Goal: Task Accomplishment & Management: Manage account settings

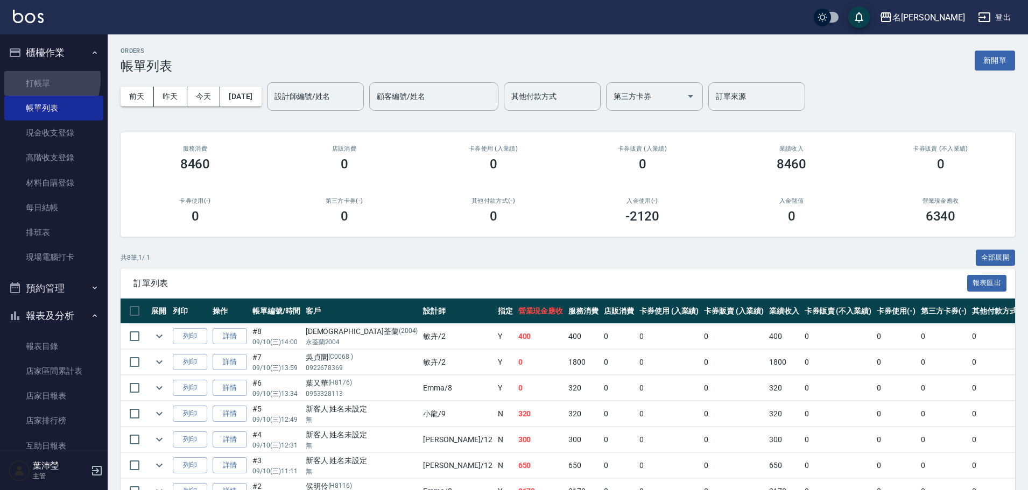
click at [33, 79] on link "打帳單" at bounding box center [53, 83] width 99 height 25
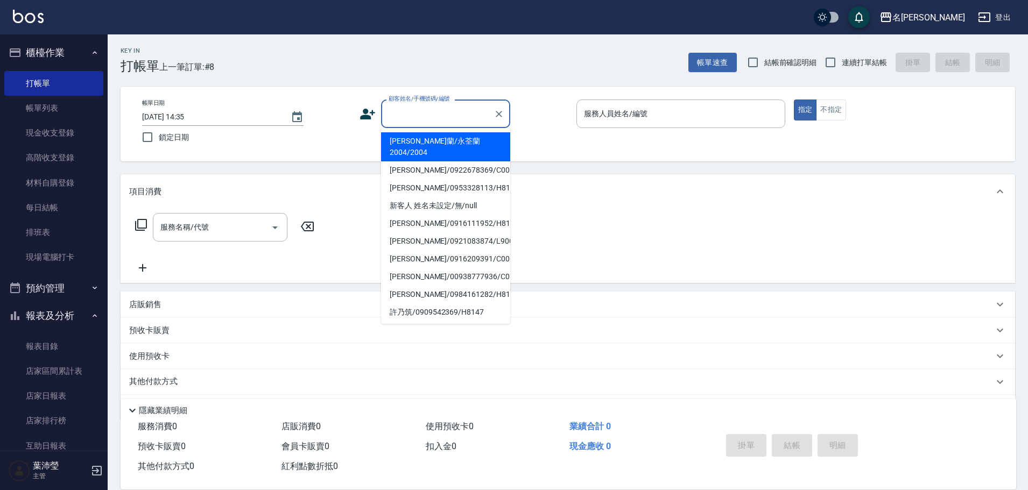
click at [410, 115] on input "顧客姓名/手機號碼/編號" at bounding box center [437, 113] width 103 height 19
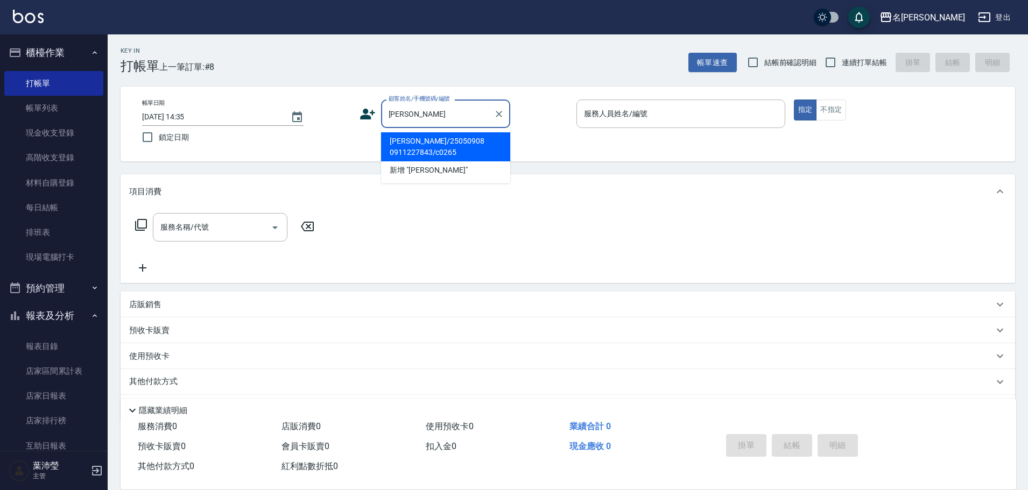
click at [423, 146] on li "鄭予雅/25050908 0911227843/c0265" at bounding box center [445, 146] width 129 height 29
type input "鄭予雅/25050908 0911227843/c0265"
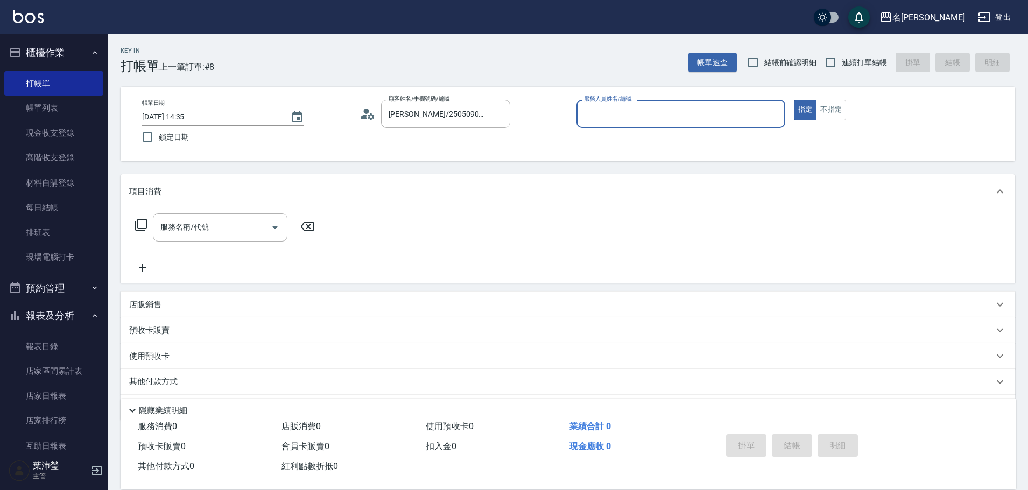
type input "Angle-10"
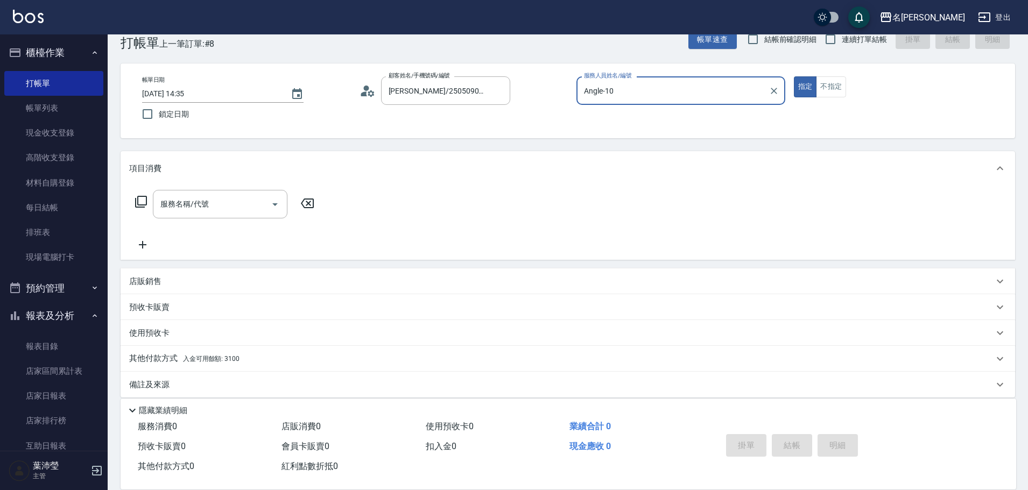
scroll to position [34, 0]
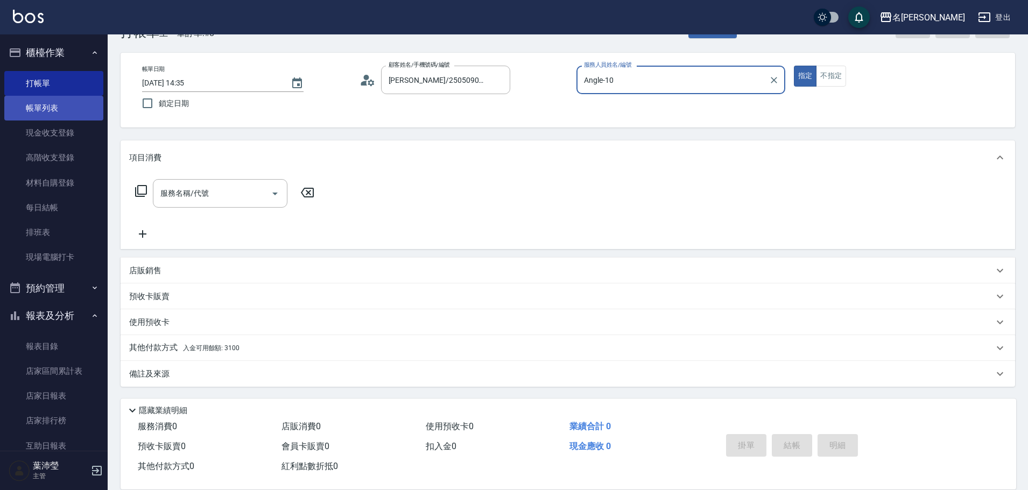
click at [25, 102] on link "帳單列表" at bounding box center [53, 108] width 99 height 25
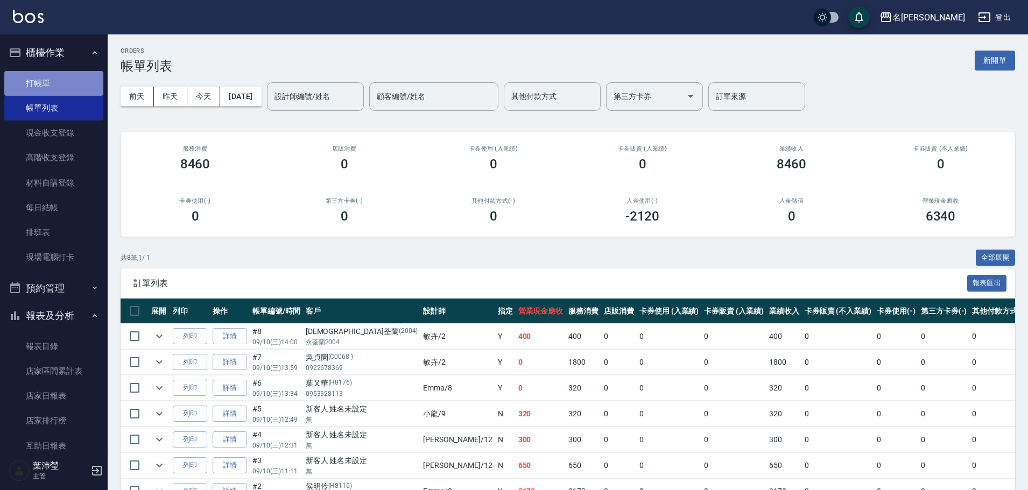
click at [83, 81] on link "打帳單" at bounding box center [53, 83] width 99 height 25
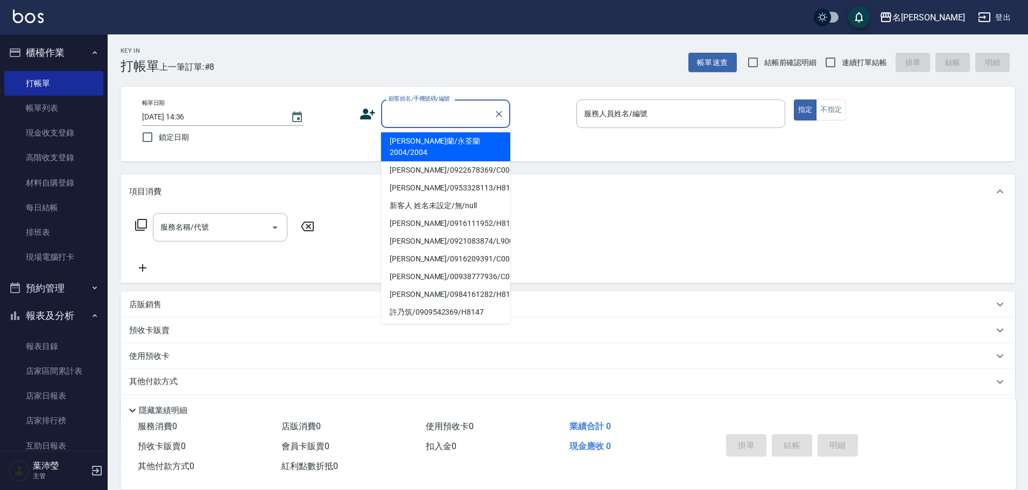
click at [420, 107] on input "顧客姓名/手機號碼/編號" at bounding box center [437, 113] width 103 height 19
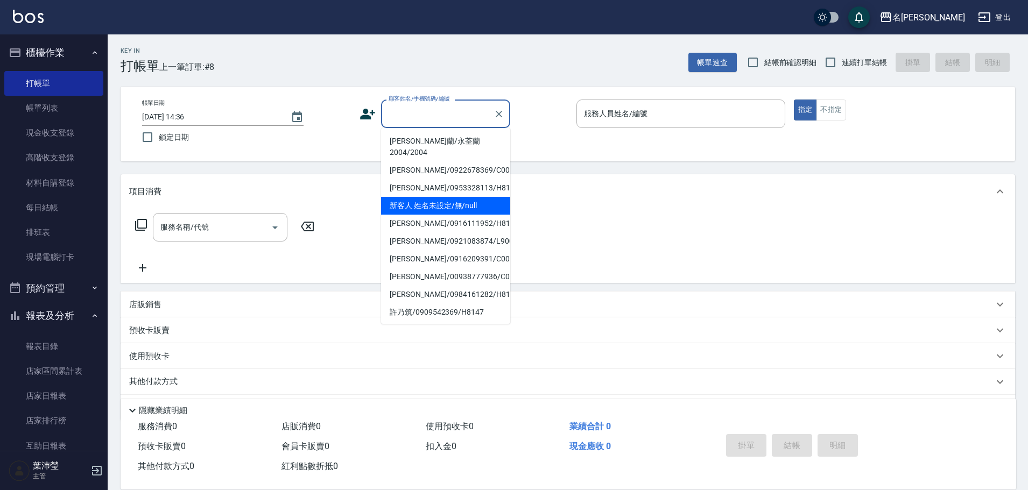
drag, startPoint x: 427, startPoint y: 194, endPoint x: 423, endPoint y: 189, distance: 6.9
click at [427, 197] on li "新客人 姓名未設定/無/null" at bounding box center [445, 206] width 129 height 18
type input "新客人 姓名未設定/無/null"
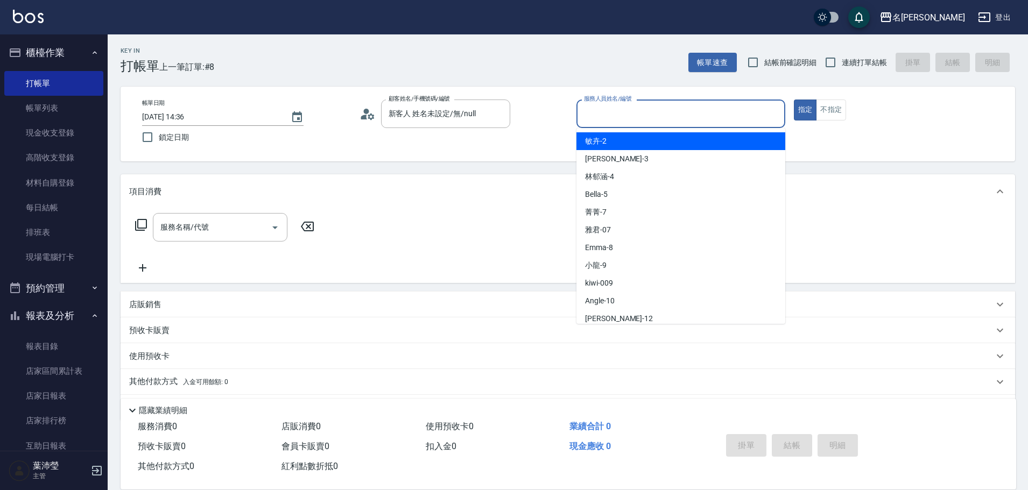
click at [744, 107] on input "服務人員姓名/編號" at bounding box center [680, 113] width 199 height 19
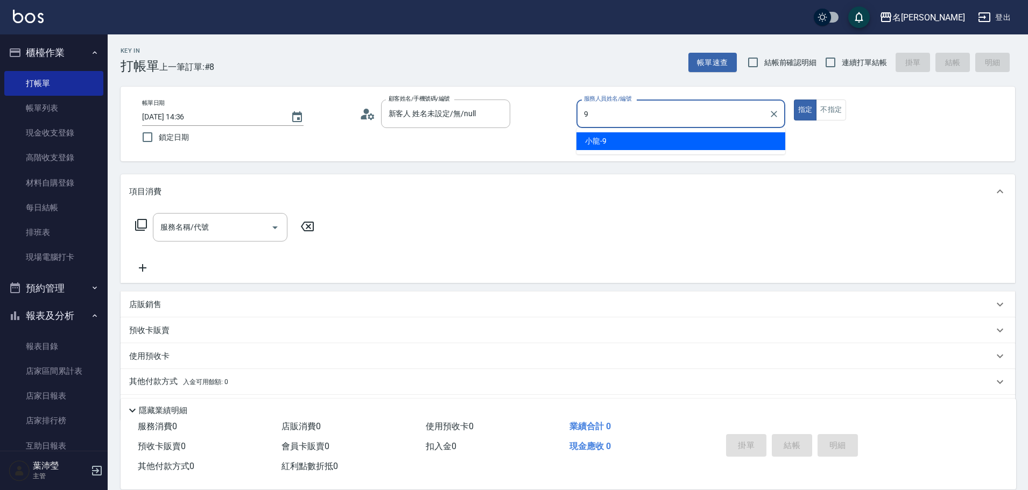
type input "小龍-9"
type button "true"
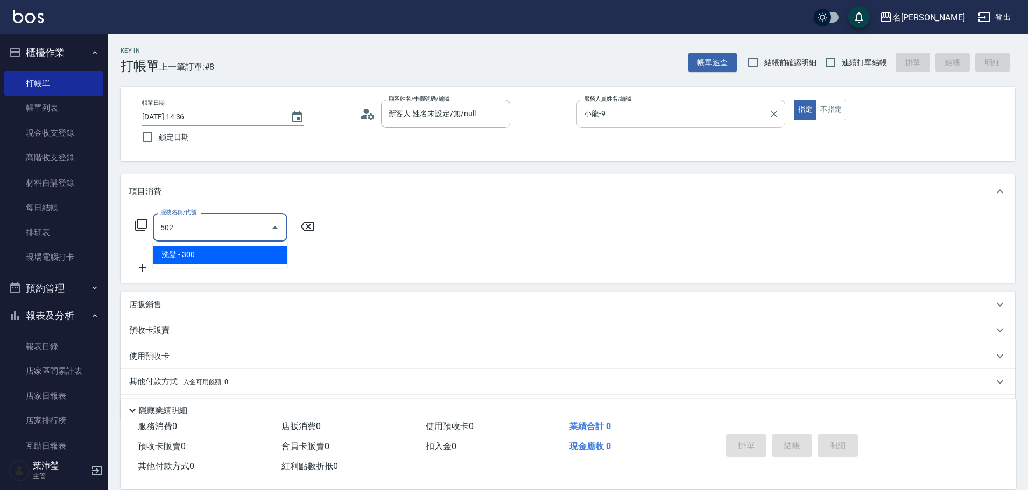
type input "洗髮(502)"
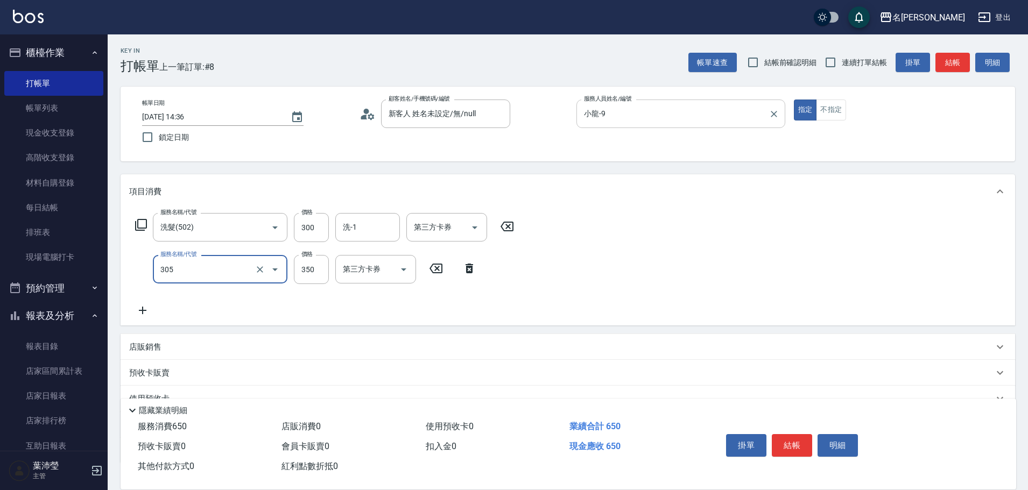
type input "1"
type input "不指定剪髮(305)"
type input "150"
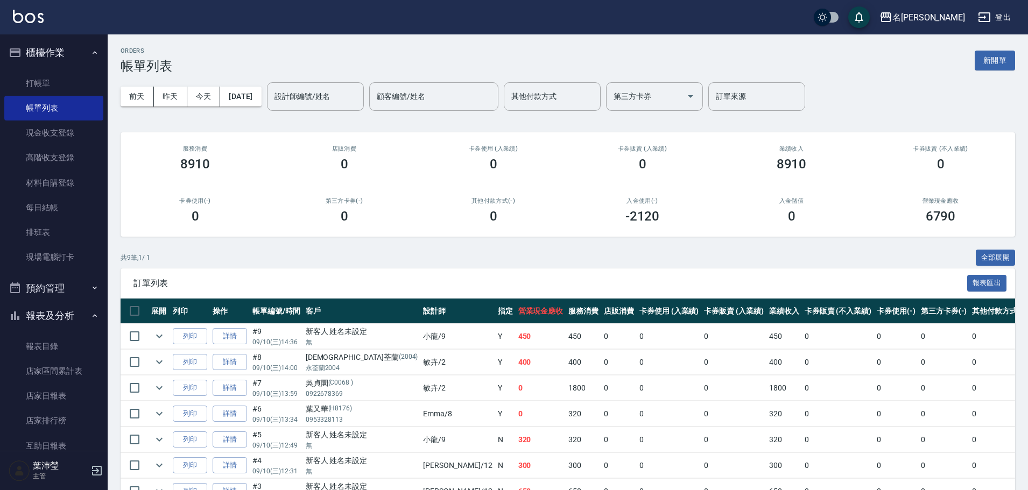
click at [992, 48] on div "ORDERS 帳單列表 新開單" at bounding box center [568, 60] width 895 height 26
click at [987, 54] on button "新開單" at bounding box center [995, 61] width 40 height 20
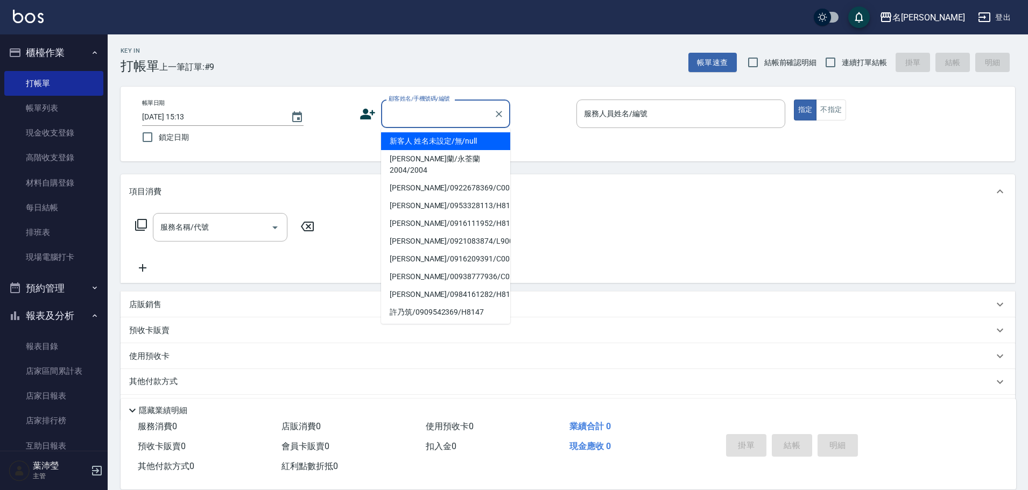
click at [424, 114] on input "顧客姓名/手機號碼/編號" at bounding box center [437, 113] width 103 height 19
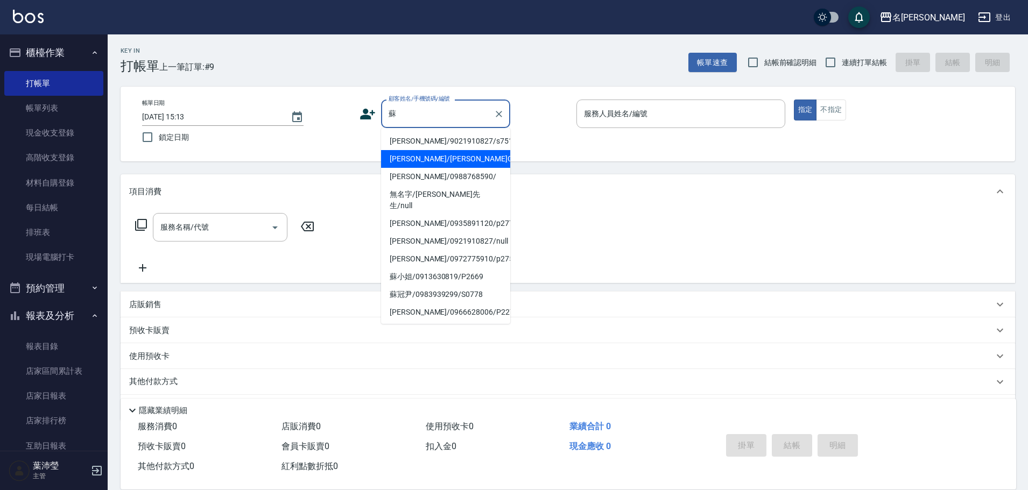
click at [406, 163] on li "[PERSON_NAME]/[PERSON_NAME]C0359/C0359" at bounding box center [445, 159] width 129 height 18
type input "[PERSON_NAME]/[PERSON_NAME]C0359/C0359"
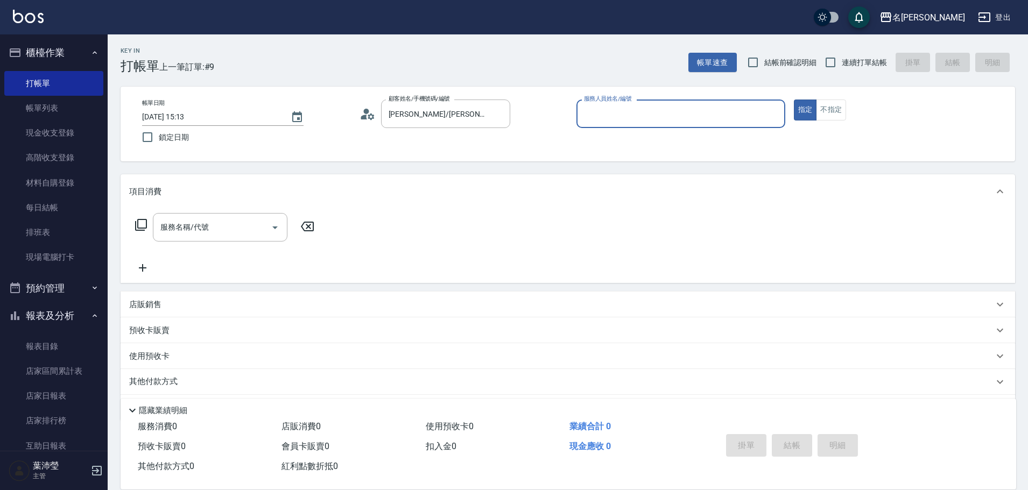
type input "敏卉-2"
click at [137, 224] on icon at bounding box center [141, 225] width 13 height 13
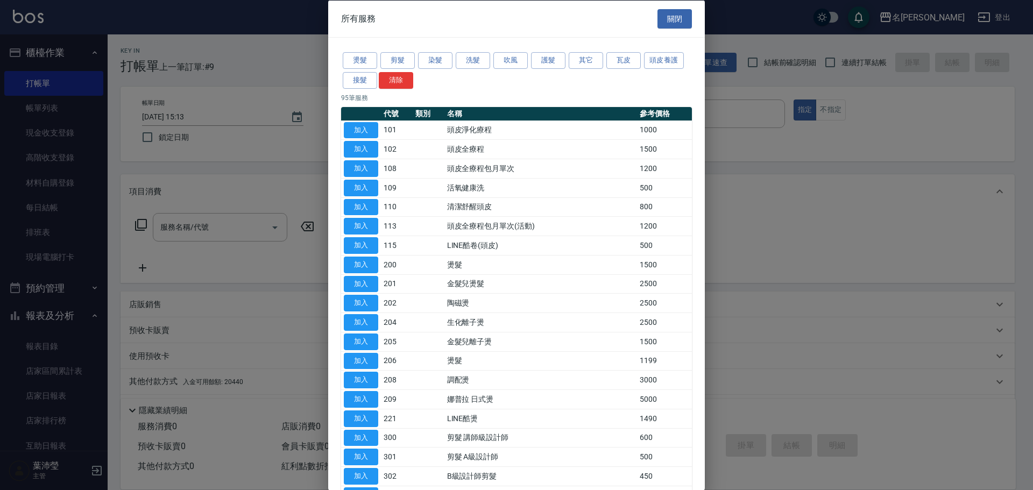
click at [454, 62] on div "燙髮 剪髮 染髮 洗髮 吹風 護髮 其它 瓦皮 頭皮養護 接髮 清除" at bounding box center [516, 71] width 351 height 40
click at [454, 69] on div "燙髮 剪髮 染髮 洗髮 吹風 護髮 其它 瓦皮 頭皮養護 接髮 清除" at bounding box center [516, 71] width 351 height 40
click at [473, 65] on button "洗髮" at bounding box center [473, 60] width 34 height 17
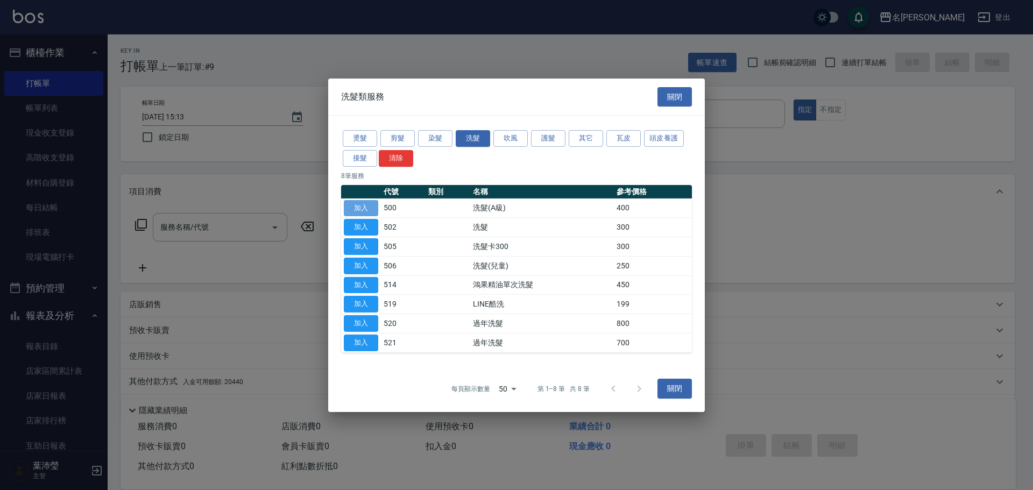
click at [353, 208] on button "加入" at bounding box center [361, 208] width 34 height 17
type input "洗髮(A級)(500)"
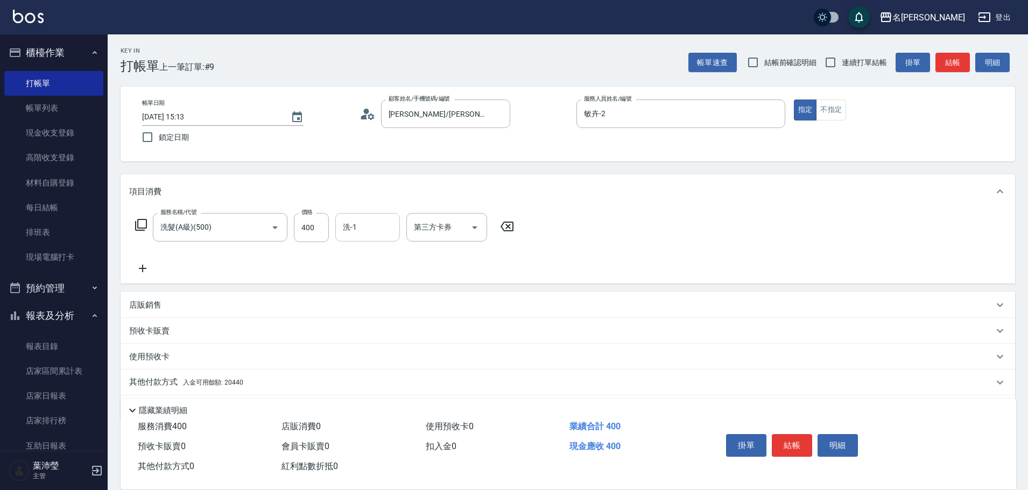
click at [372, 224] on input "洗-1" at bounding box center [367, 227] width 55 height 19
type input "語爭-20"
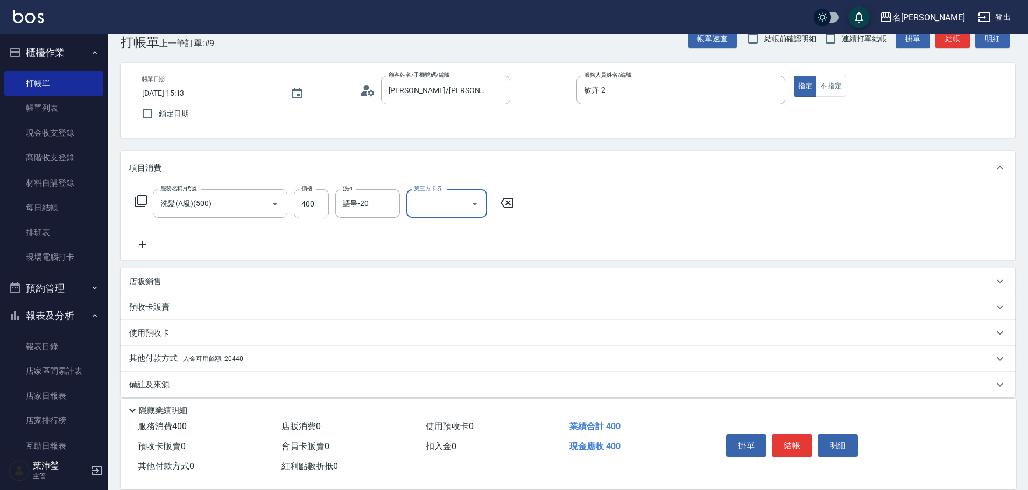
scroll to position [34, 0]
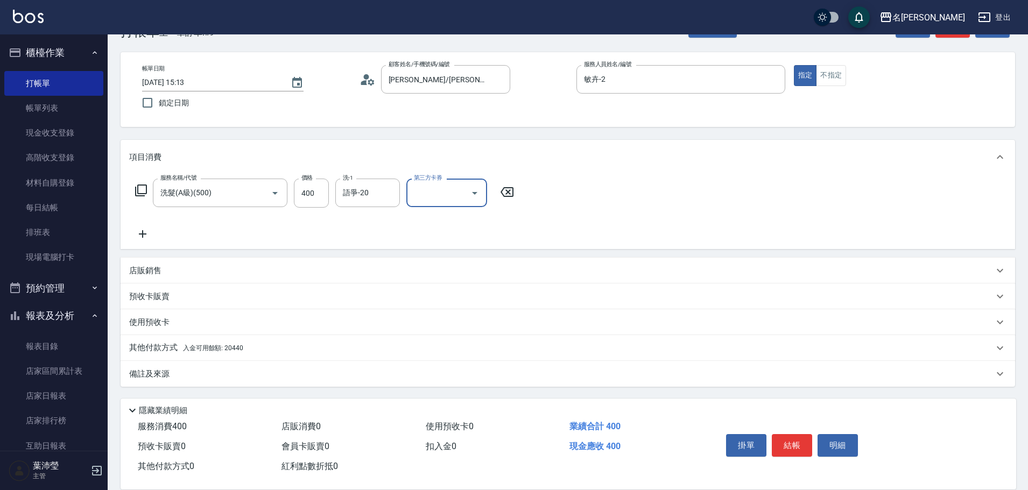
click at [308, 346] on div "其他付款方式 入金可用餘額: 20440" at bounding box center [561, 348] width 864 height 12
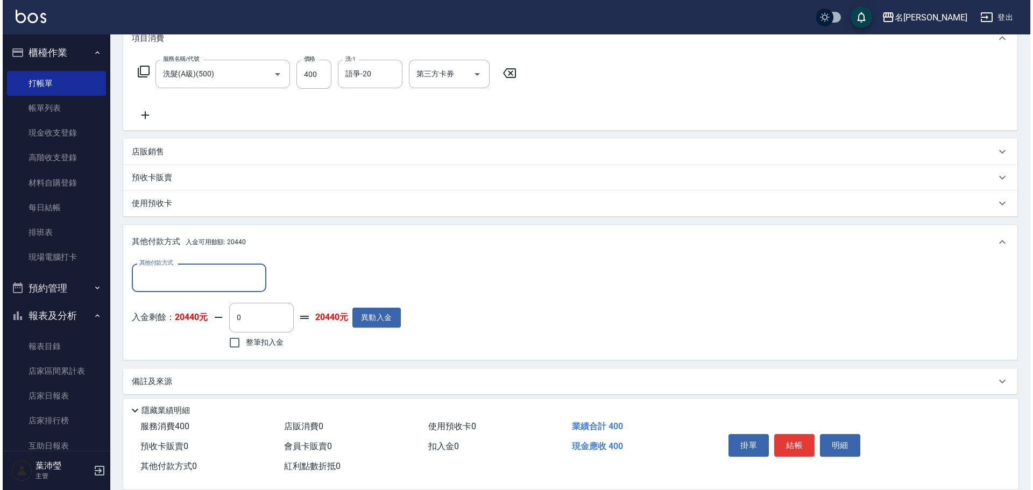
scroll to position [158, 0]
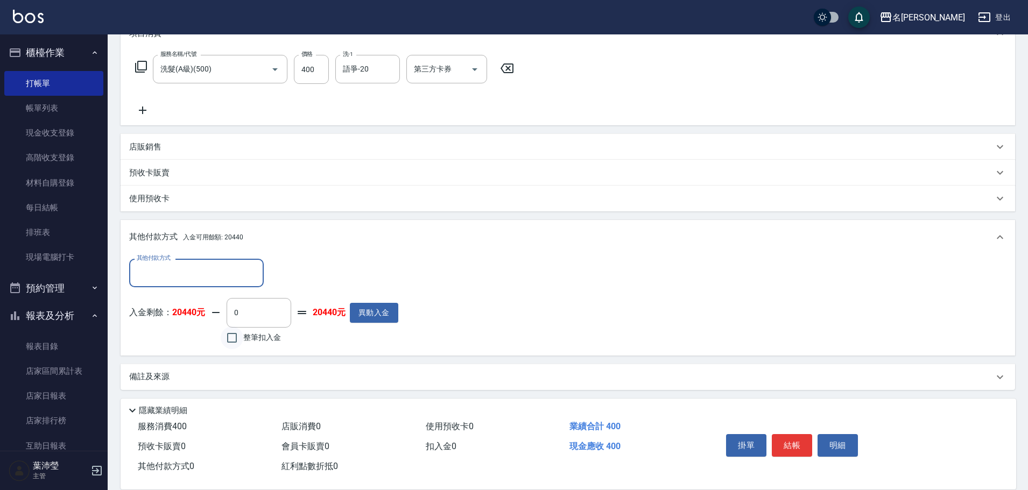
click at [227, 339] on input "整筆扣入金" at bounding box center [232, 338] width 23 height 23
checkbox input "true"
type input "400"
click at [834, 434] on button "明細" at bounding box center [838, 445] width 40 height 23
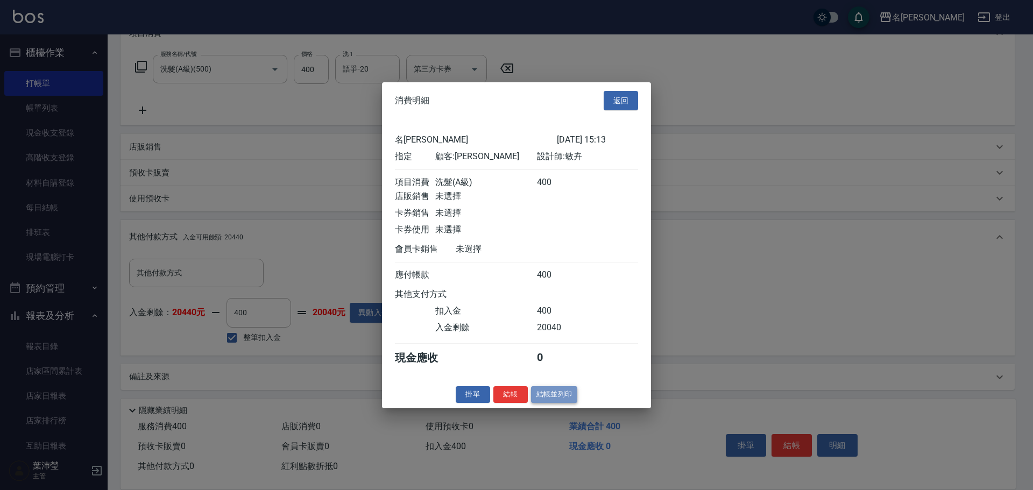
click at [554, 403] on button "結帳並列印" at bounding box center [554, 394] width 47 height 17
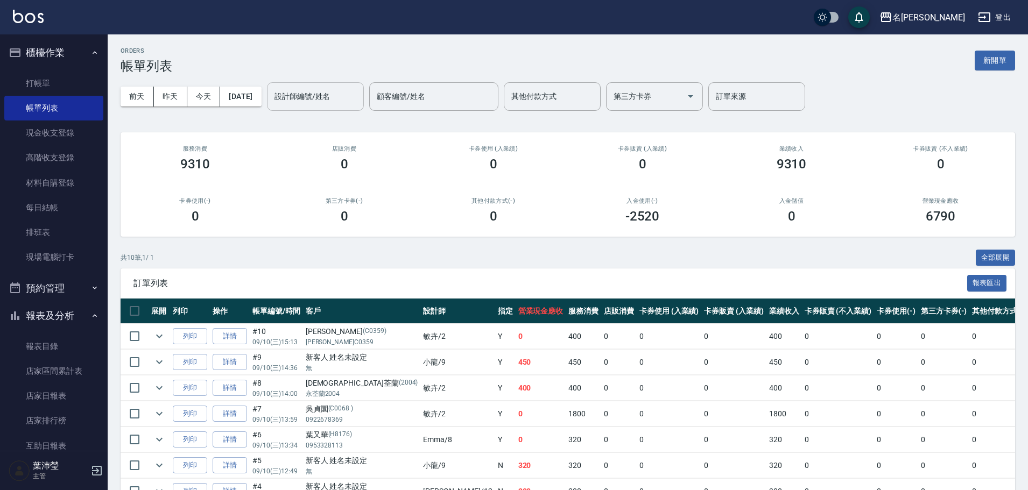
click at [342, 87] on input "設計師編號/姓名" at bounding box center [315, 96] width 87 height 19
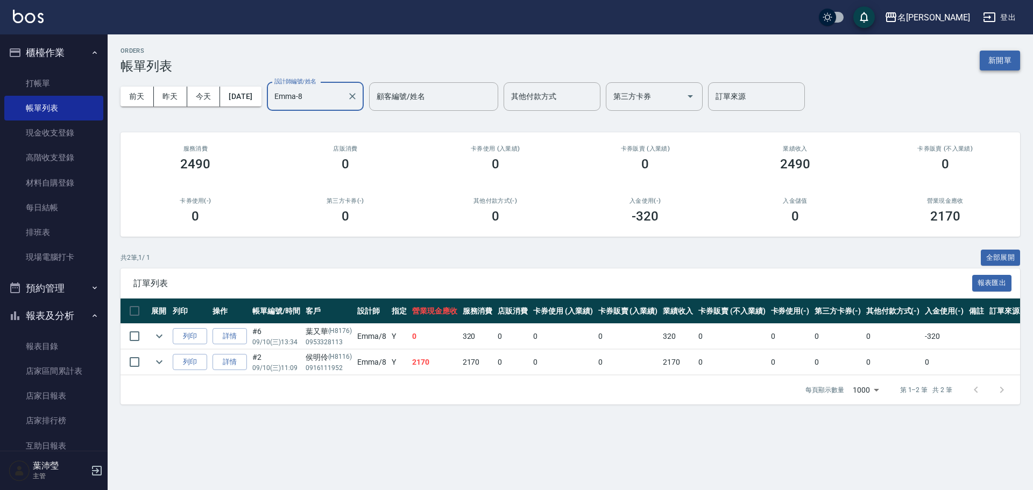
type input "Emma-8"
click at [1005, 64] on button "新開單" at bounding box center [1000, 61] width 40 height 20
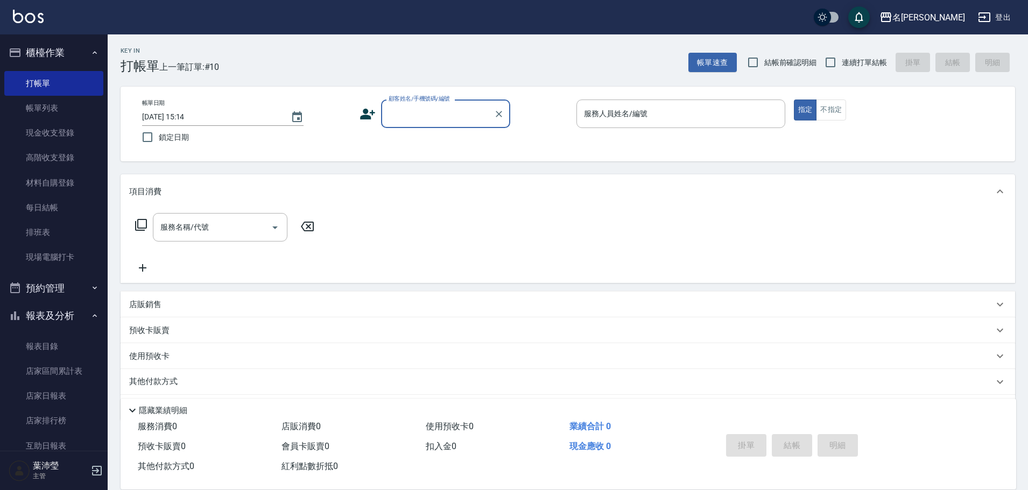
click at [481, 121] on input "顧客姓名/手機號碼/編號" at bounding box center [437, 113] width 103 height 19
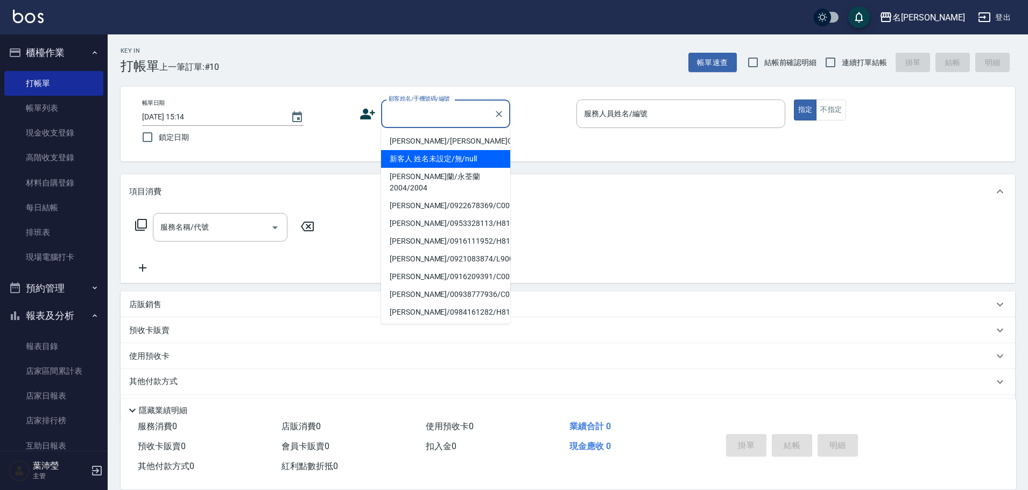
click at [466, 165] on li "新客人 姓名未設定/無/null" at bounding box center [445, 159] width 129 height 18
type input "新客人 姓名未設定/無/null"
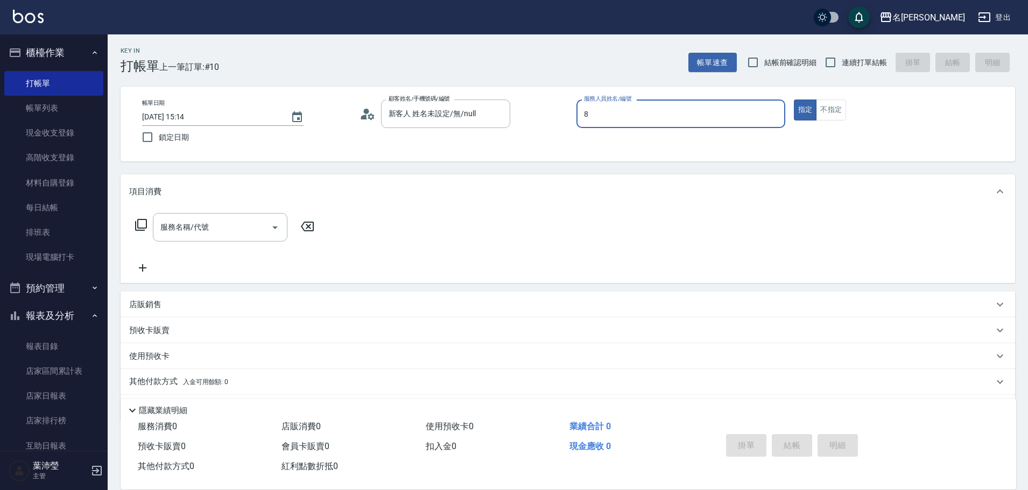
type input "Emma-8"
type button "true"
click at [834, 110] on button "不指定" at bounding box center [831, 110] width 30 height 21
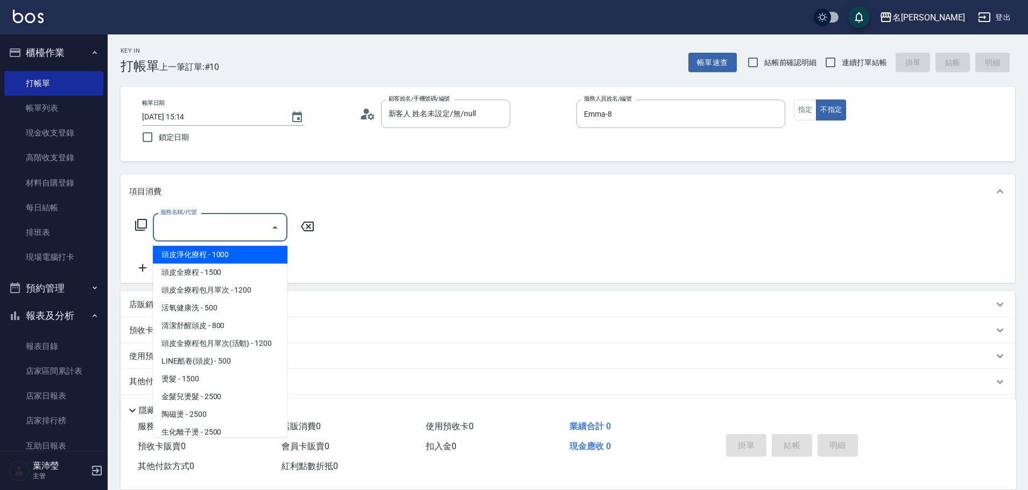
click at [205, 232] on input "服務名稱/代號" at bounding box center [212, 227] width 109 height 19
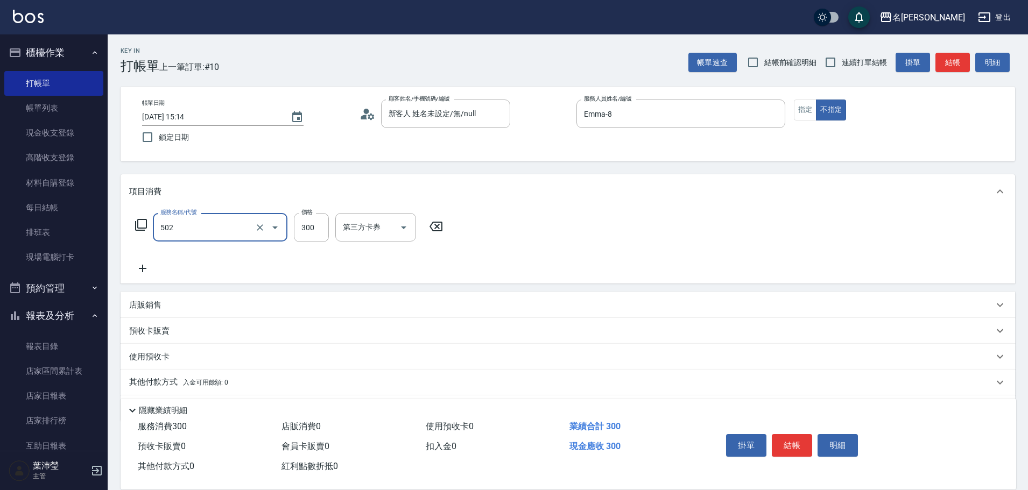
type input "洗髮(502)"
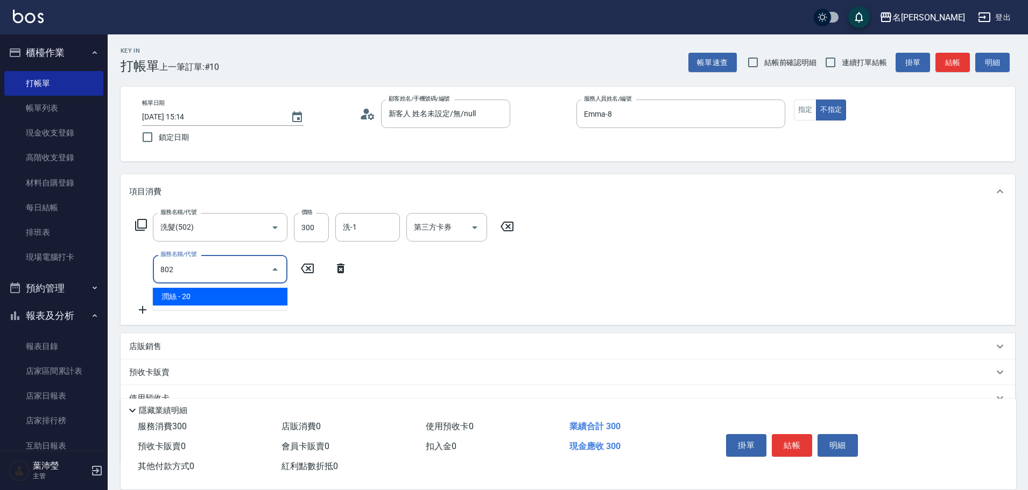
type input "潤絲(802)"
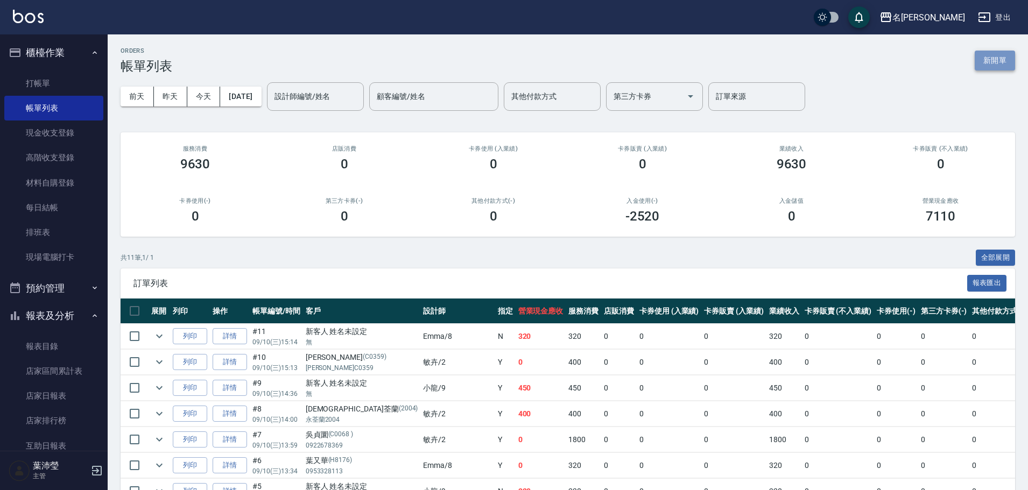
click at [992, 60] on button "新開單" at bounding box center [995, 61] width 40 height 20
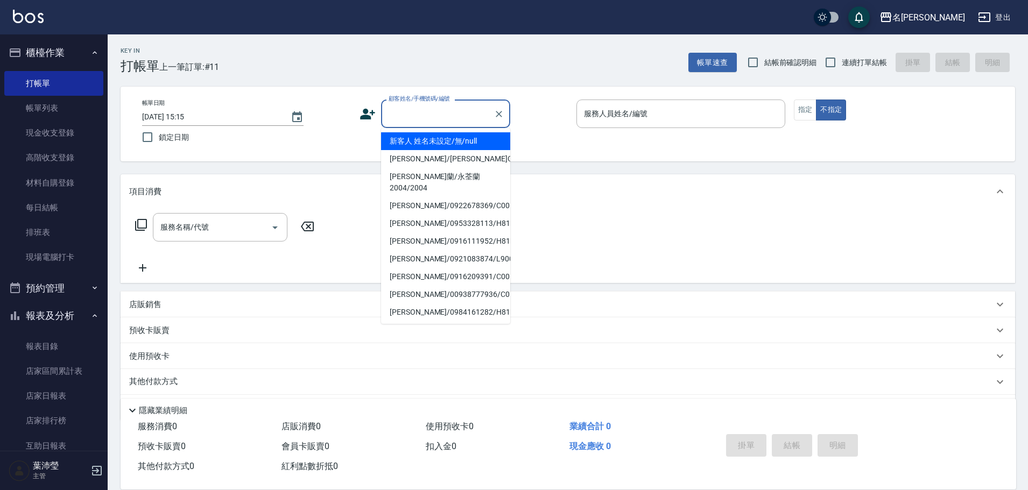
click at [483, 115] on input "顧客姓名/手機號碼/編號" at bounding box center [437, 113] width 103 height 19
click at [474, 145] on li "新客人 姓名未設定/無/null" at bounding box center [445, 141] width 129 height 18
type input "新客人 姓名未設定/無/null"
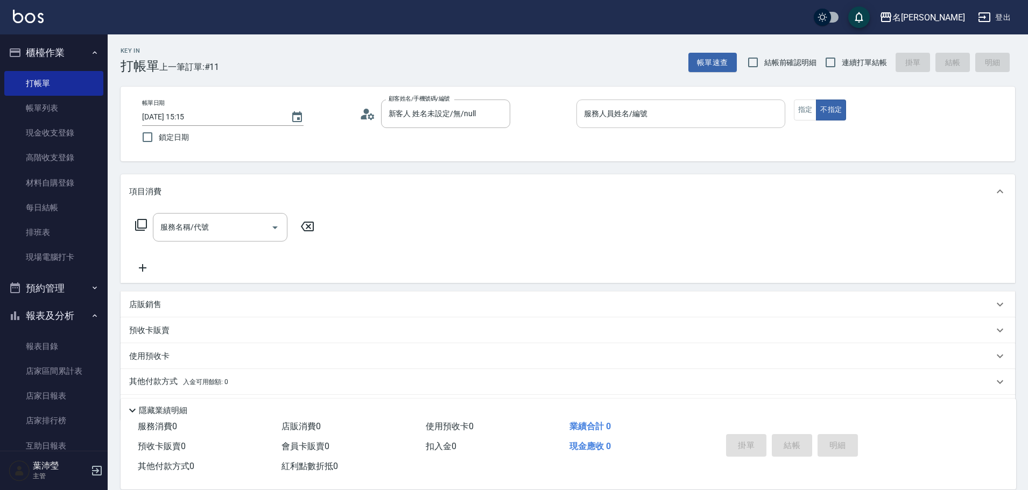
drag, startPoint x: 635, startPoint y: 129, endPoint x: 642, endPoint y: 110, distance: 20.6
click at [638, 120] on div "服務人員姓名/編號 服務人員姓名/編號" at bounding box center [680, 120] width 209 height 40
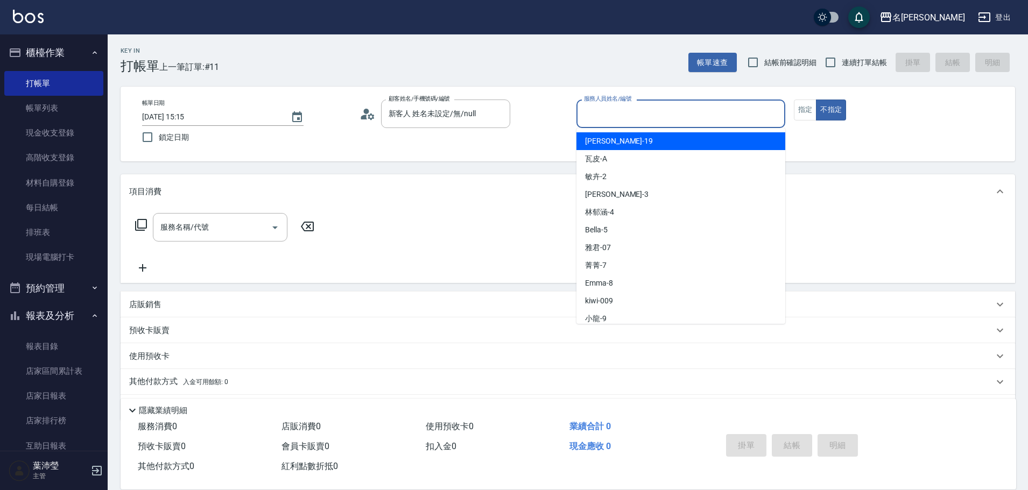
click at [642, 110] on input "服務人員姓名/編號" at bounding box center [680, 113] width 199 height 19
type input "Emma-8"
type button "false"
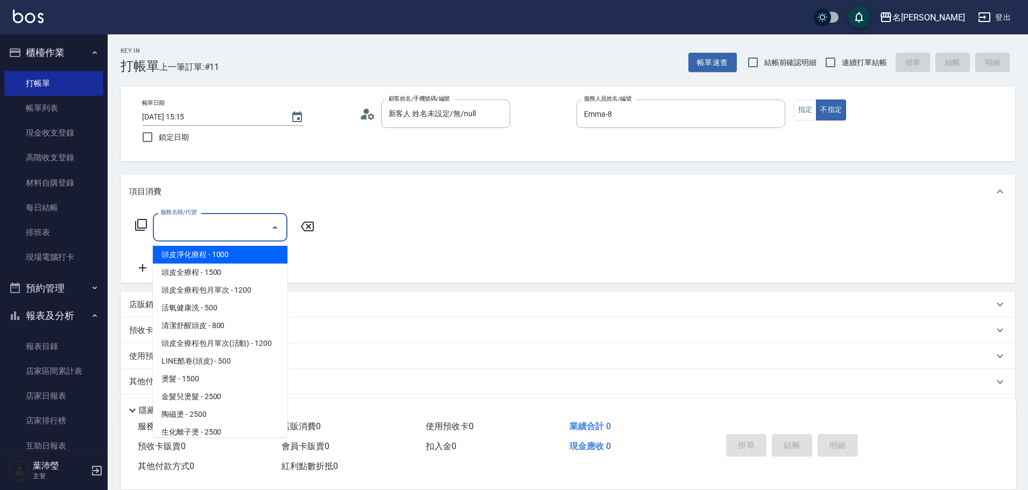
click at [254, 228] on input "服務名稱/代號" at bounding box center [212, 227] width 109 height 19
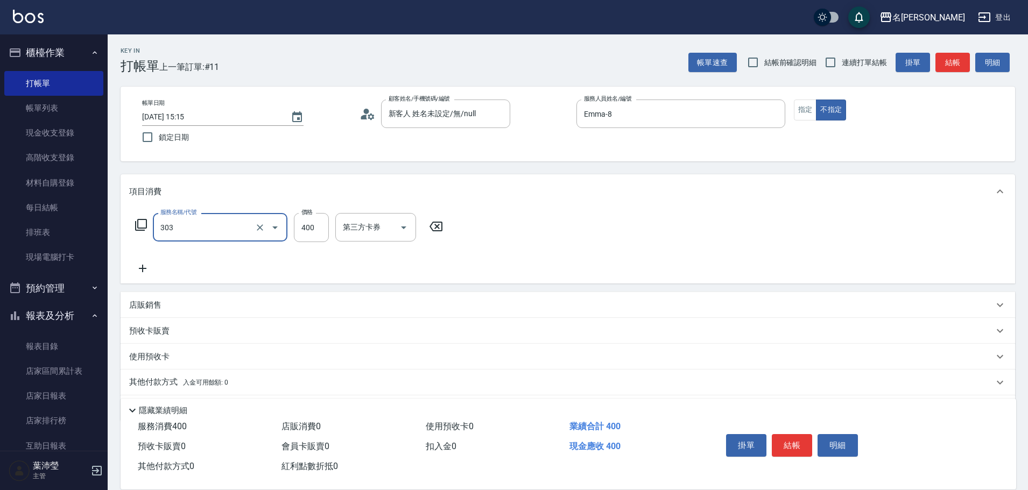
type input "剪髮C級設計師(303)"
type input "350"
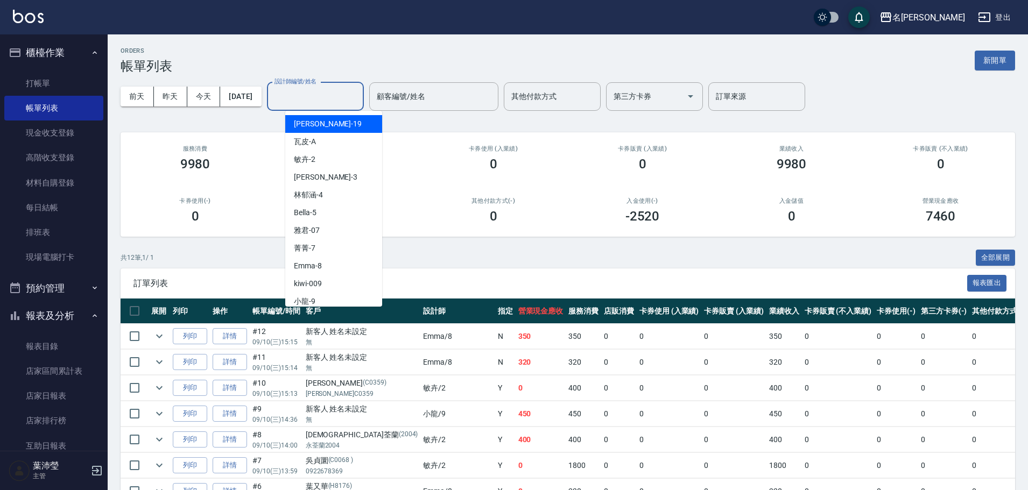
click at [359, 97] on input "設計師編號/姓名" at bounding box center [315, 96] width 87 height 19
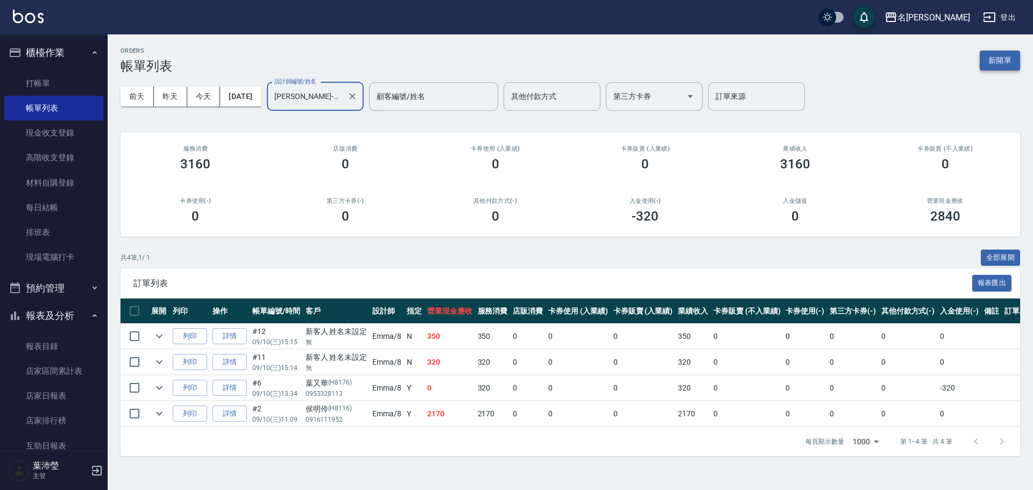
type input "Emma-8"
click at [999, 55] on button "新開單" at bounding box center [1000, 61] width 40 height 20
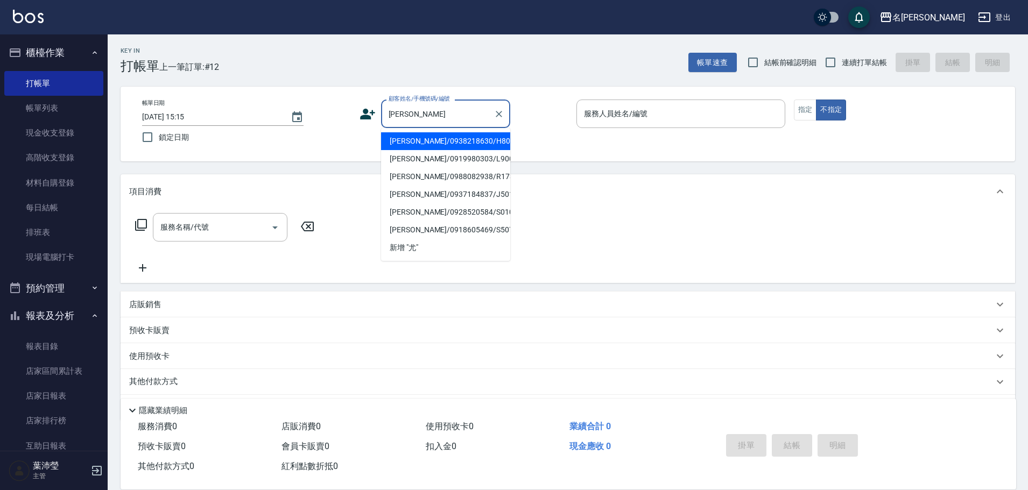
click at [428, 144] on li "[PERSON_NAME]/0938218630/H8055" at bounding box center [445, 141] width 129 height 18
type input "[PERSON_NAME]/0938218630/H8055"
type input "Emma-8"
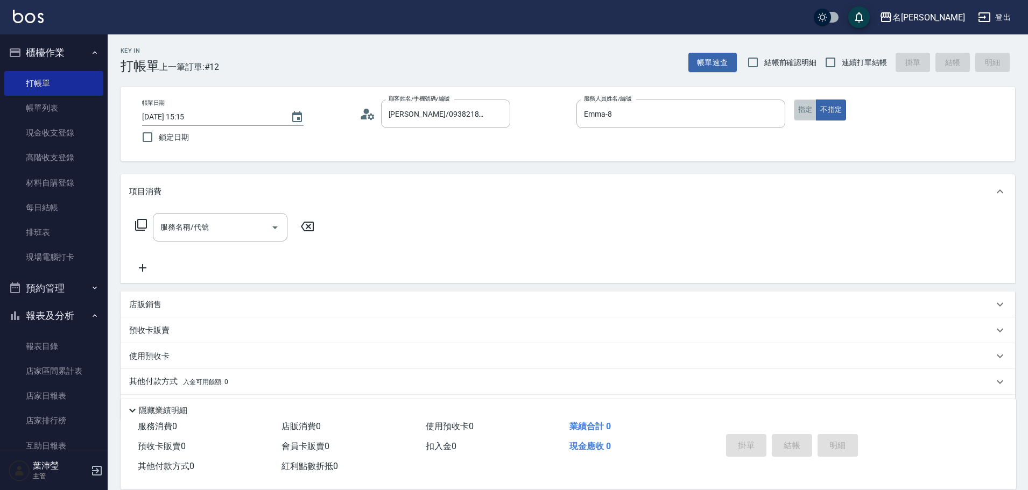
click at [797, 110] on button "指定" at bounding box center [805, 110] width 23 height 21
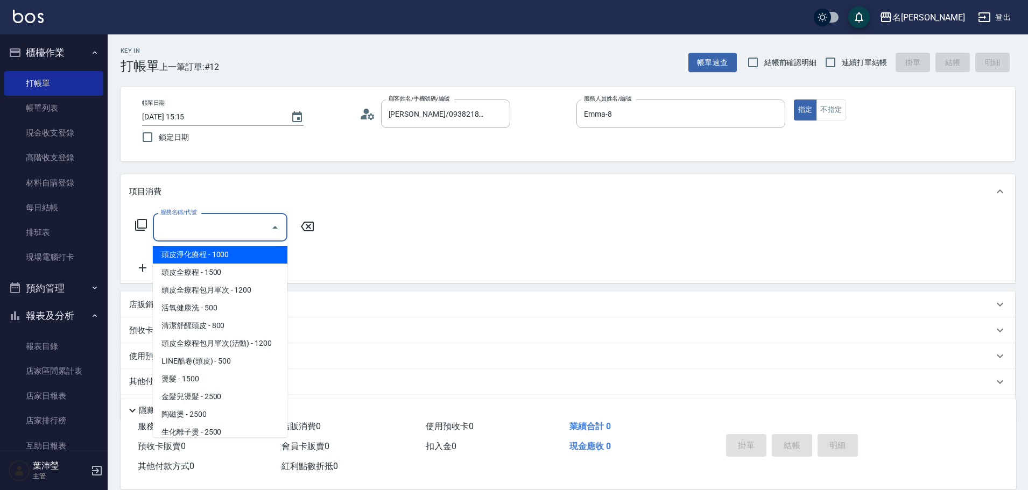
click at [191, 229] on input "服務名稱/代號" at bounding box center [212, 227] width 109 height 19
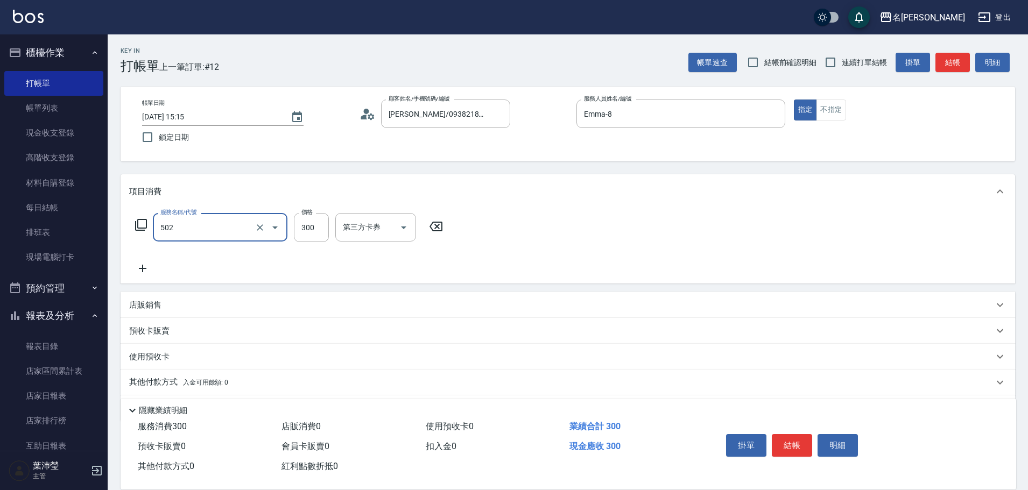
type input "洗髮(502)"
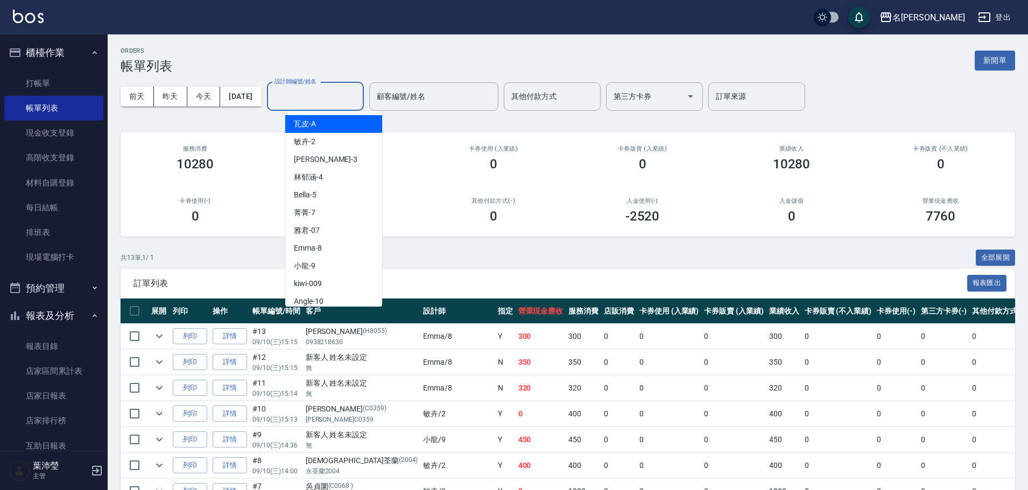
click at [359, 92] on input "設計師編號/姓名" at bounding box center [315, 96] width 87 height 19
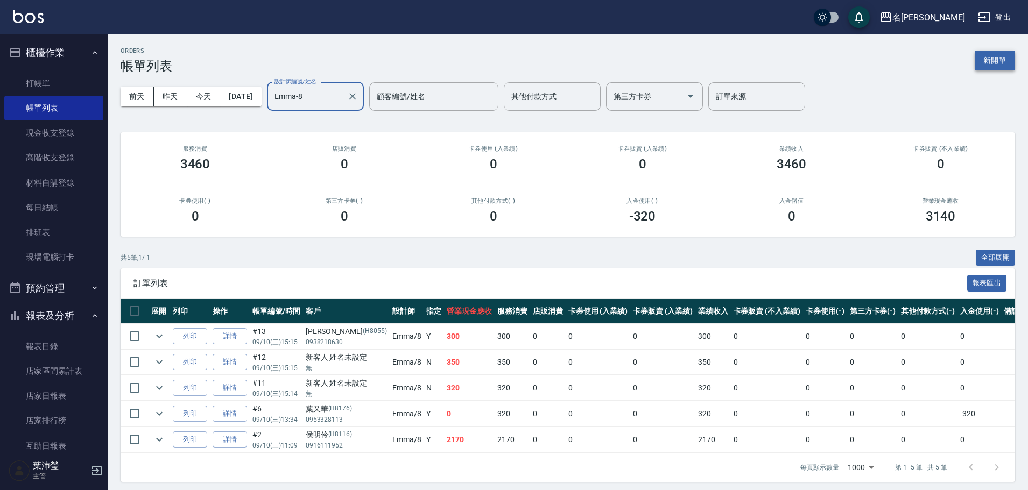
type input "Emma-8"
click at [977, 55] on button "新開單" at bounding box center [995, 61] width 40 height 20
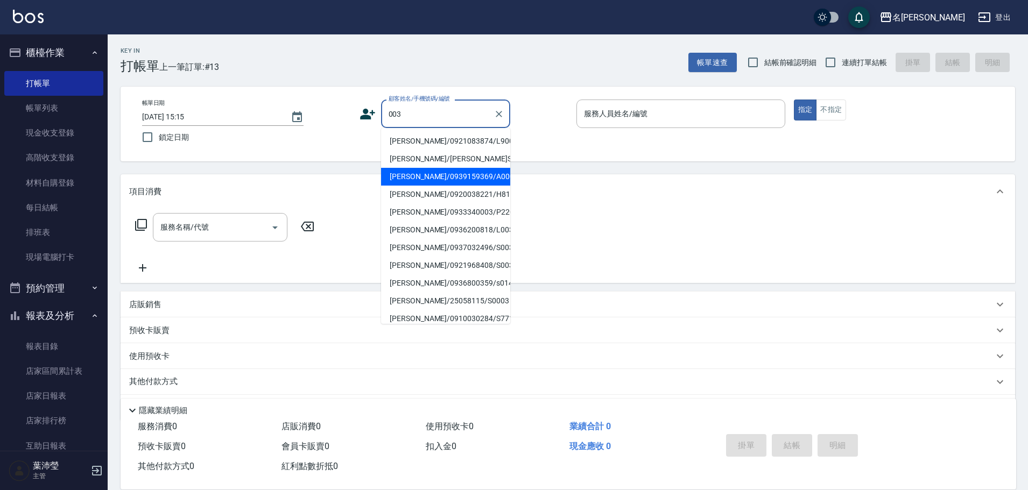
click at [436, 175] on li "[PERSON_NAME]/0939159369/A0003" at bounding box center [445, 177] width 129 height 18
type input "[PERSON_NAME]/0939159369/A0003"
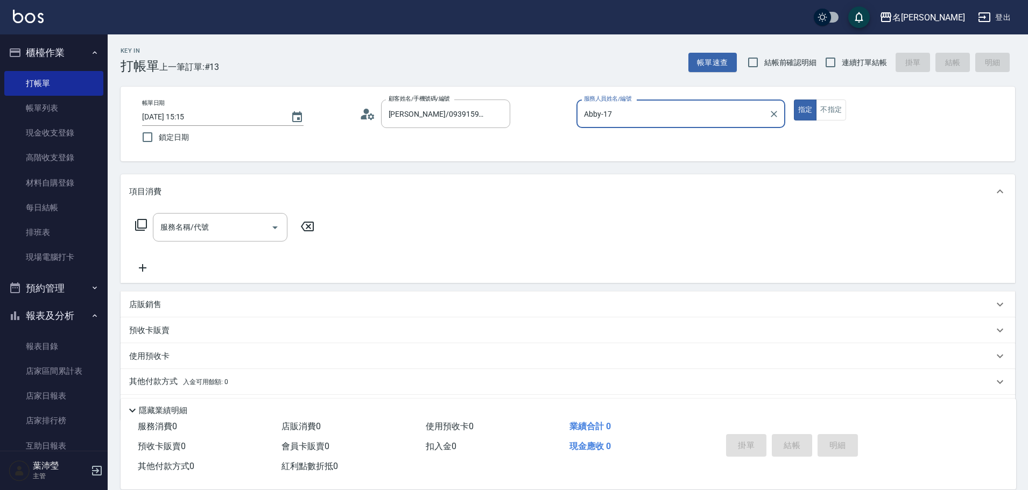
click at [605, 127] on div "Abby-17 服務人員姓名/編號" at bounding box center [680, 114] width 209 height 29
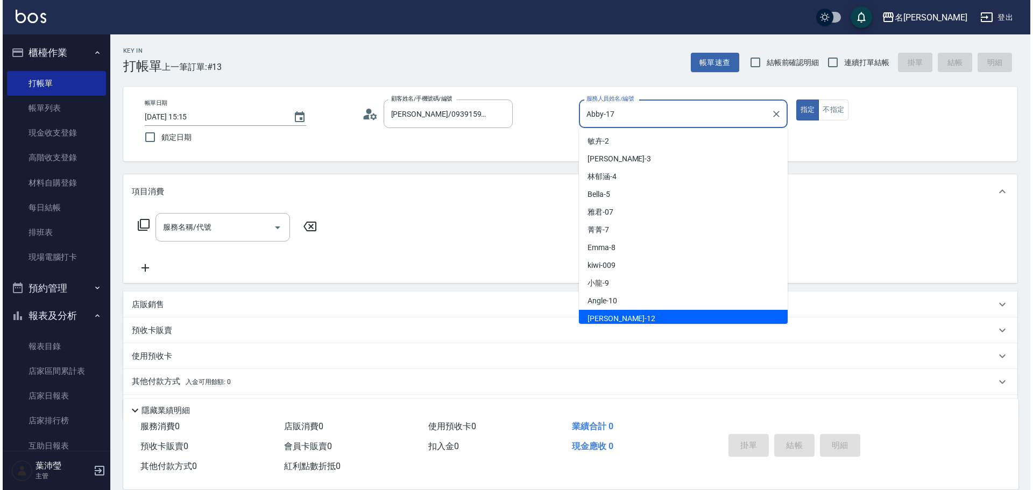
scroll to position [93, 0]
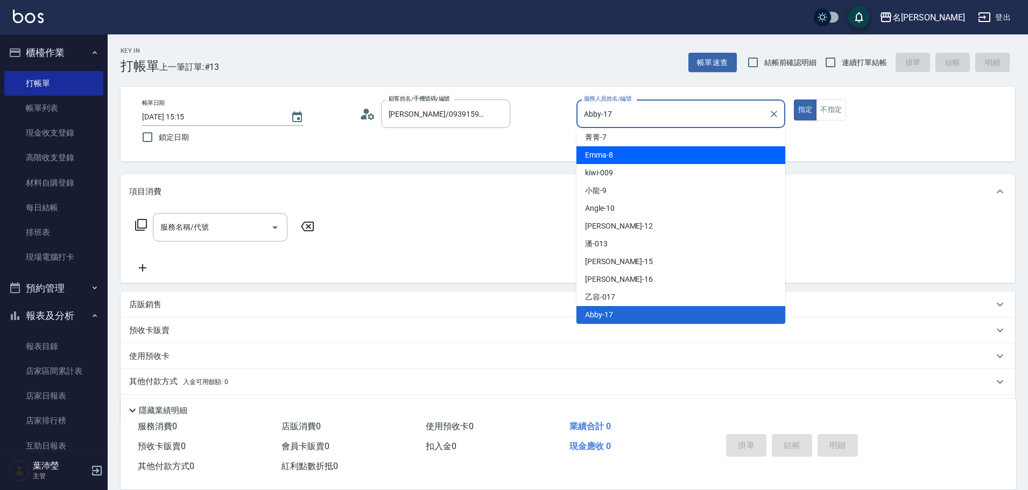
click at [618, 163] on div "Emma -8" at bounding box center [680, 155] width 209 height 18
type input "Emma-8"
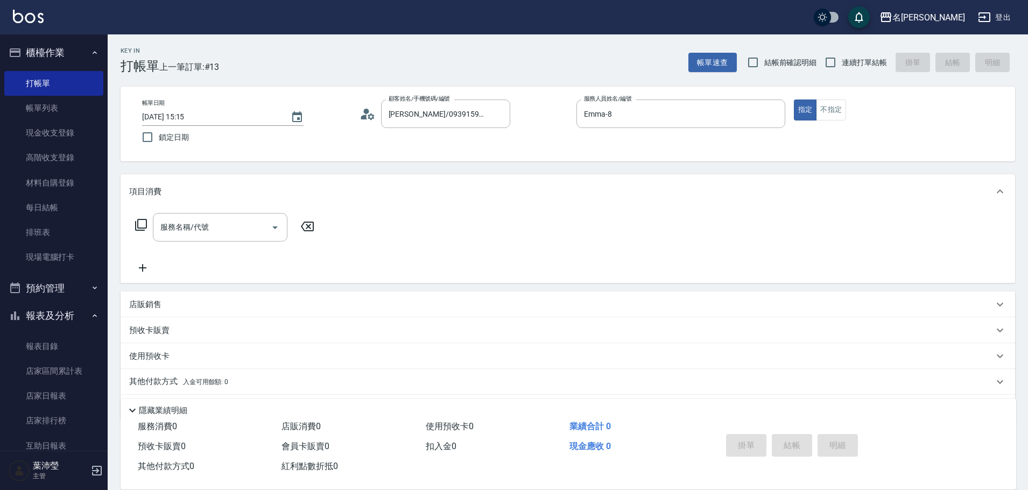
click at [249, 207] on div "項目消費" at bounding box center [568, 191] width 895 height 34
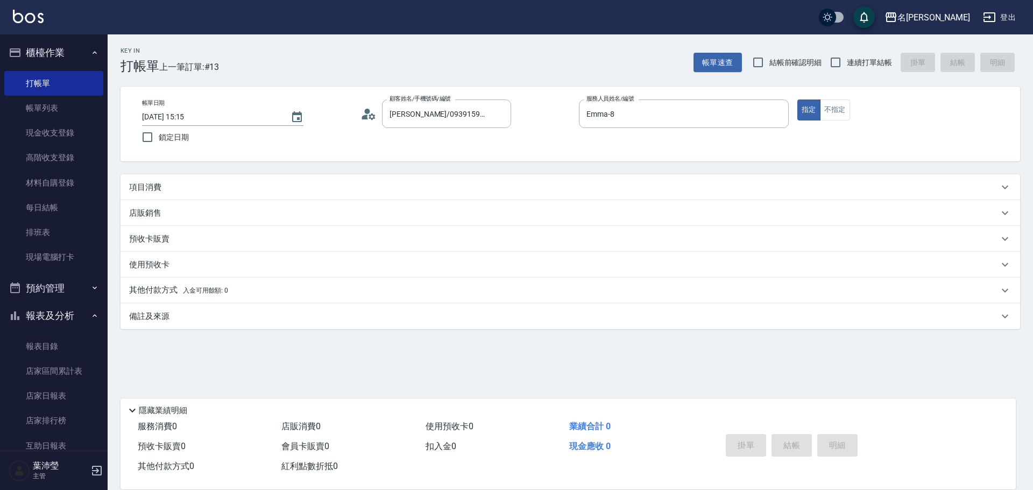
click at [246, 185] on div "項目消費" at bounding box center [564, 187] width 870 height 11
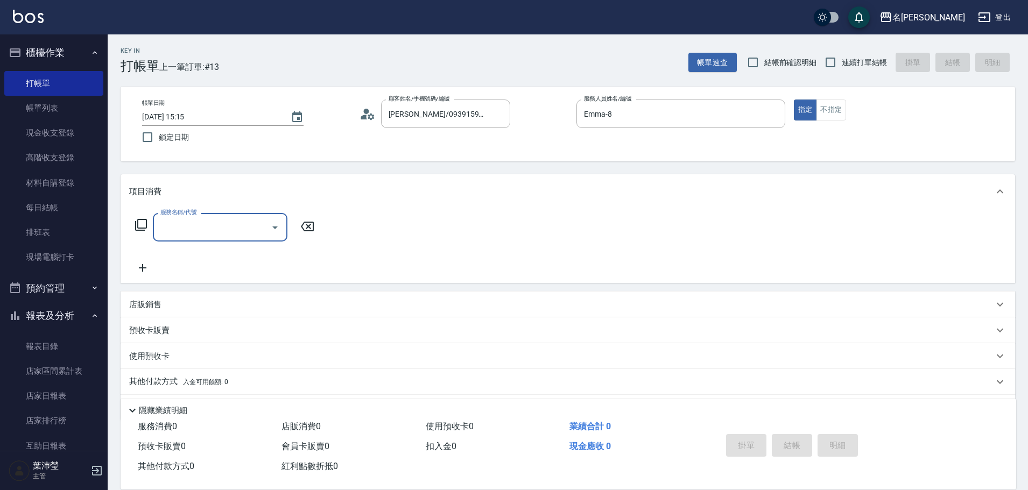
scroll to position [0, 0]
click at [238, 217] on div "服務名稱/代號" at bounding box center [220, 227] width 135 height 29
type input "洗髮(502)"
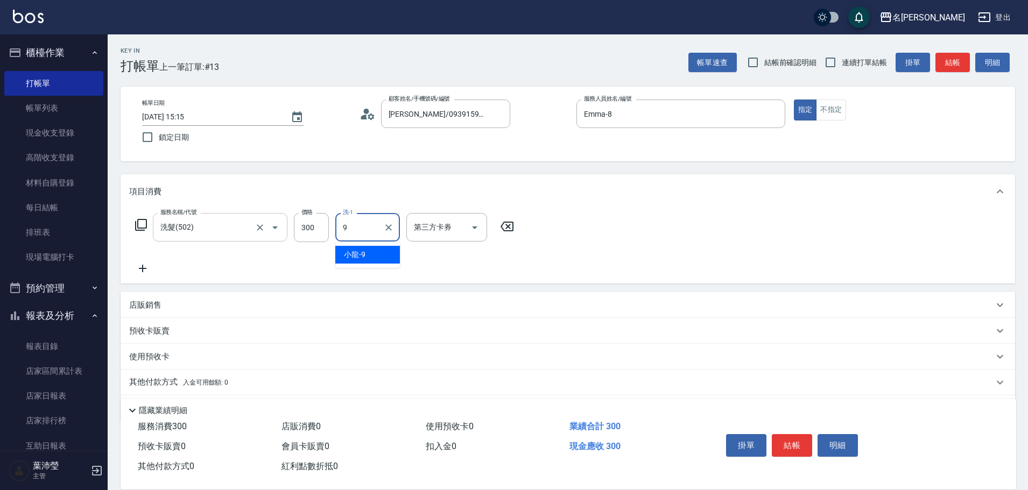
type input "小龍-9"
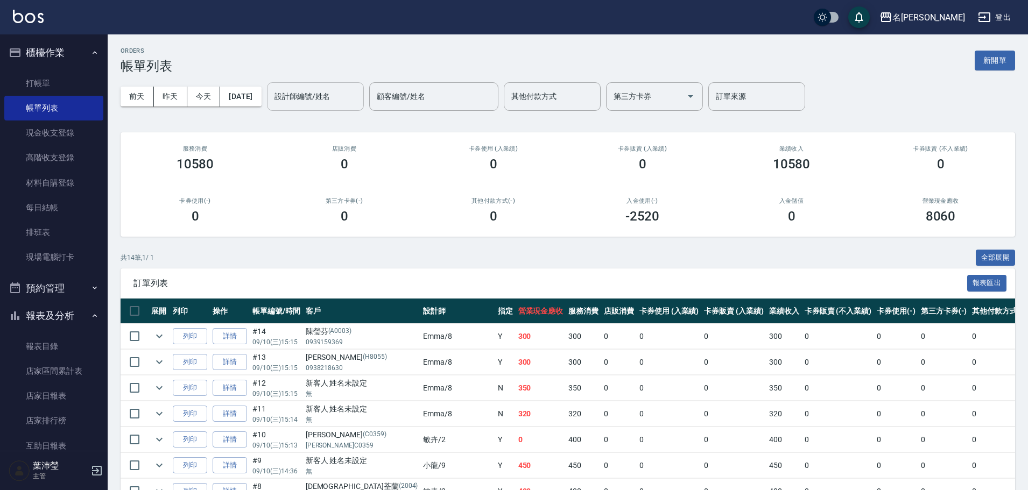
click at [347, 96] on input "設計師編號/姓名" at bounding box center [315, 96] width 87 height 19
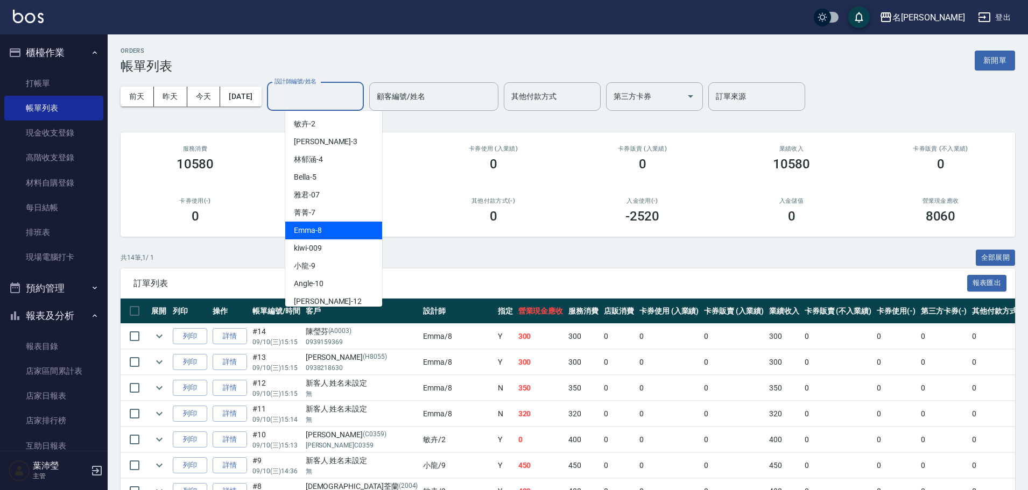
click at [330, 223] on div "Emma -8" at bounding box center [333, 231] width 97 height 18
type input "Emma-8"
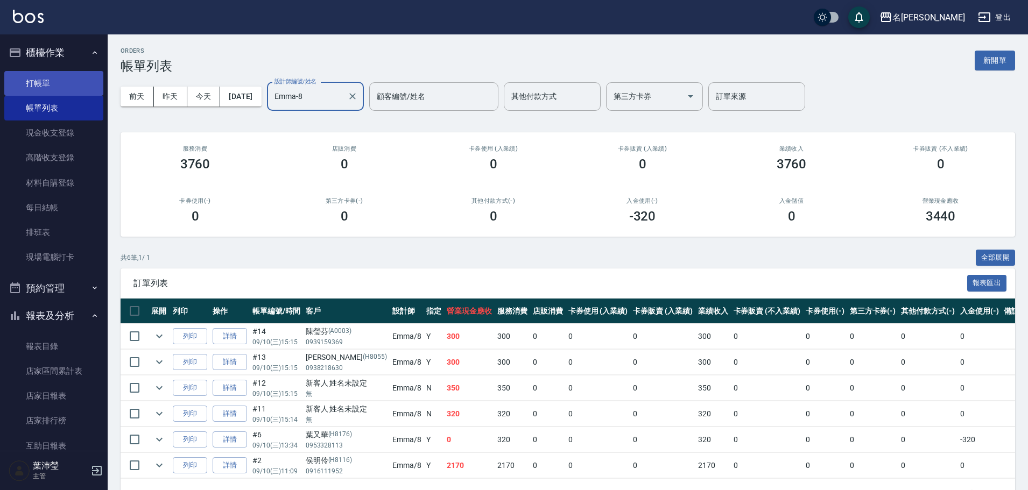
click at [36, 93] on link "打帳單" at bounding box center [53, 83] width 99 height 25
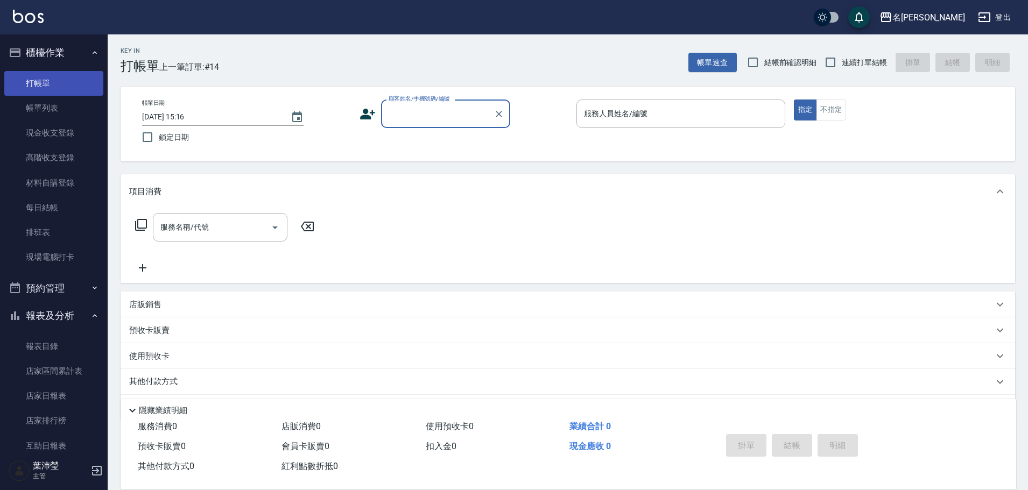
click at [78, 72] on link "打帳單" at bounding box center [53, 83] width 99 height 25
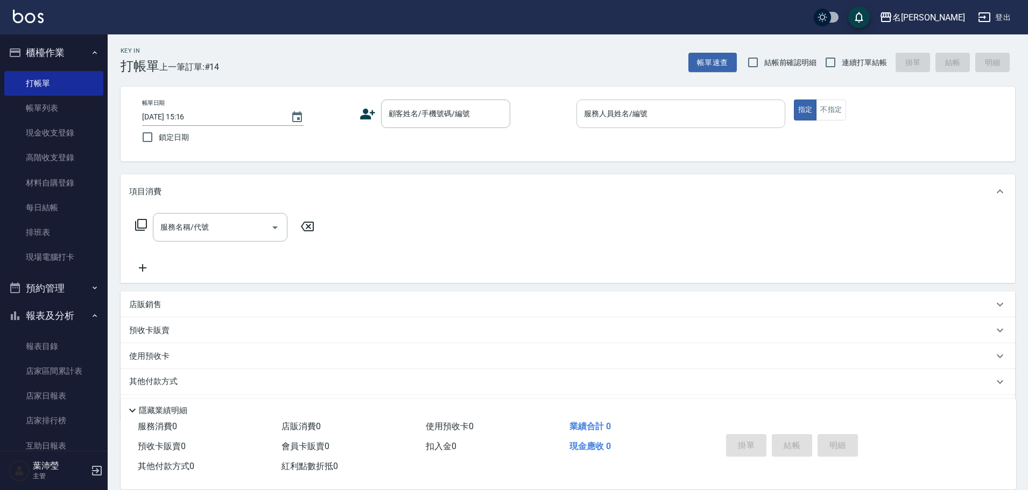
click at [670, 112] on input "服務人員姓名/編號" at bounding box center [680, 113] width 199 height 19
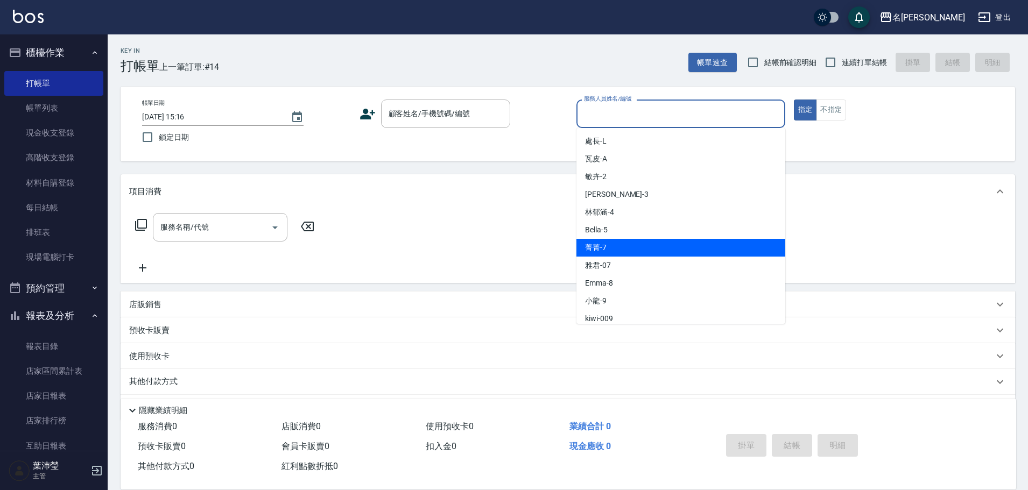
click at [639, 247] on div "菁菁 -7" at bounding box center [680, 248] width 209 height 18
type input "菁菁-7"
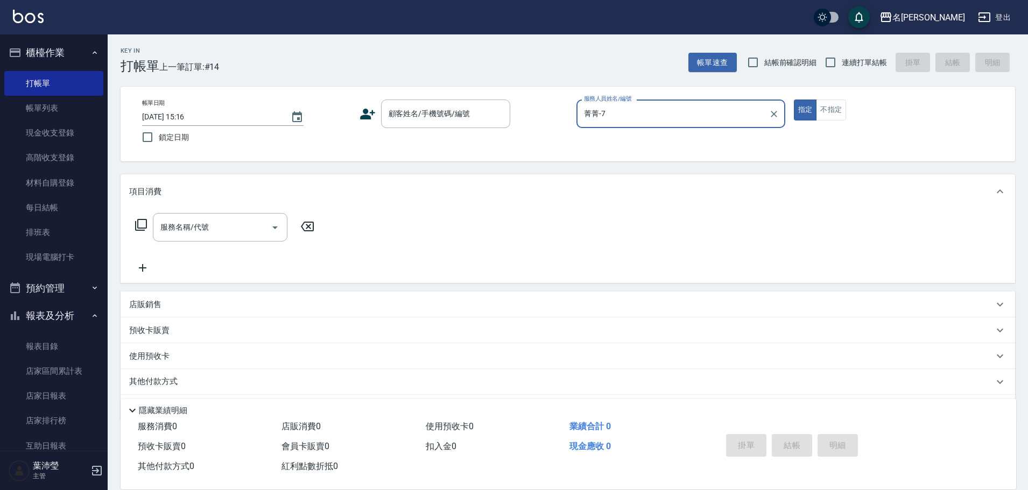
click at [139, 228] on icon at bounding box center [141, 225] width 13 height 13
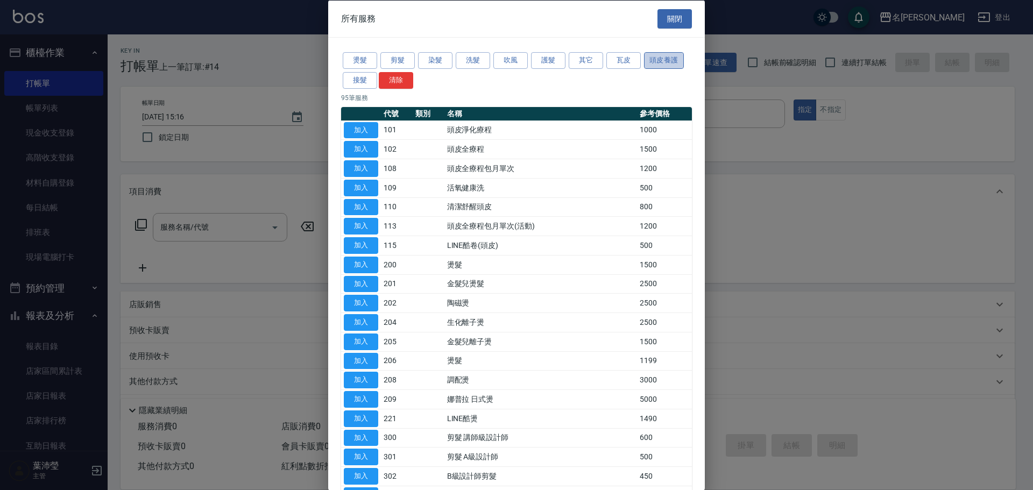
click at [665, 62] on button "頭皮養護" at bounding box center [664, 60] width 40 height 17
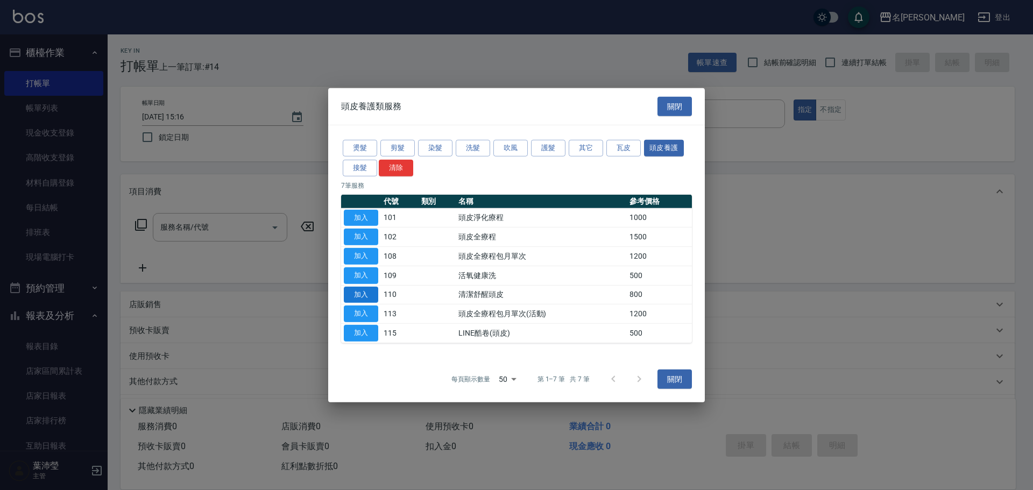
click at [361, 295] on button "加入" at bounding box center [361, 294] width 34 height 17
type input "清潔舒醒頭皮(110)"
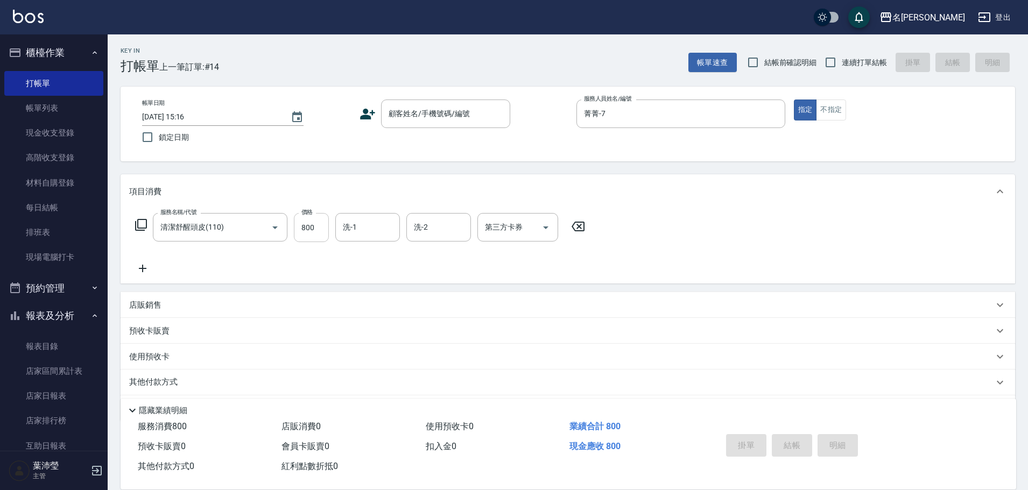
click at [307, 233] on input "800" at bounding box center [311, 227] width 35 height 29
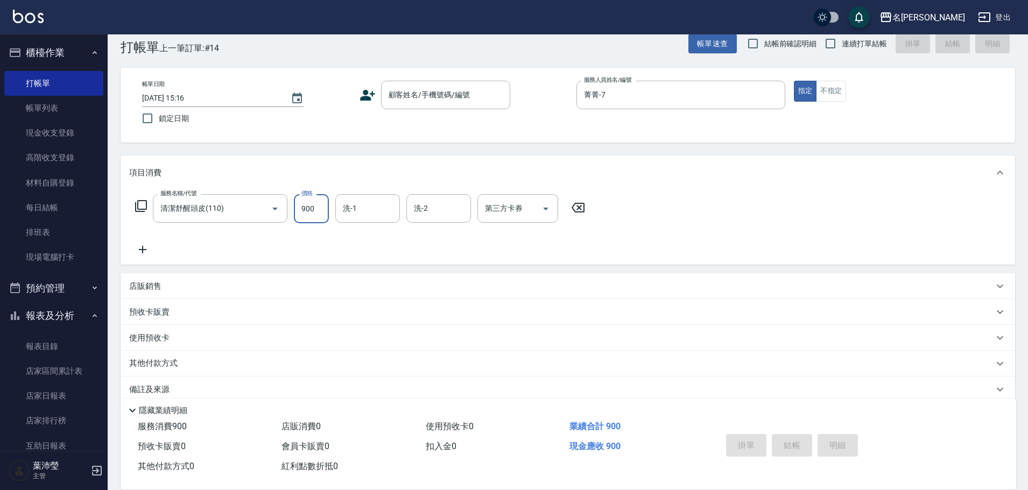
scroll to position [34, 0]
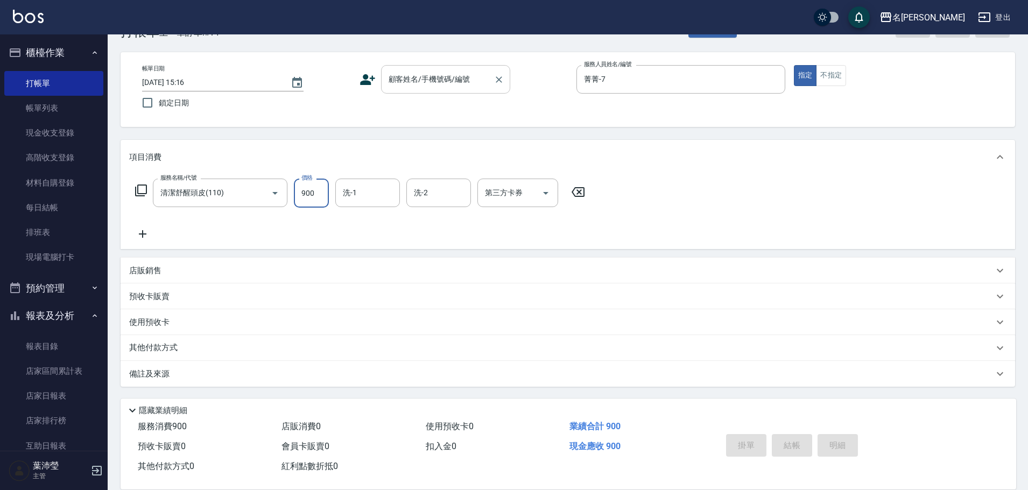
type input "900"
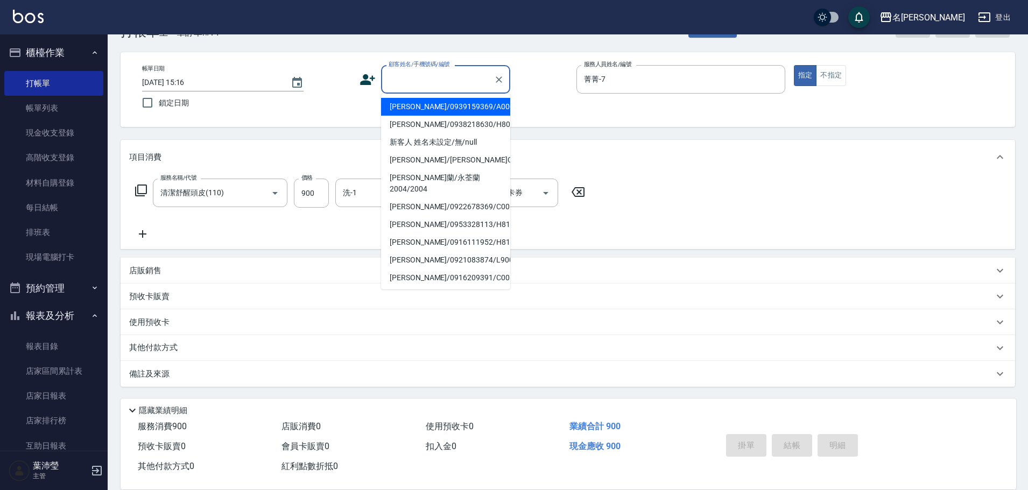
click at [412, 86] on input "顧客姓名/手機號碼/編號" at bounding box center [437, 79] width 103 height 19
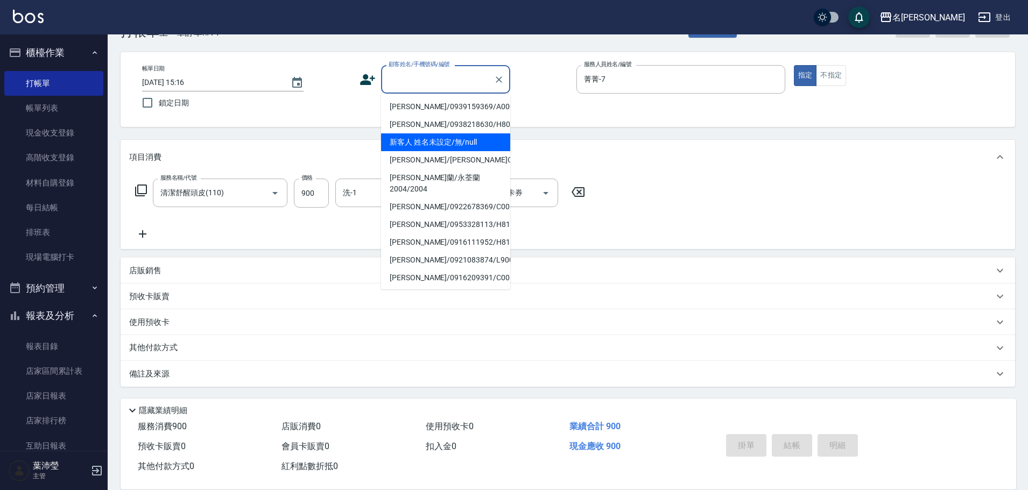
click at [407, 147] on li "新客人 姓名未設定/無/null" at bounding box center [445, 142] width 129 height 18
type input "新客人 姓名未設定/無/null"
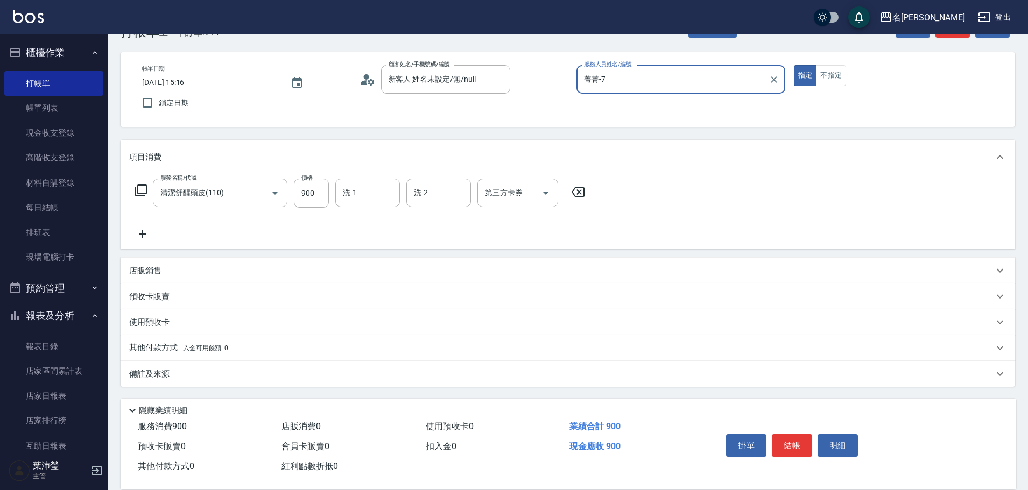
click at [712, 242] on div "服務名稱/代號 清潔舒醒頭皮(110) 服務名稱/代號 價格 900 價格 洗-1 洗-1 洗-2 洗-2 第三方卡券 第三方卡券" at bounding box center [568, 211] width 895 height 75
click at [792, 441] on button "結帳" at bounding box center [792, 445] width 40 height 23
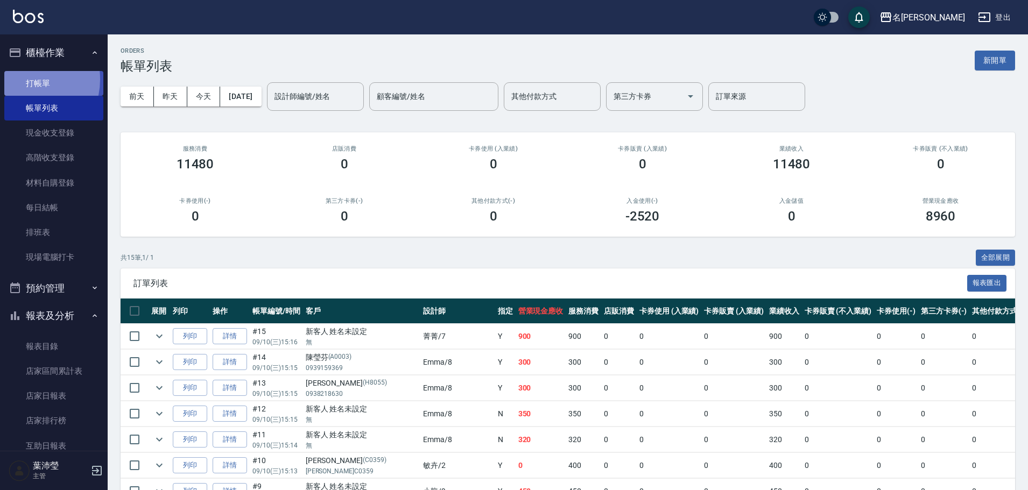
click at [24, 79] on link "打帳單" at bounding box center [53, 83] width 99 height 25
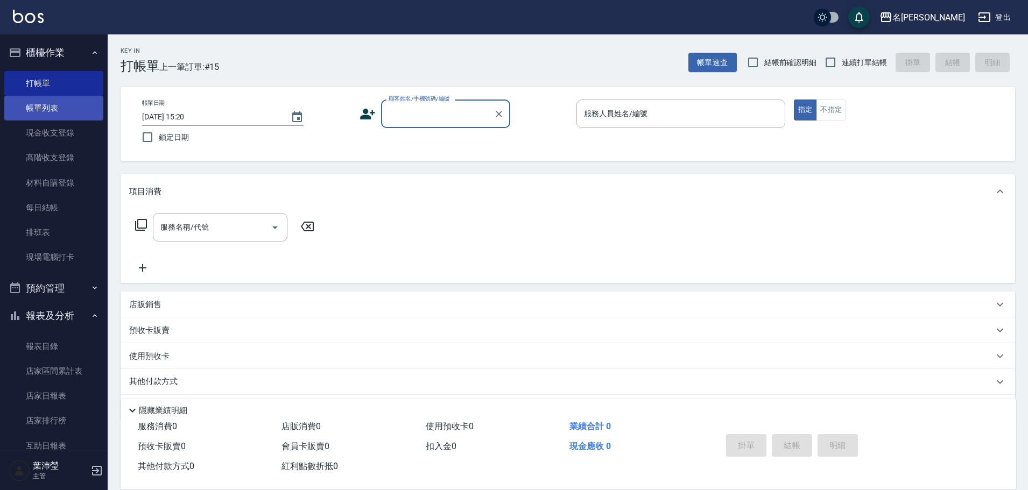
click at [60, 110] on link "帳單列表" at bounding box center [53, 108] width 99 height 25
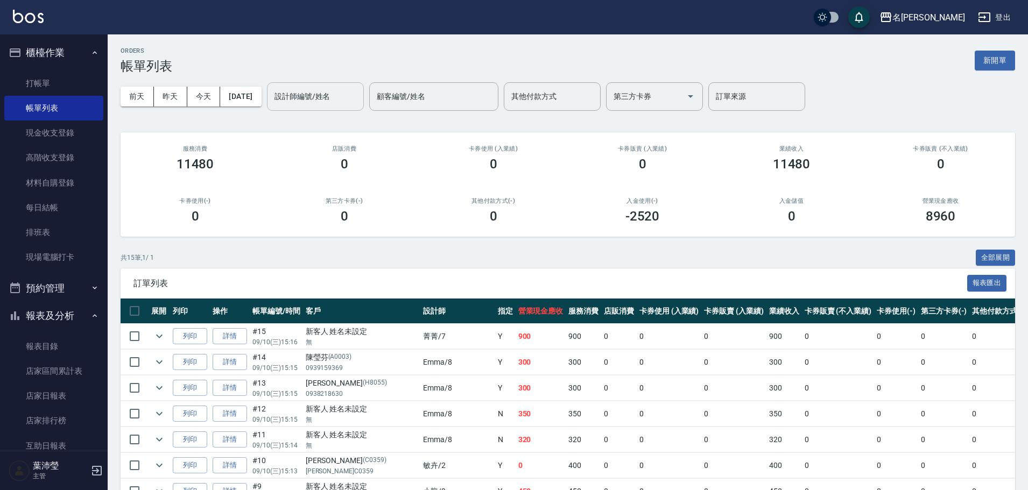
click at [323, 101] on input "設計師編號/姓名" at bounding box center [315, 96] width 87 height 19
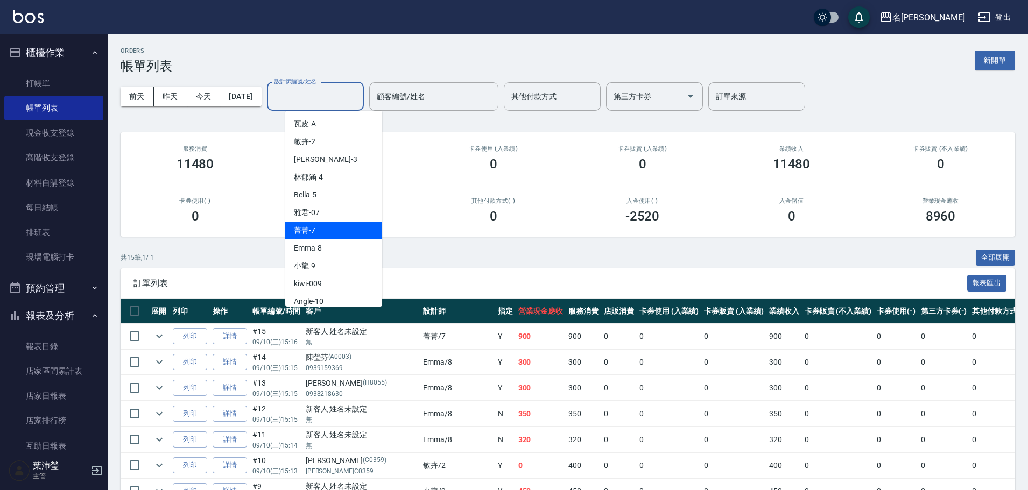
click at [305, 238] on div "菁菁 -7" at bounding box center [333, 231] width 97 height 18
type input "菁菁-7"
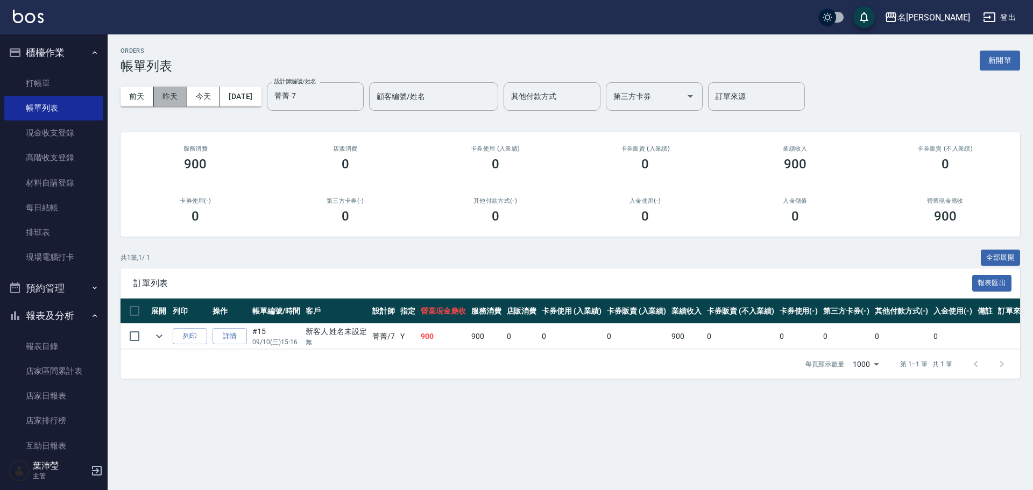
click at [177, 98] on button "昨天" at bounding box center [170, 97] width 33 height 20
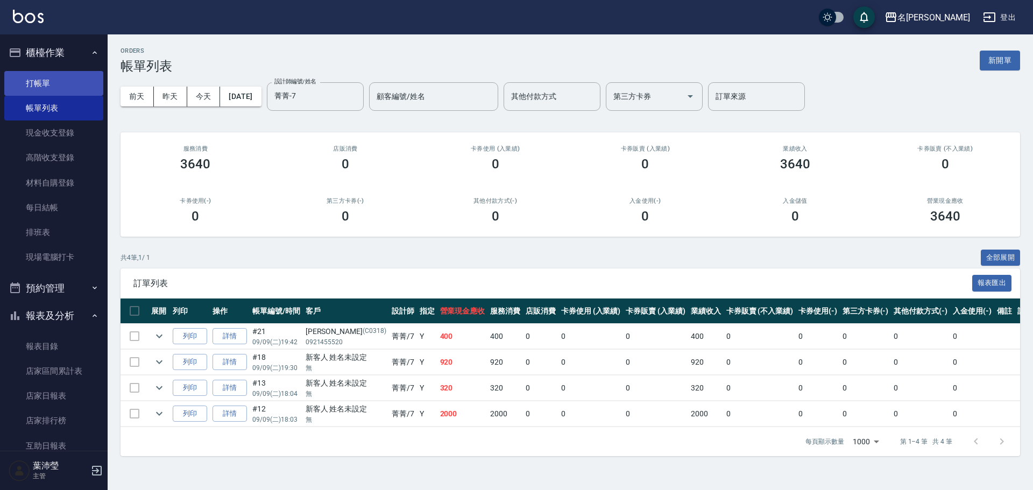
click at [52, 82] on link "打帳單" at bounding box center [53, 83] width 99 height 25
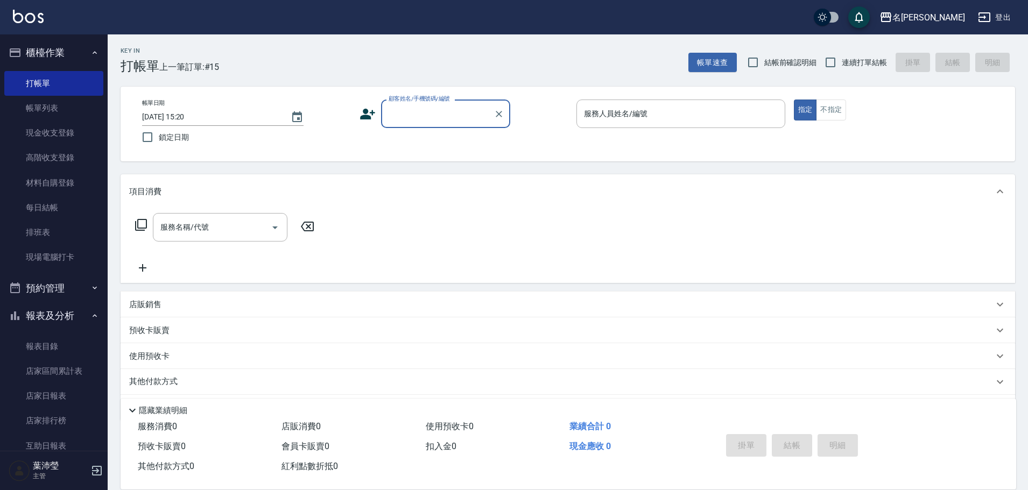
click at [409, 121] on input "顧客姓名/手機號碼/編號" at bounding box center [437, 113] width 103 height 19
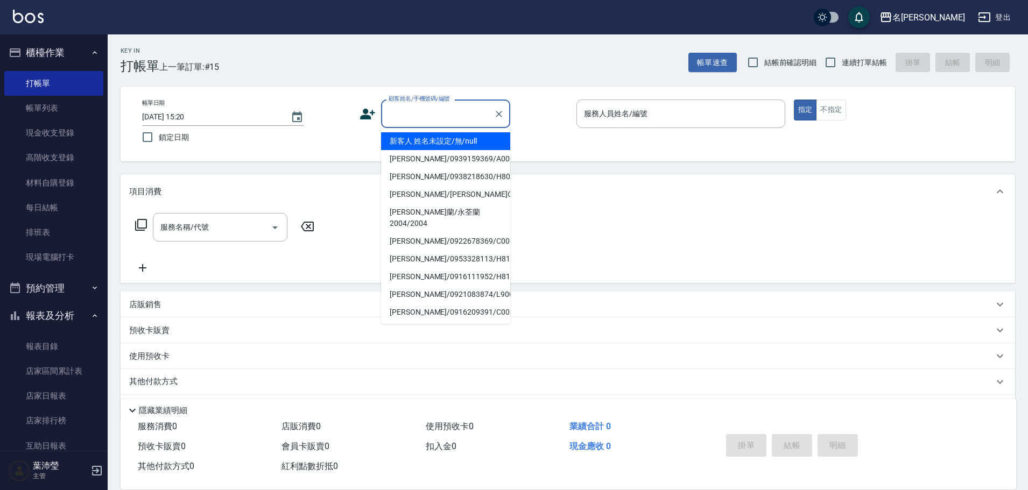
click at [414, 143] on li "新客人 姓名未設定/無/null" at bounding box center [445, 141] width 129 height 18
type input "新客人 姓名未設定/無/null"
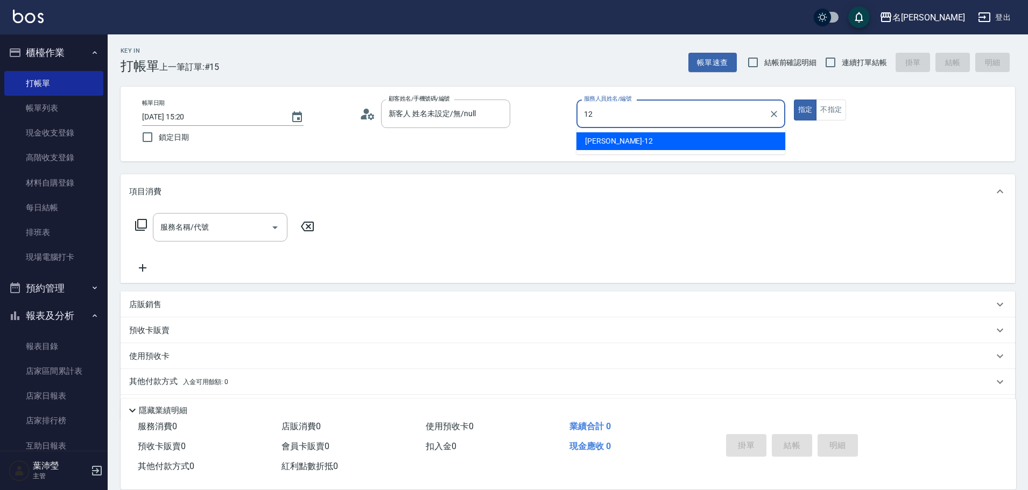
drag, startPoint x: 660, startPoint y: 134, endPoint x: 767, endPoint y: 138, distance: 106.6
click at [665, 136] on div "Jenny -12" at bounding box center [680, 141] width 209 height 18
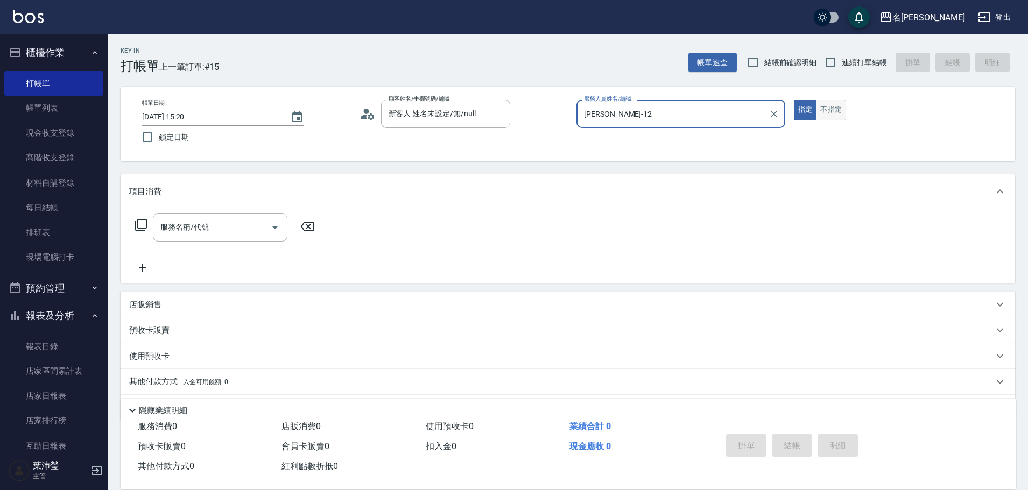
type input "Jenny-12"
click at [829, 111] on button "不指定" at bounding box center [831, 110] width 30 height 21
click at [140, 224] on icon at bounding box center [141, 225] width 13 height 13
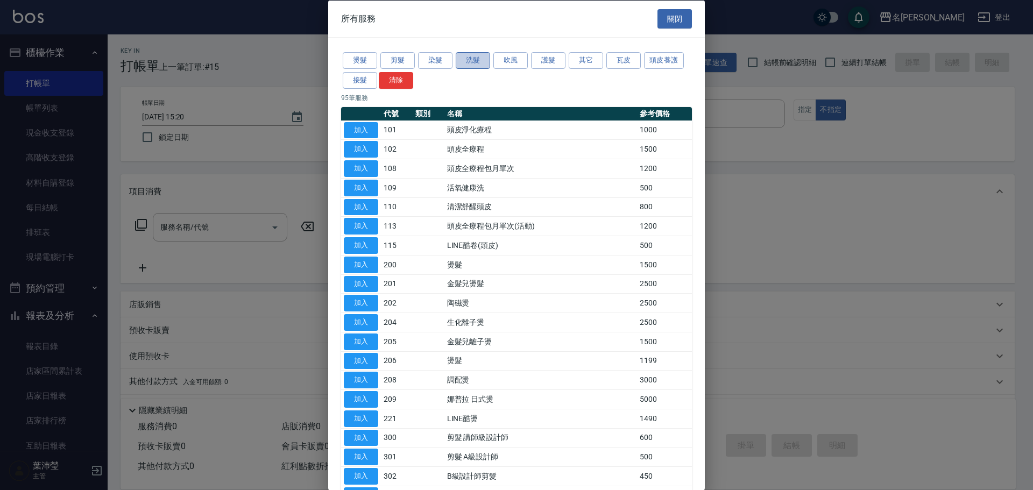
click at [466, 64] on button "洗髮" at bounding box center [473, 60] width 34 height 17
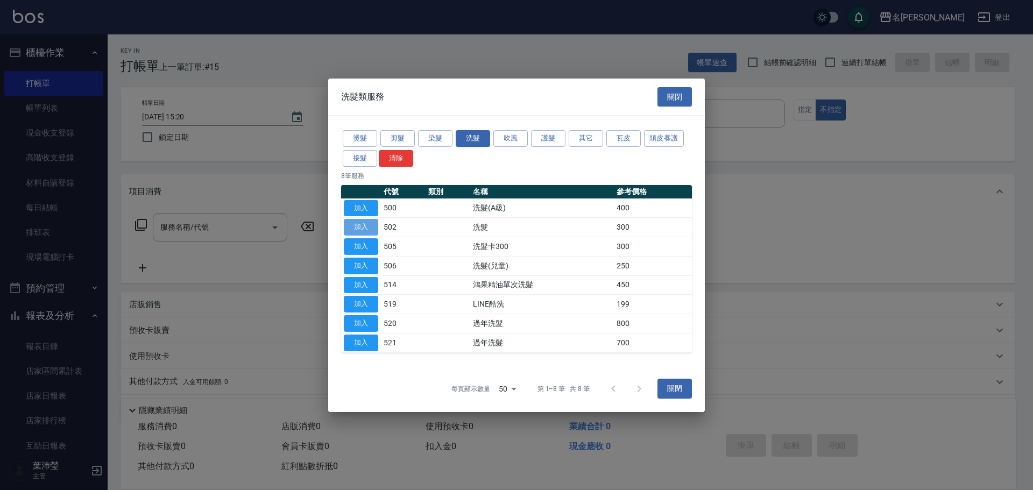
click at [362, 226] on button "加入" at bounding box center [361, 227] width 34 height 17
type input "洗髮(502)"
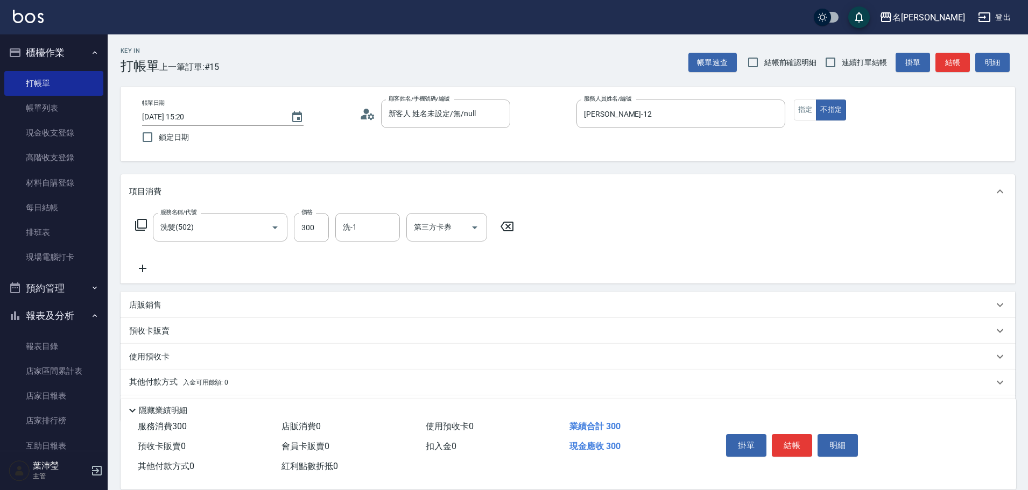
click at [141, 223] on icon at bounding box center [141, 225] width 13 height 13
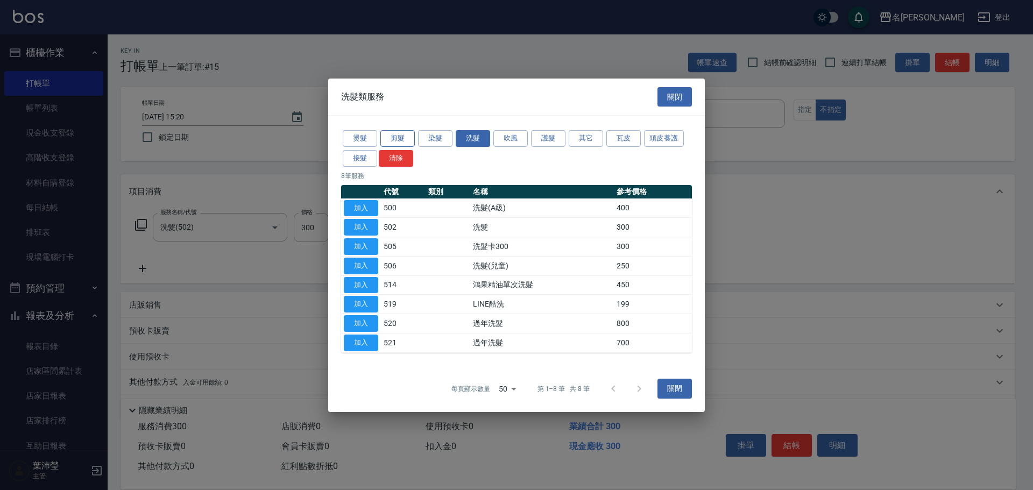
click at [397, 136] on button "剪髮" at bounding box center [398, 138] width 34 height 17
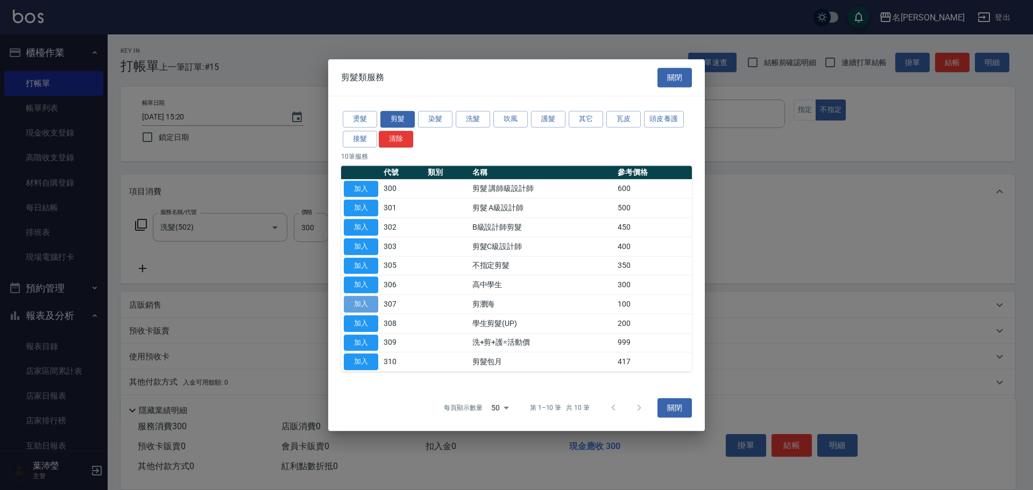
click at [367, 305] on button "加入" at bounding box center [361, 304] width 34 height 17
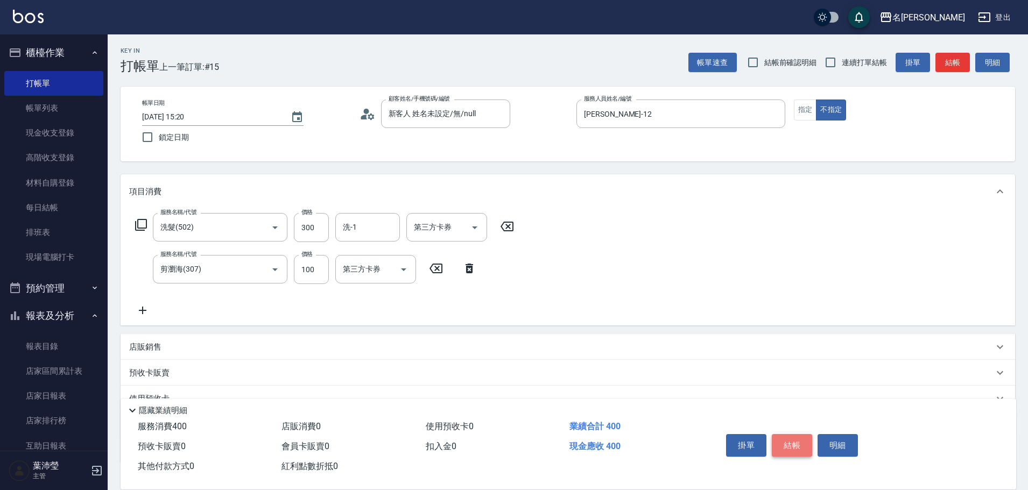
click at [777, 444] on button "結帳" at bounding box center [792, 445] width 40 height 23
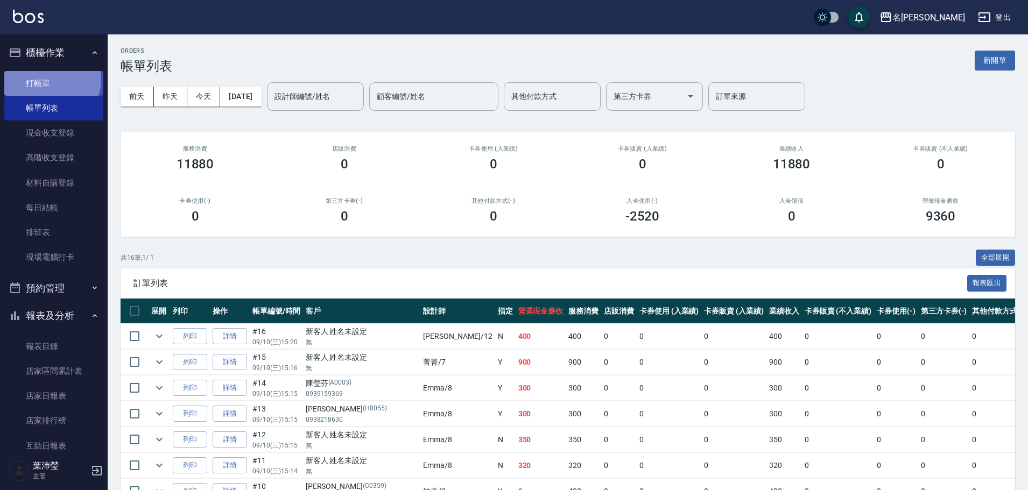
click at [50, 79] on link "打帳單" at bounding box center [53, 83] width 99 height 25
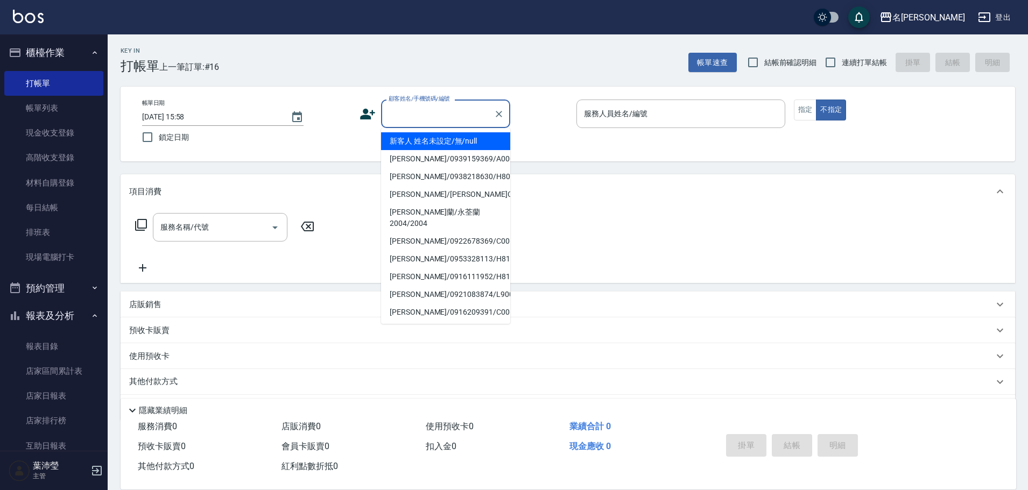
click at [424, 120] on input "顧客姓名/手機號碼/編號" at bounding box center [437, 113] width 103 height 19
click at [437, 139] on li "新客人 姓名未設定/無/null" at bounding box center [445, 141] width 129 height 18
type input "新客人 姓名未設定/無/null"
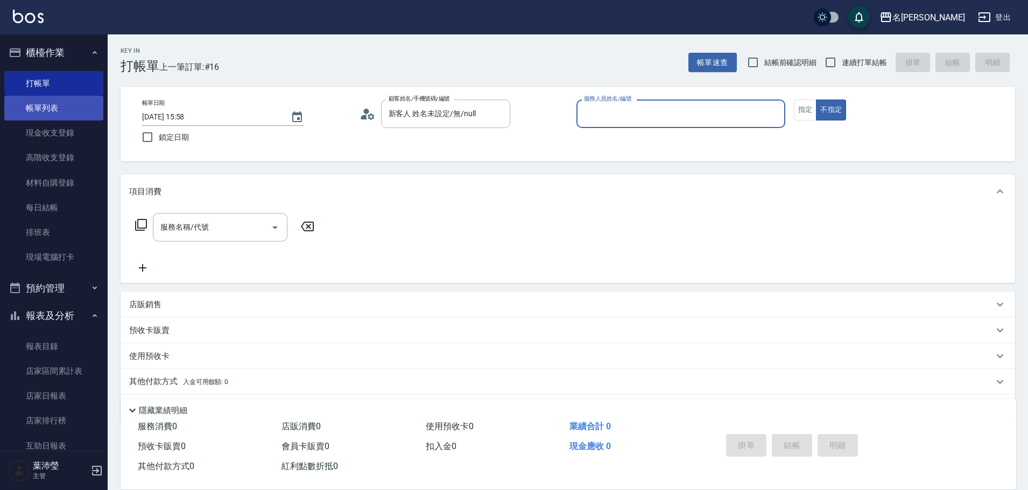
click at [74, 110] on link "帳單列表" at bounding box center [53, 108] width 99 height 25
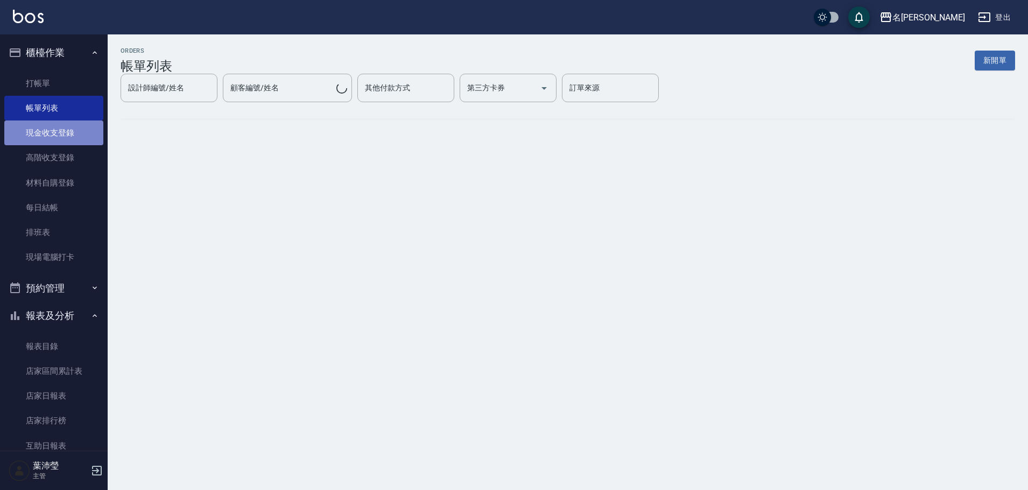
click at [64, 135] on link "現金收支登錄" at bounding box center [53, 133] width 99 height 25
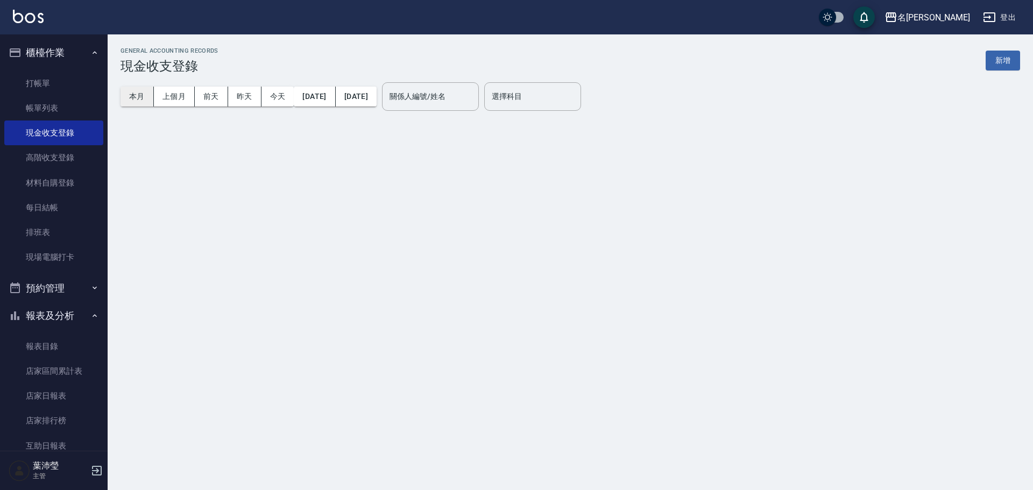
click at [132, 100] on button "本月" at bounding box center [137, 97] width 33 height 20
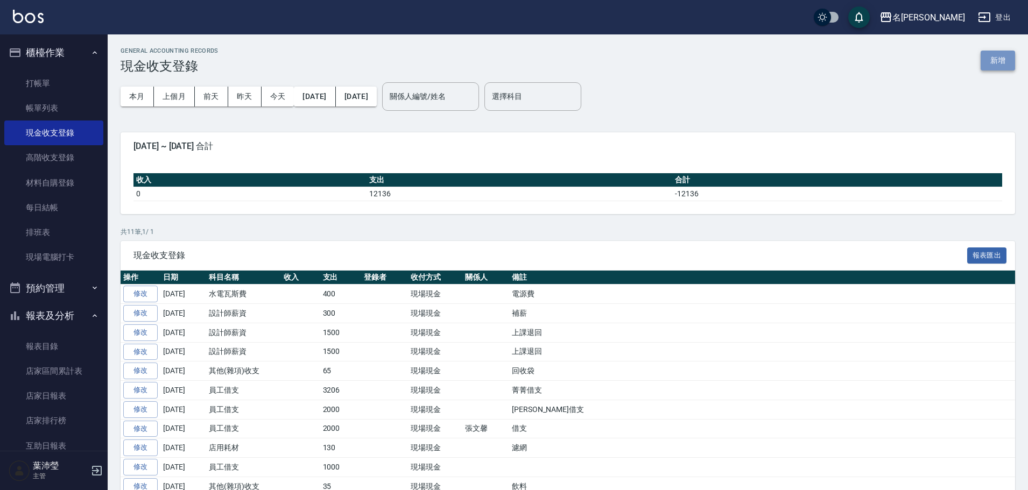
click at [996, 57] on button "新增" at bounding box center [998, 61] width 34 height 20
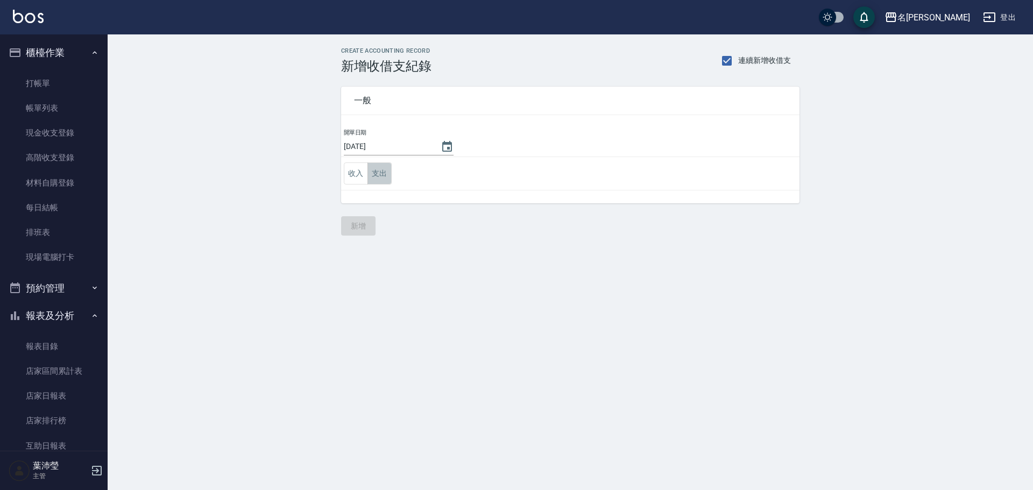
click at [374, 170] on button "支出" at bounding box center [380, 174] width 24 height 22
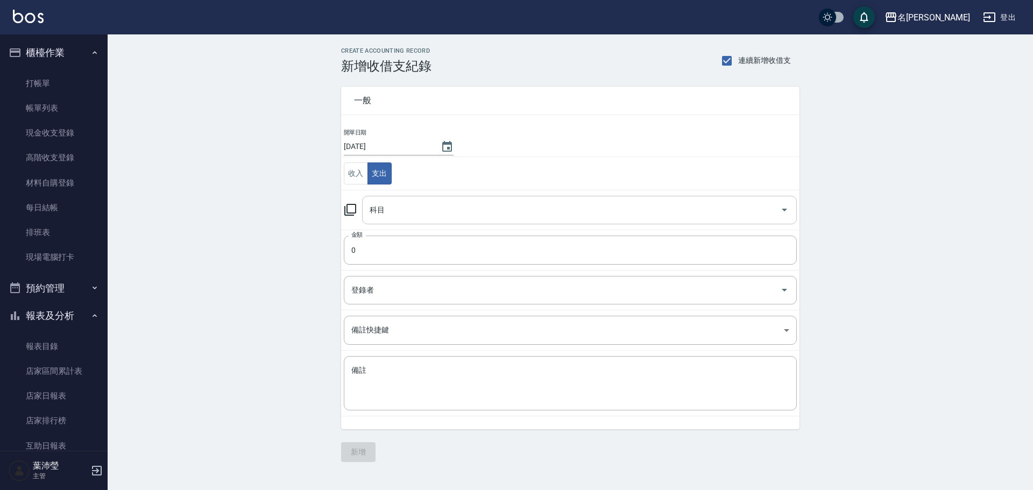
click at [390, 201] on input "科目" at bounding box center [571, 210] width 409 height 19
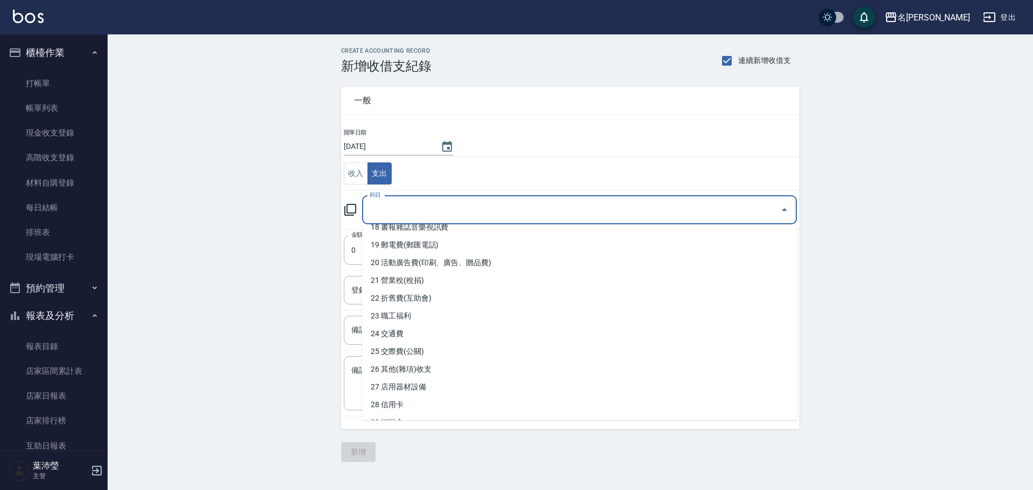
scroll to position [341, 0]
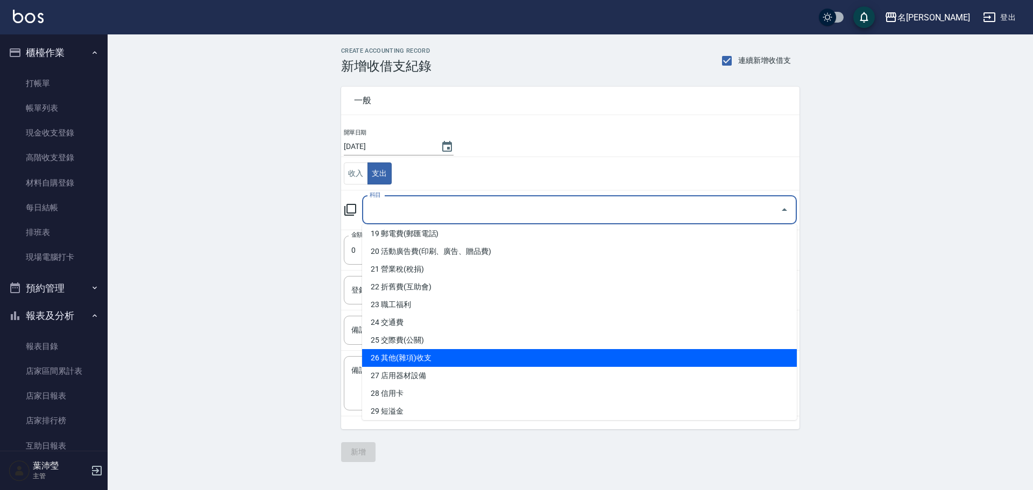
click at [476, 355] on li "26 其他(雜項)收支" at bounding box center [579, 358] width 435 height 18
type input "26 其他(雜項)收支"
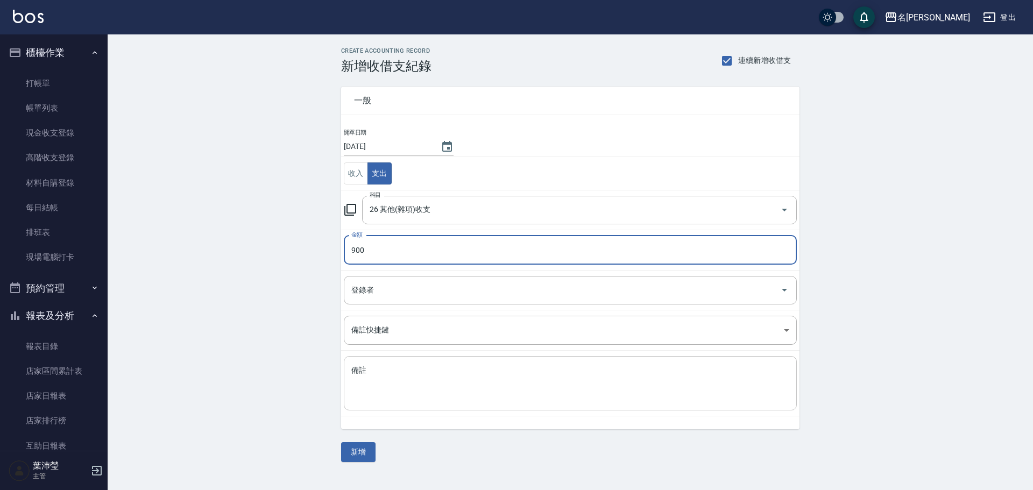
type input "900"
click at [387, 374] on textarea "備註" at bounding box center [570, 383] width 438 height 37
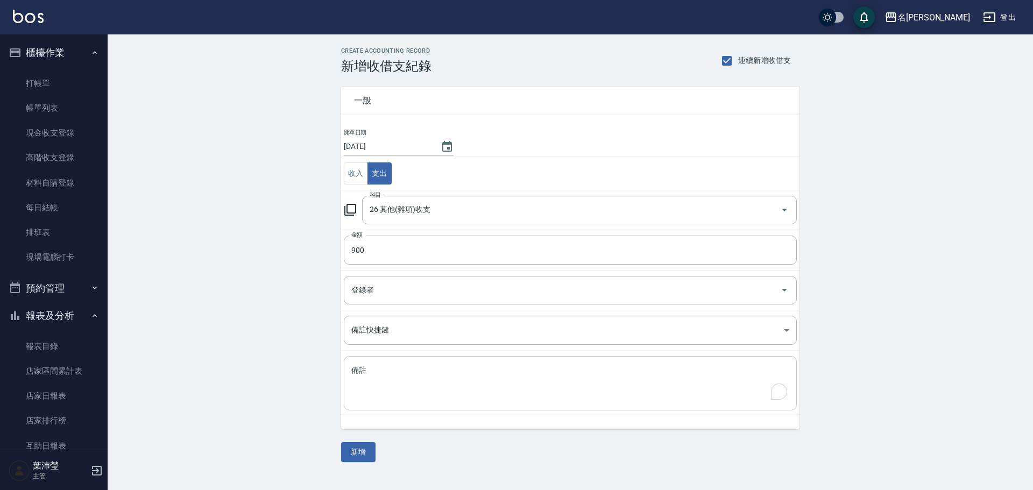
click at [497, 360] on div "x 備註" at bounding box center [570, 383] width 453 height 54
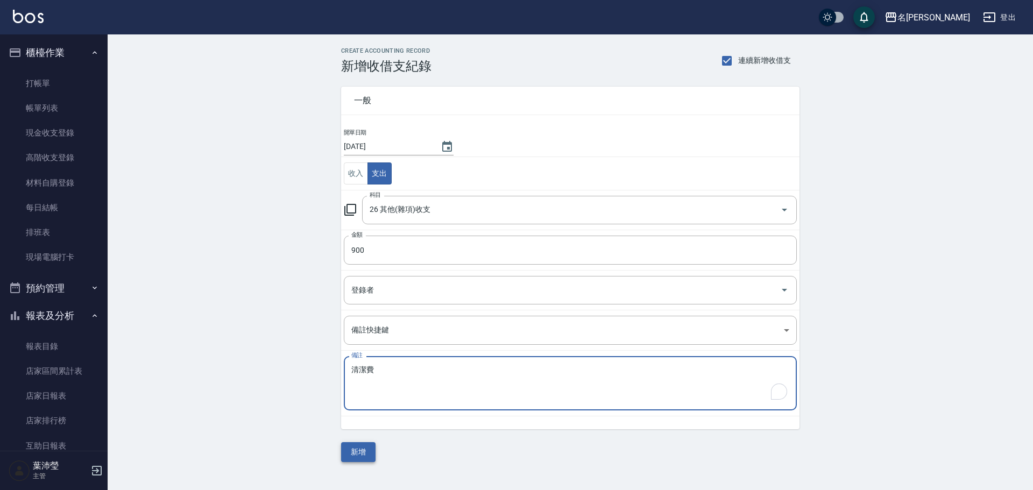
type textarea "清潔費"
click at [364, 450] on button "新增" at bounding box center [358, 452] width 34 height 20
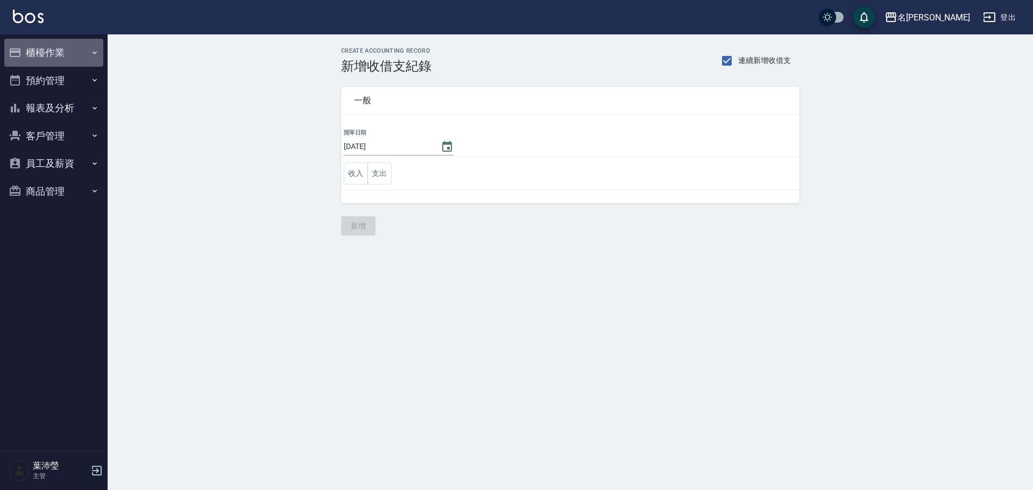
click at [58, 52] on button "櫃檯作業" at bounding box center [53, 53] width 99 height 28
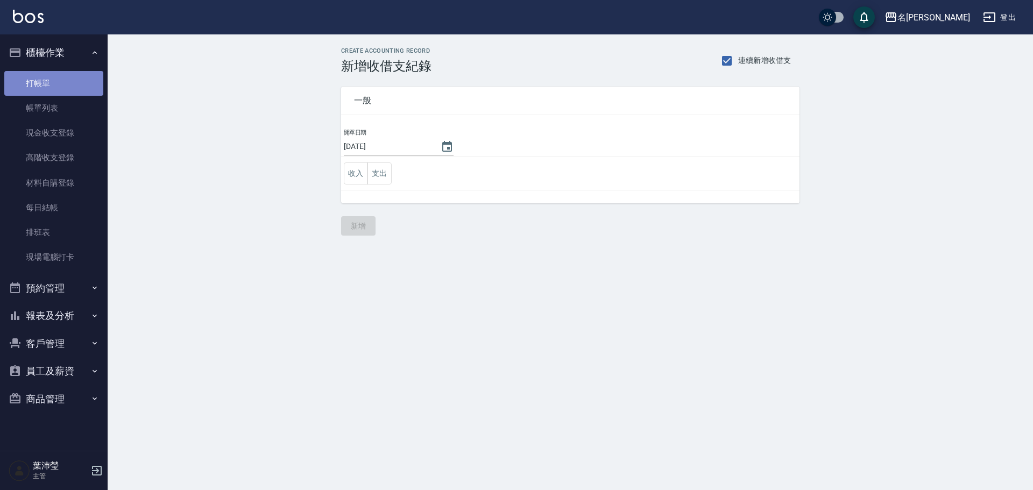
click at [33, 79] on link "打帳單" at bounding box center [53, 83] width 99 height 25
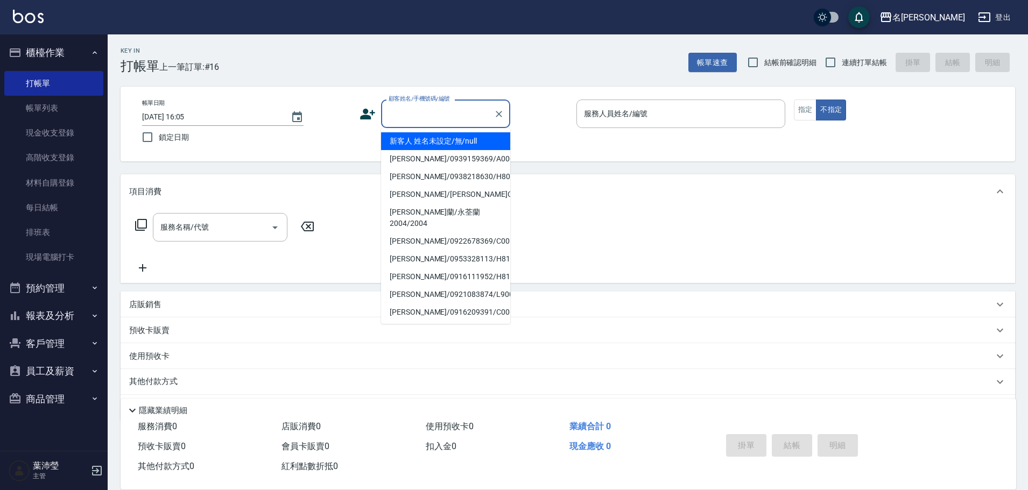
click at [420, 117] on input "顧客姓名/手機號碼/編號" at bounding box center [437, 113] width 103 height 19
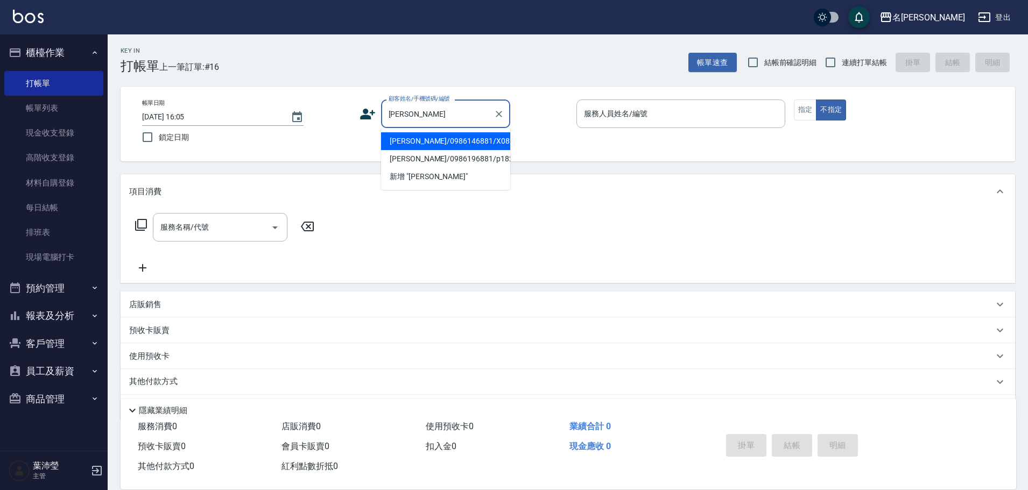
click at [437, 138] on li "[PERSON_NAME]/0986146881/X082" at bounding box center [445, 141] width 129 height 18
type input "[PERSON_NAME]/0986146881/X082"
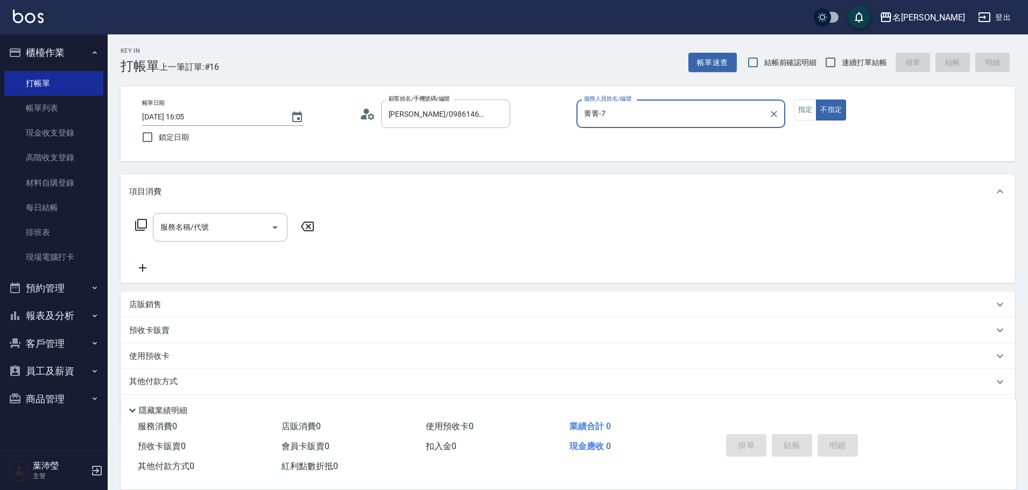
type input "菁菁-7"
click at [497, 118] on icon "Clear" at bounding box center [499, 114] width 11 height 11
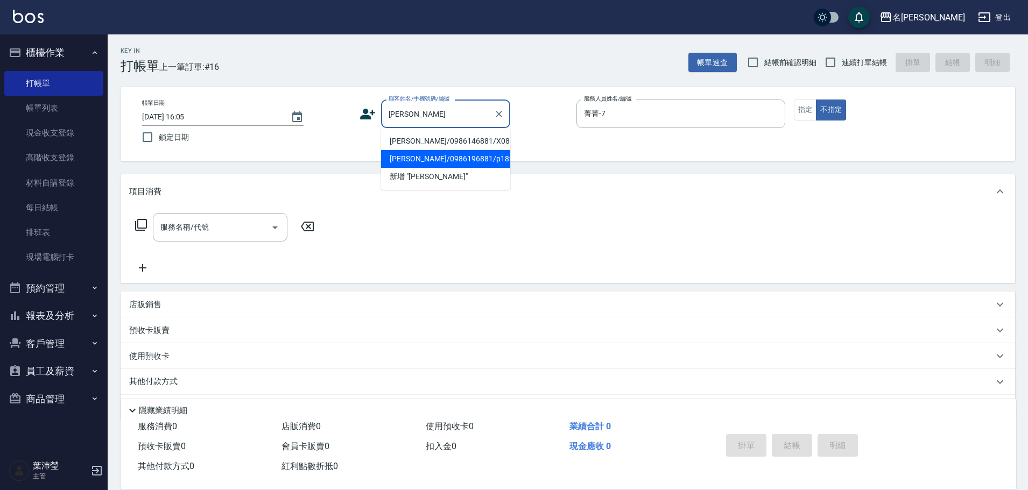
click at [437, 158] on li "[PERSON_NAME]/0986196881/p1822" at bounding box center [445, 159] width 129 height 18
type input "[PERSON_NAME]/0986196881/p1822"
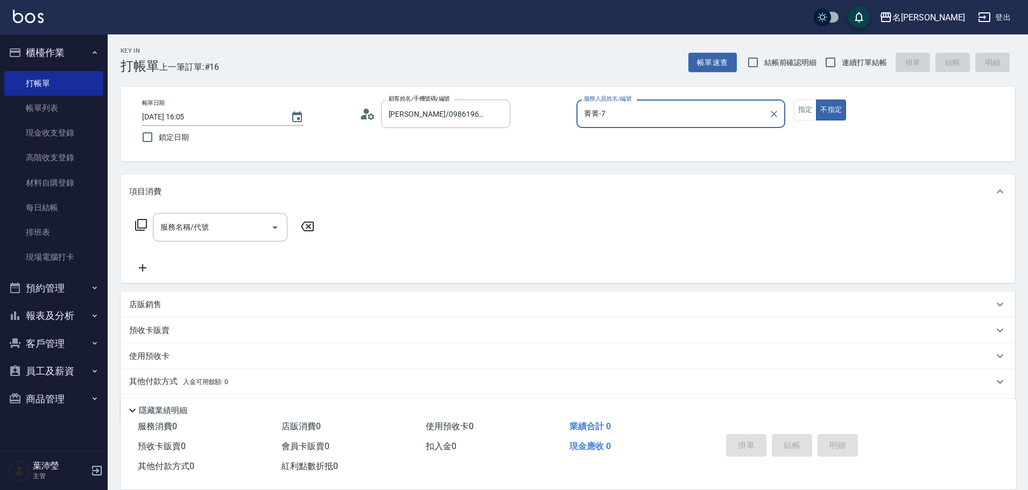
click at [135, 229] on icon at bounding box center [141, 225] width 12 height 12
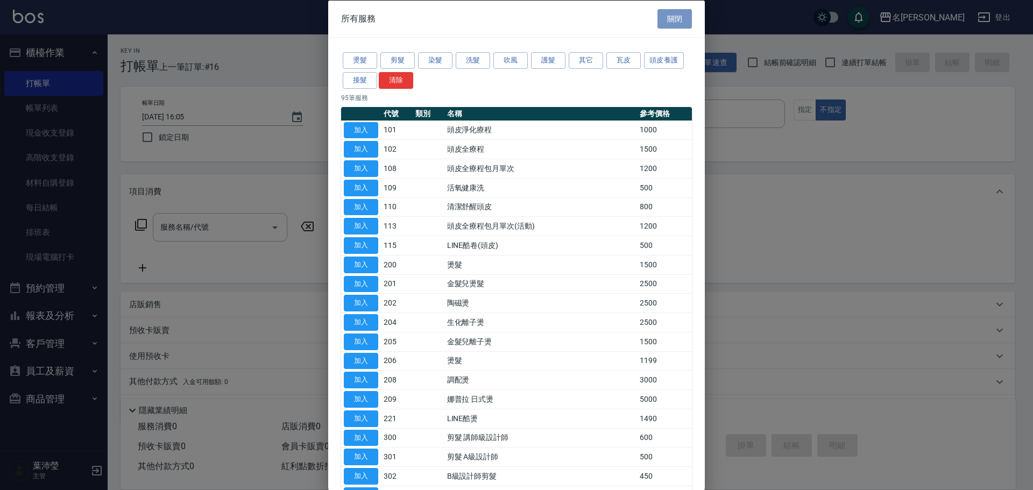
drag, startPoint x: 674, startPoint y: 19, endPoint x: 791, endPoint y: 103, distance: 144.3
click at [674, 22] on button "關閉" at bounding box center [675, 19] width 34 height 20
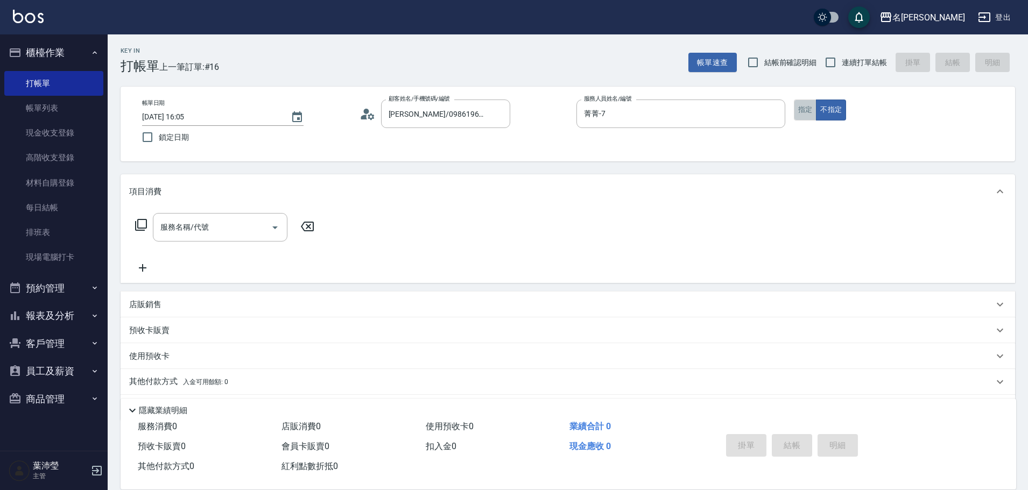
click at [811, 108] on button "指定" at bounding box center [805, 110] width 23 height 21
click at [135, 220] on icon at bounding box center [141, 225] width 13 height 13
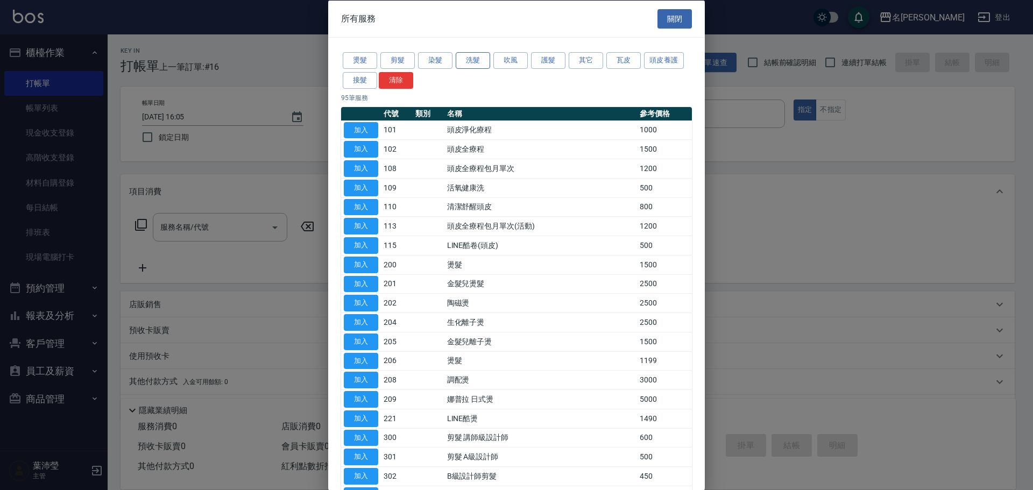
click at [461, 54] on button "洗髮" at bounding box center [473, 60] width 34 height 17
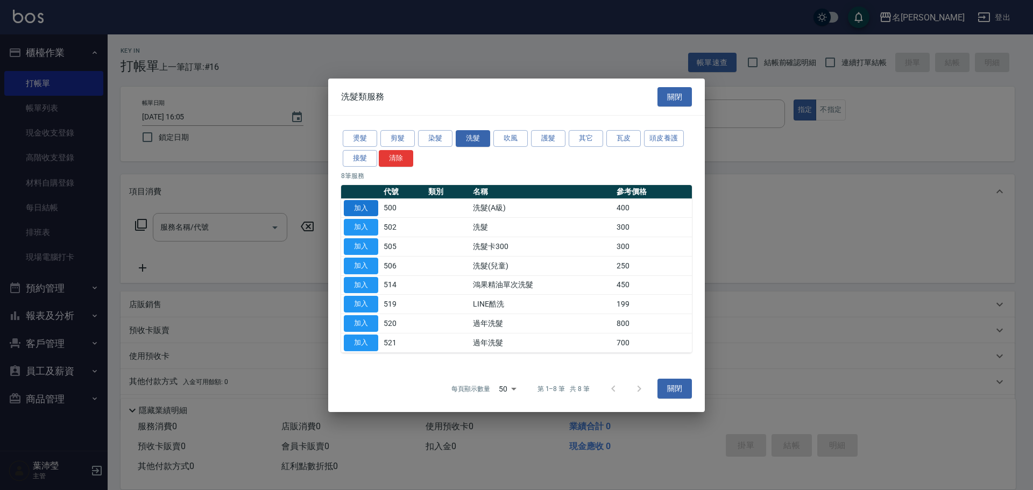
click at [349, 207] on button "加入" at bounding box center [361, 208] width 34 height 17
type input "洗髮(A級)(500)"
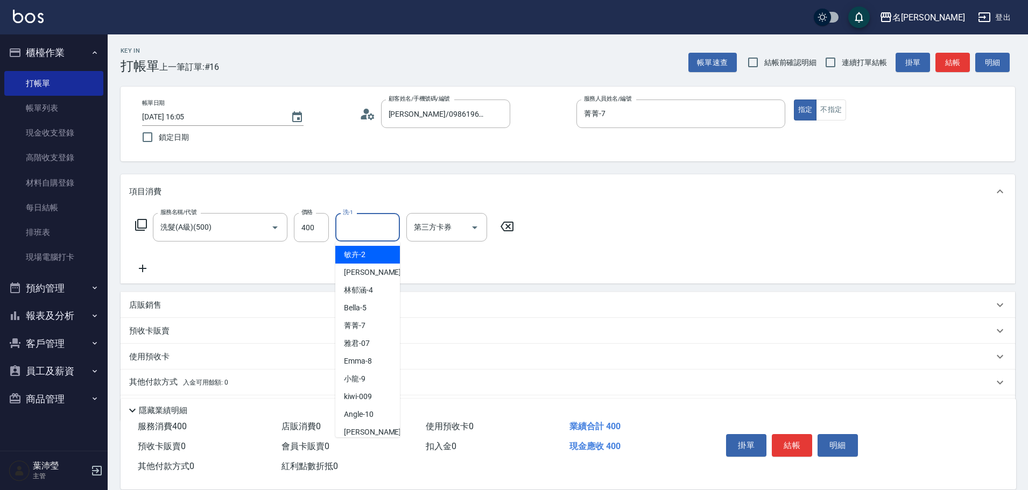
click at [377, 228] on input "洗-1" at bounding box center [367, 227] width 55 height 19
type input "語爭-20"
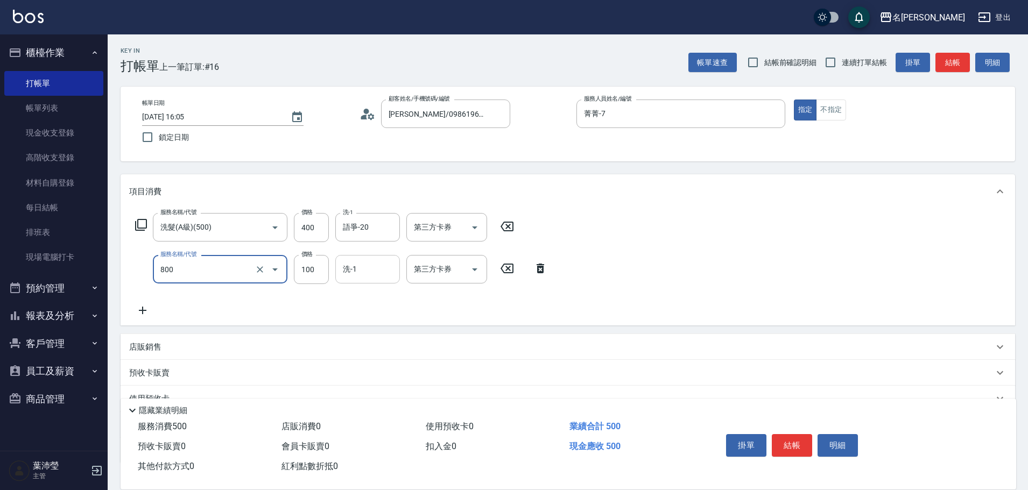
type input "快速修護(800)"
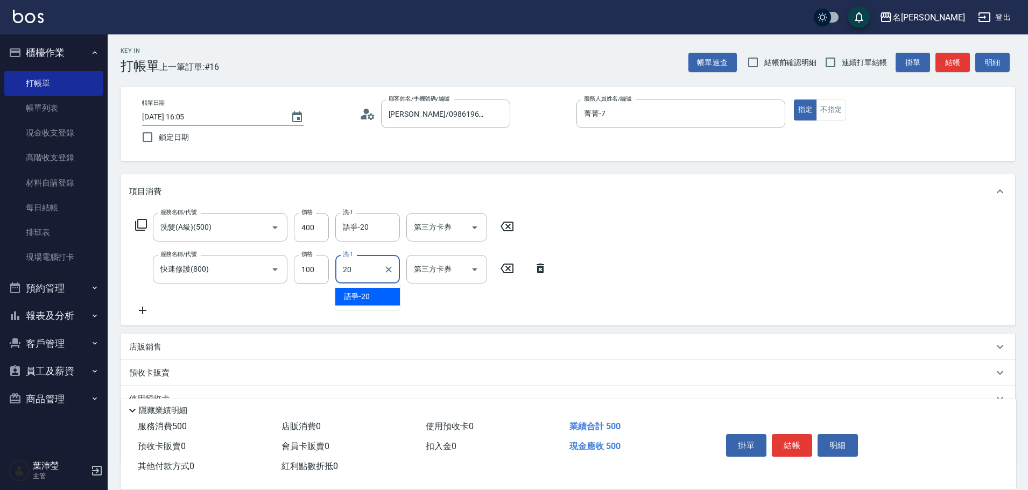
type input "語爭-20"
click at [800, 435] on button "結帳" at bounding box center [792, 445] width 40 height 23
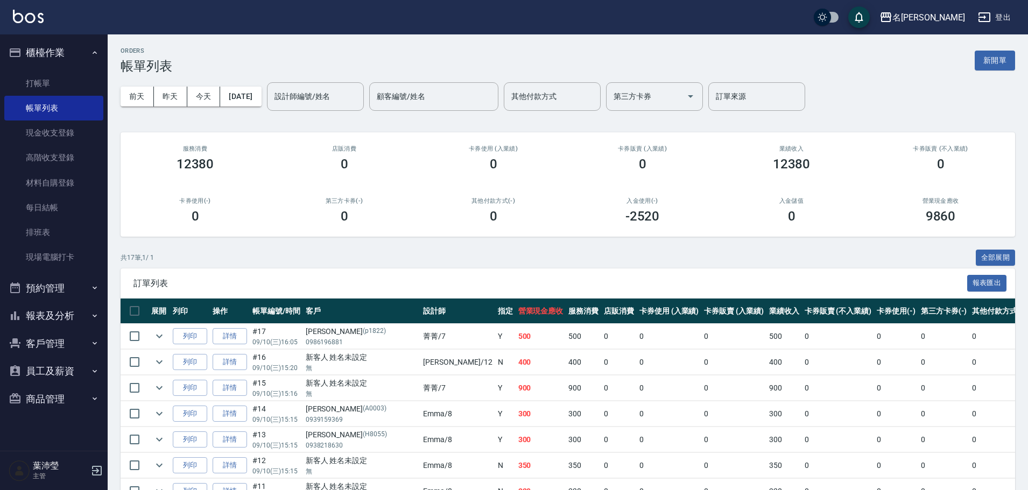
click at [979, 47] on div "ORDERS 帳單列表 新開單" at bounding box center [568, 60] width 895 height 26
click at [976, 64] on button "新開單" at bounding box center [995, 61] width 40 height 20
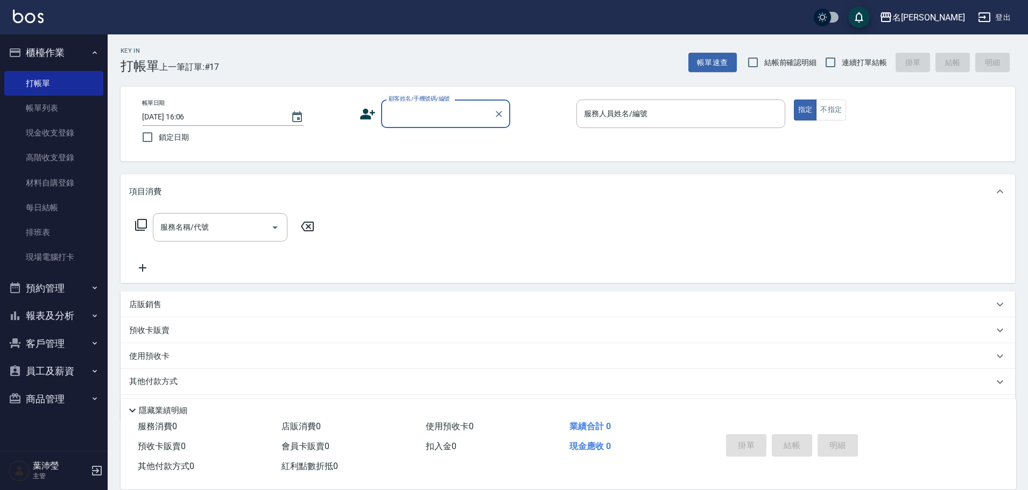
click at [449, 116] on input "顧客姓名/手機號碼/編號" at bounding box center [437, 113] width 103 height 19
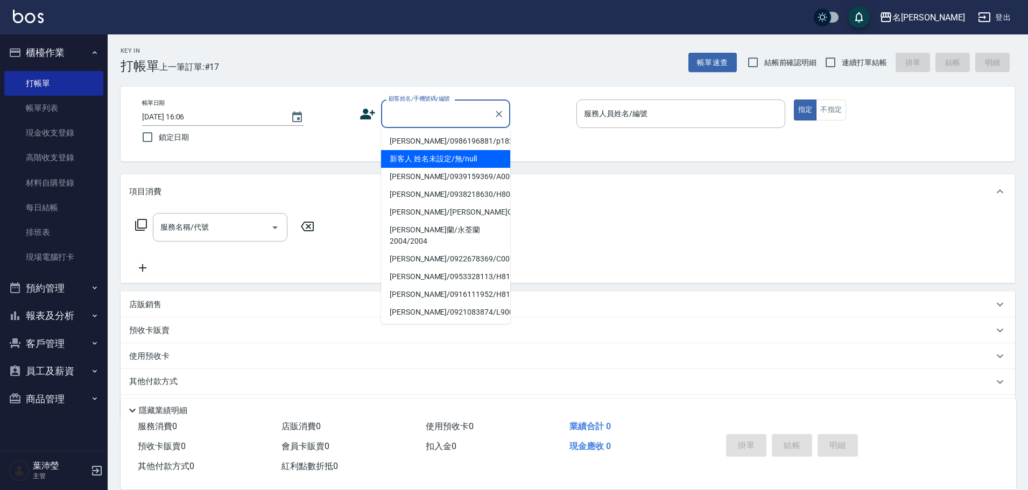
click at [445, 152] on li "新客人 姓名未設定/無/null" at bounding box center [445, 159] width 129 height 18
type input "新客人 姓名未設定/無/null"
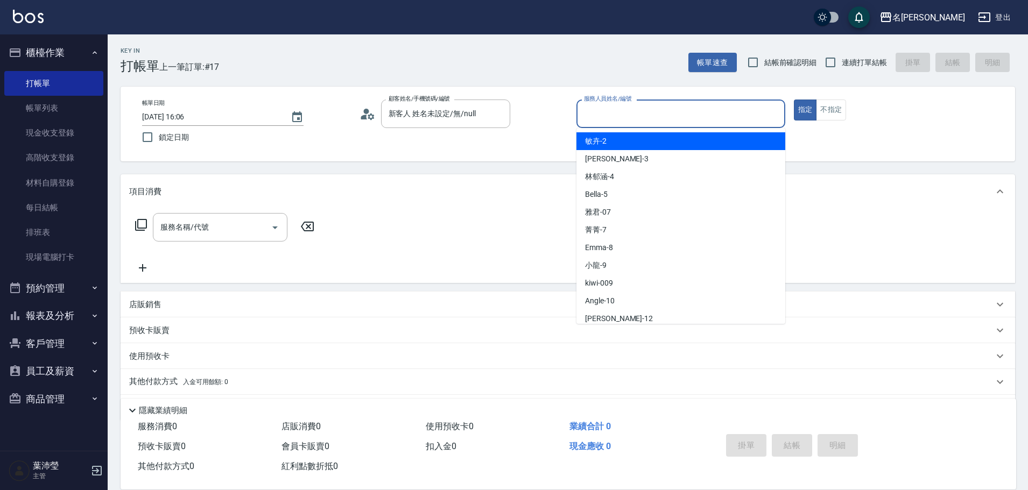
click at [687, 110] on input "服務人員姓名/編號" at bounding box center [680, 113] width 199 height 19
type input "小龍-9"
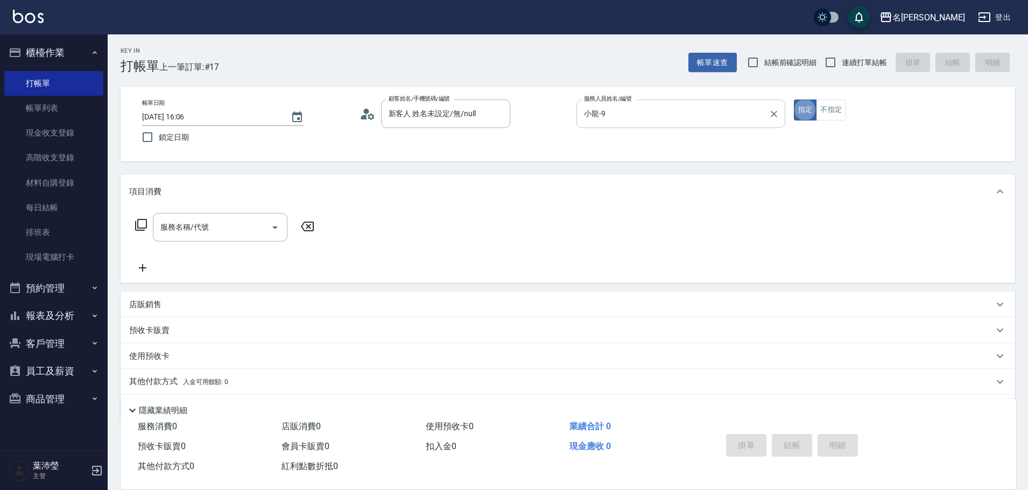
type button "true"
click at [141, 228] on icon at bounding box center [141, 225] width 13 height 13
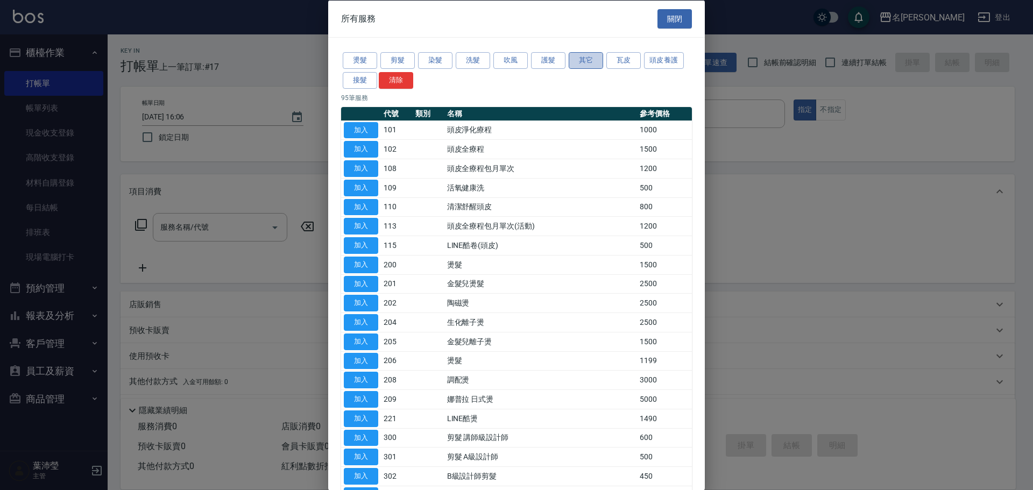
click at [585, 58] on button "其它" at bounding box center [586, 60] width 34 height 17
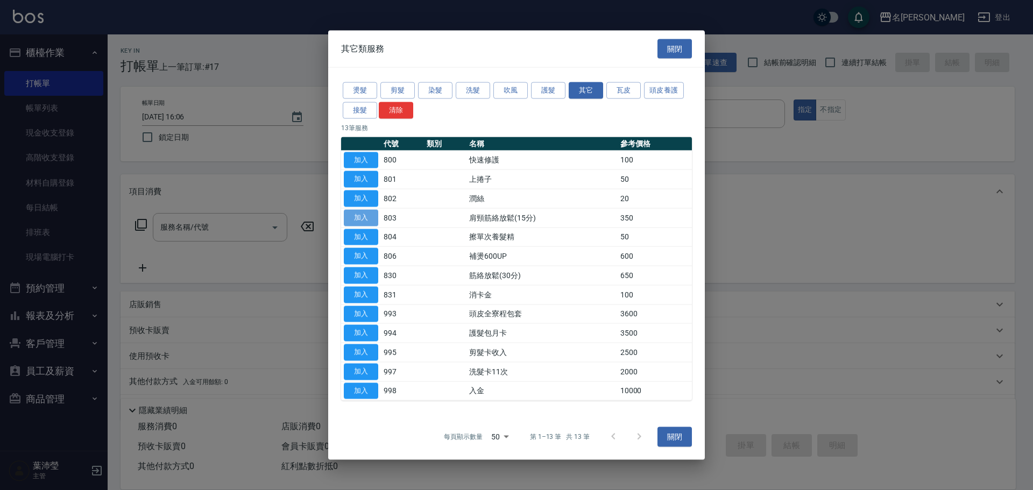
click at [363, 213] on button "加入" at bounding box center [361, 217] width 34 height 17
type input "肩頸筋絡放鬆(15分)(803)"
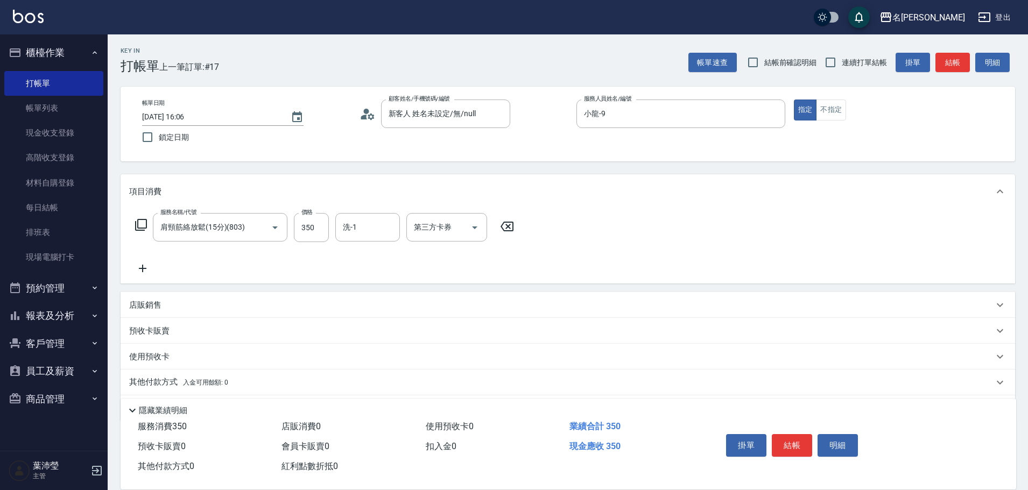
click at [137, 226] on icon at bounding box center [141, 225] width 12 height 12
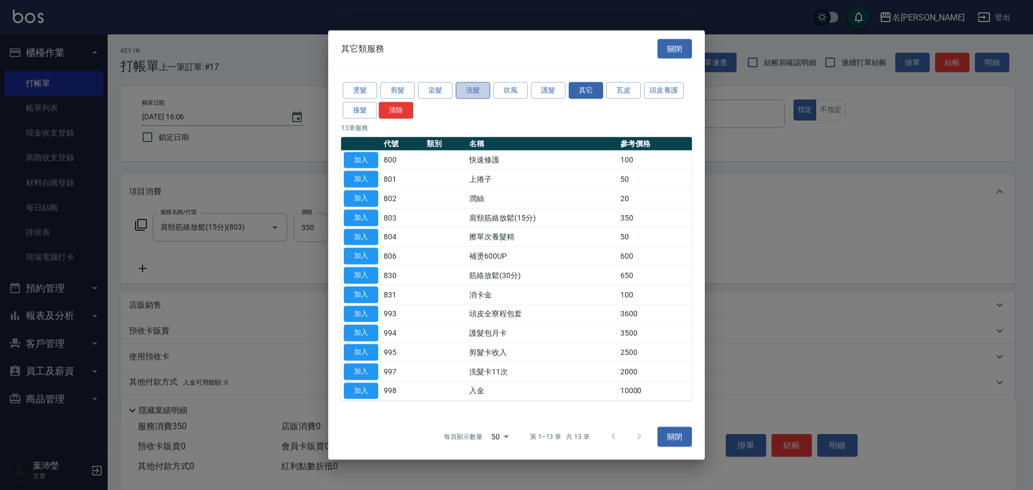
click at [464, 86] on button "洗髮" at bounding box center [473, 90] width 34 height 17
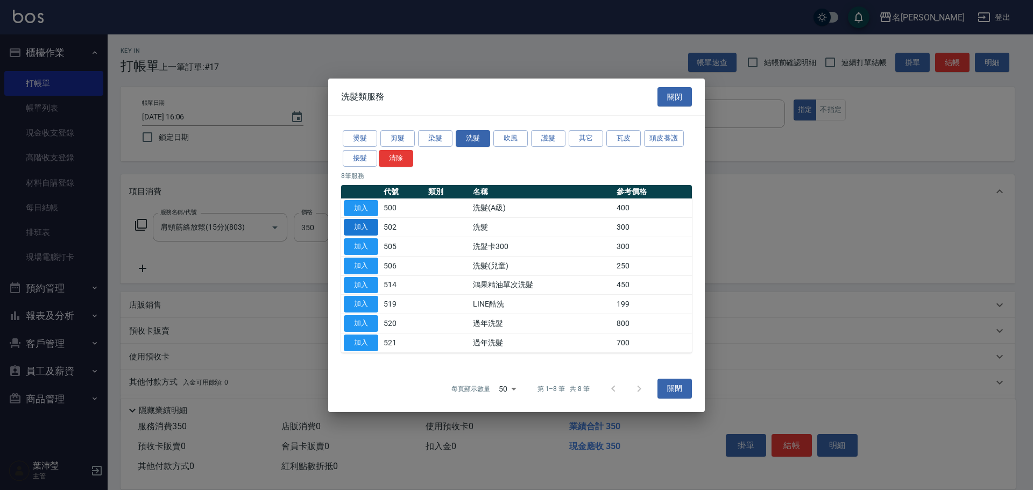
click at [363, 230] on button "加入" at bounding box center [361, 227] width 34 height 17
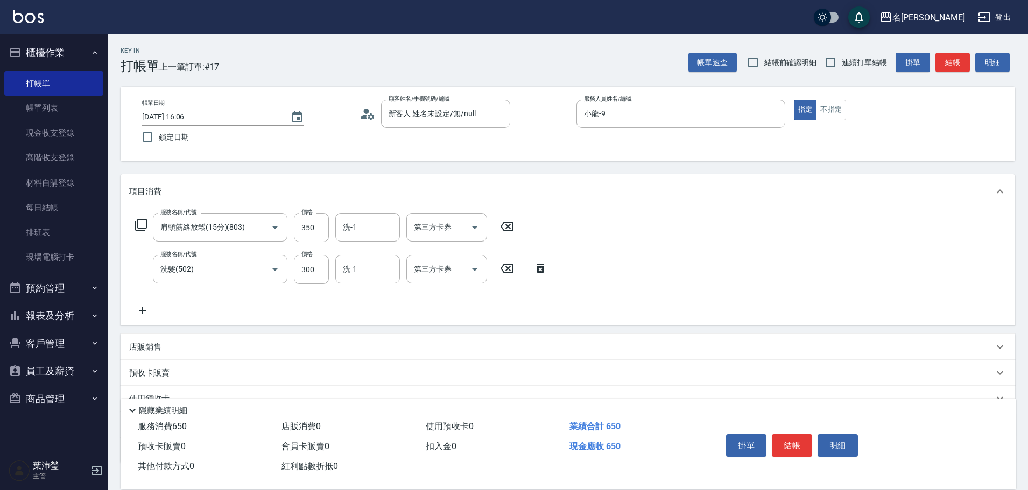
click at [144, 227] on icon at bounding box center [141, 225] width 13 height 13
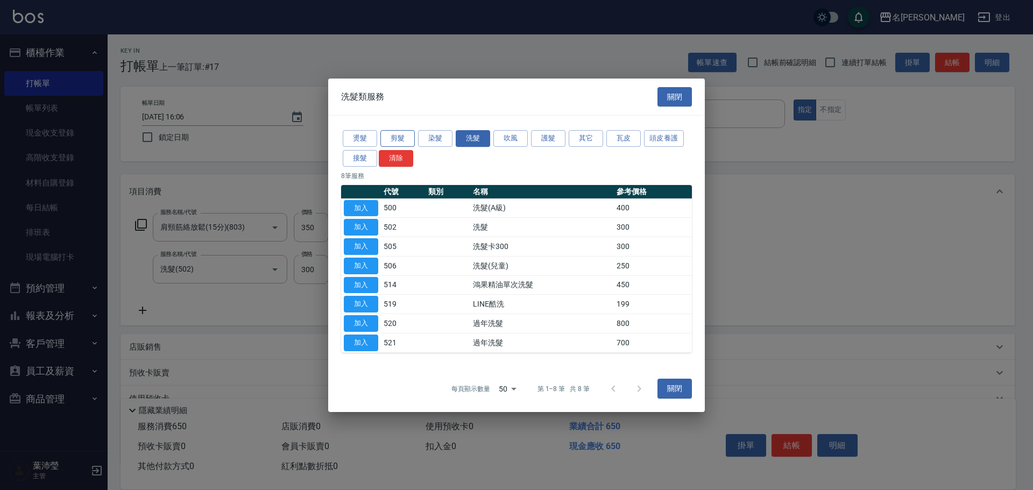
click at [406, 139] on button "剪髮" at bounding box center [398, 138] width 34 height 17
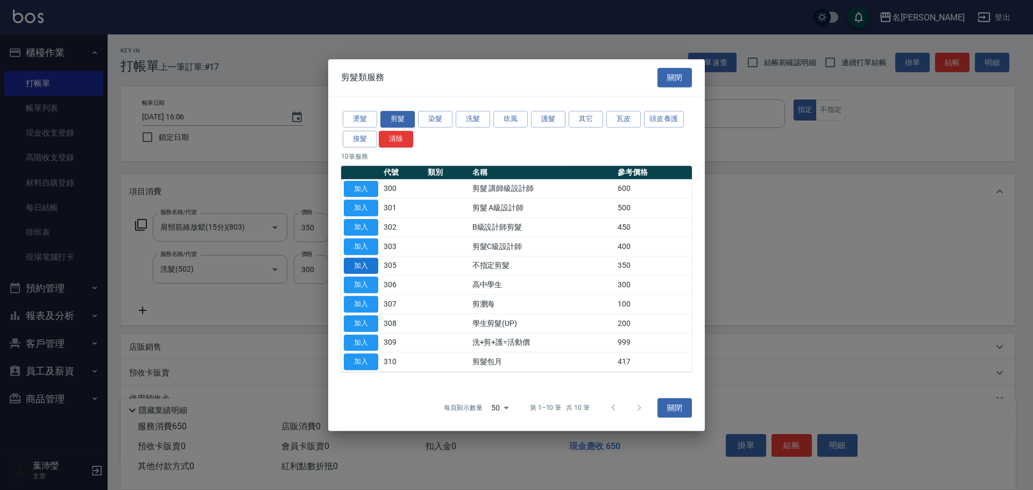
click at [377, 265] on button "加入" at bounding box center [361, 266] width 34 height 17
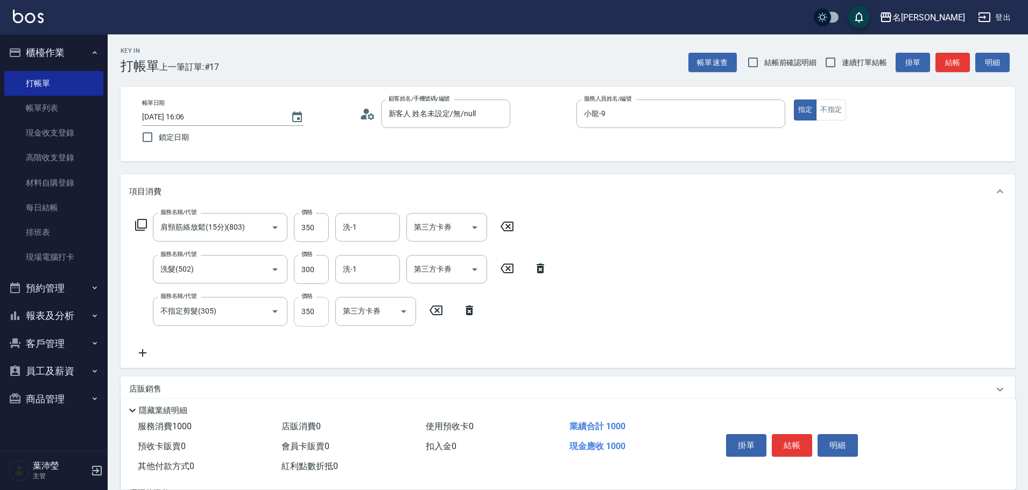
click at [315, 319] on input "350" at bounding box center [311, 311] width 35 height 29
type input "150"
click at [801, 443] on button "結帳" at bounding box center [792, 445] width 40 height 23
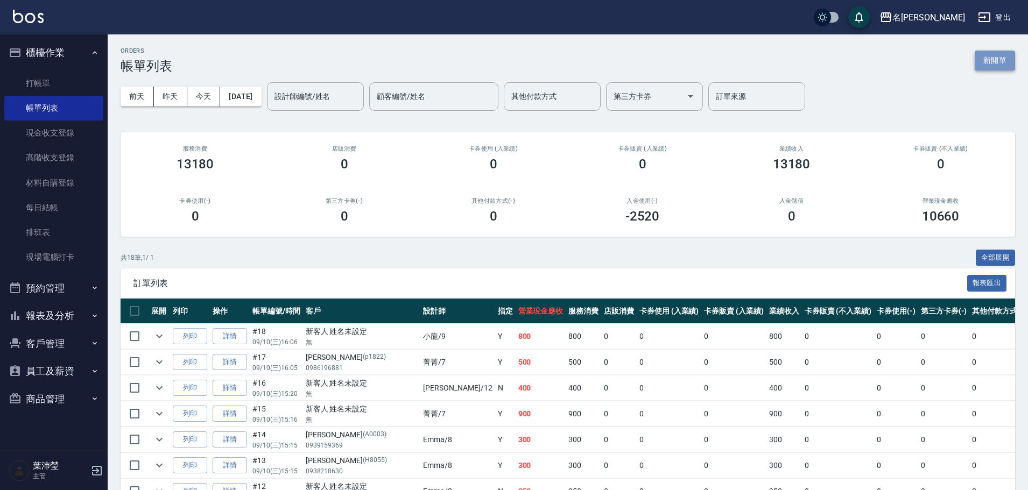
click at [1002, 60] on button "新開單" at bounding box center [995, 61] width 40 height 20
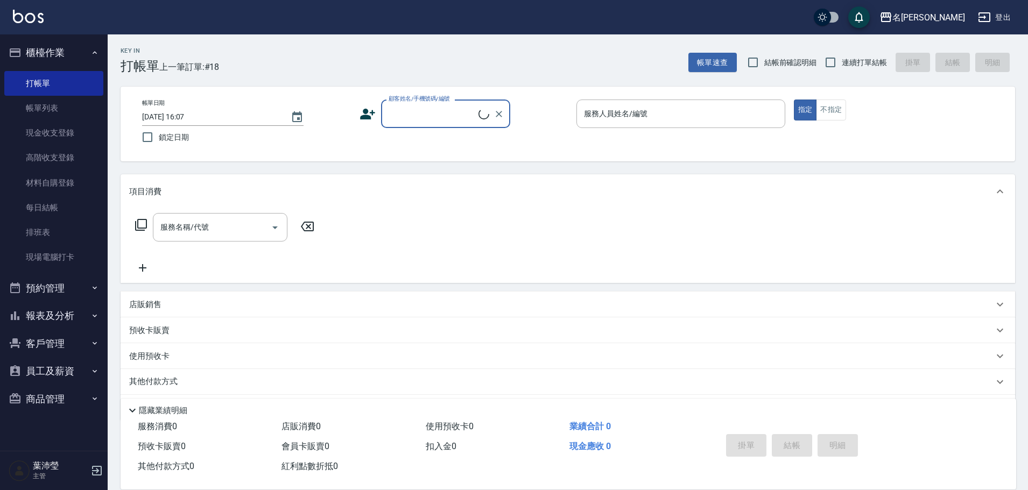
click at [447, 104] on input "顧客姓名/手機號碼/編號" at bounding box center [432, 113] width 93 height 19
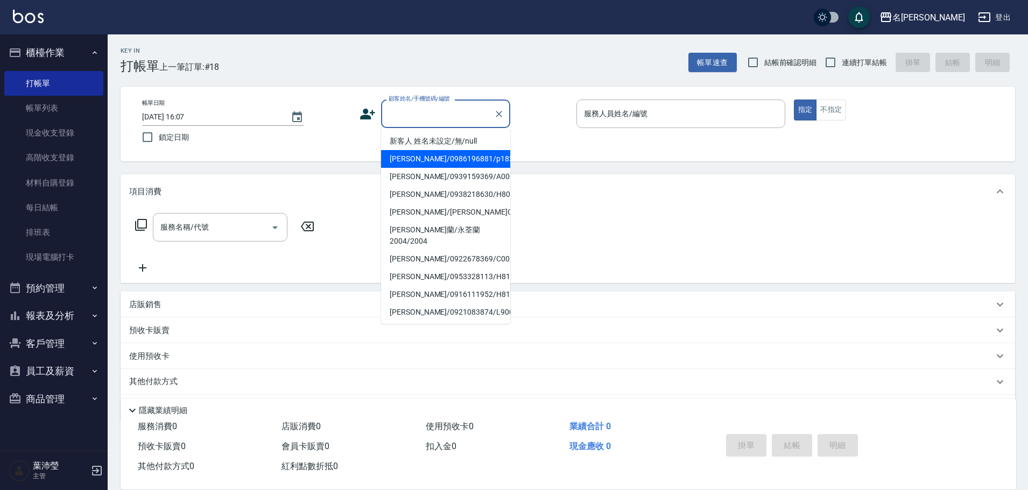
click at [411, 160] on li "[PERSON_NAME]/0986196881/p1822" at bounding box center [445, 159] width 129 height 18
type input "[PERSON_NAME]/0986196881/p1822"
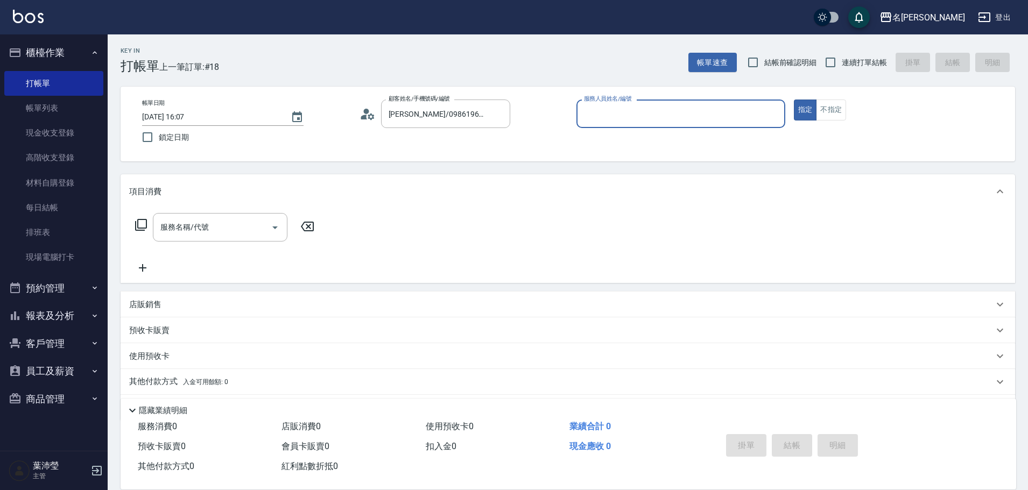
click at [728, 114] on input "服務人員姓名/編號" at bounding box center [680, 113] width 199 height 19
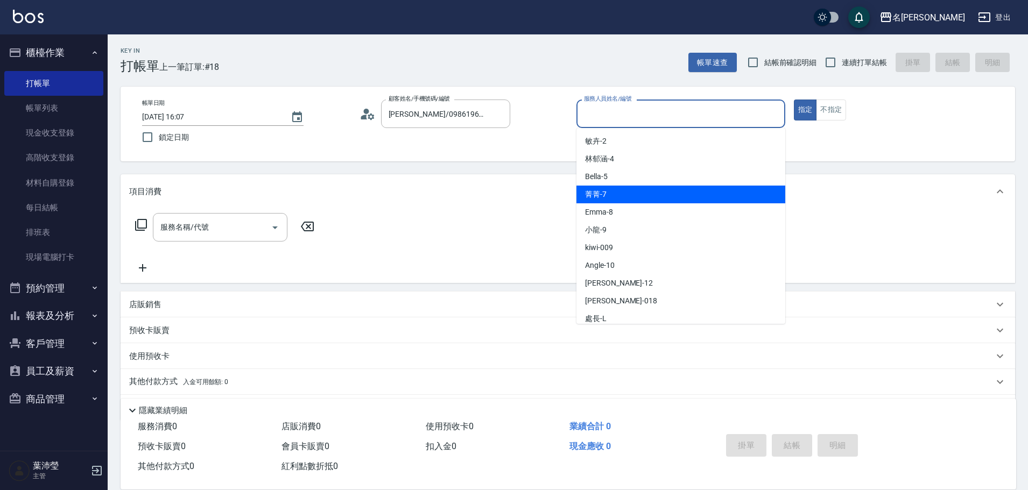
click at [638, 193] on div "菁菁 -7" at bounding box center [680, 195] width 209 height 18
type input "菁菁-7"
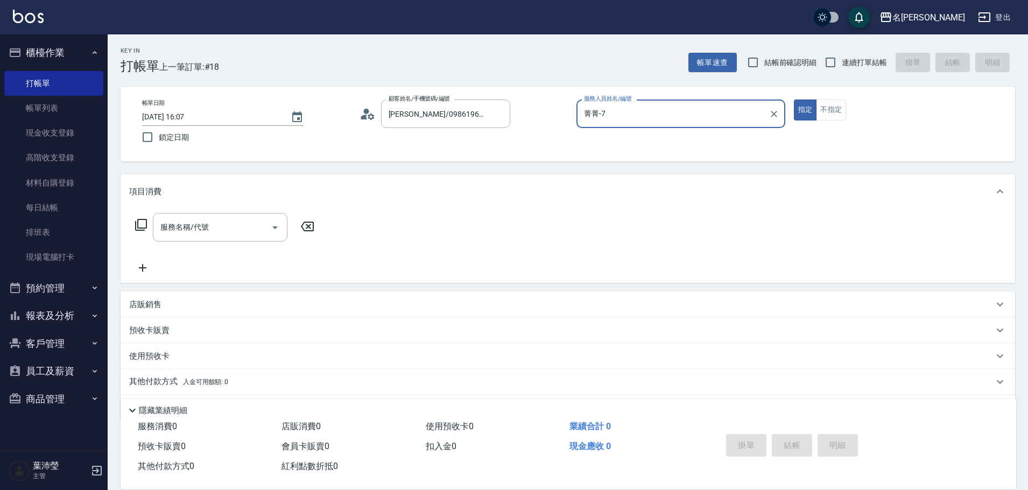
click at [139, 229] on icon at bounding box center [141, 225] width 13 height 13
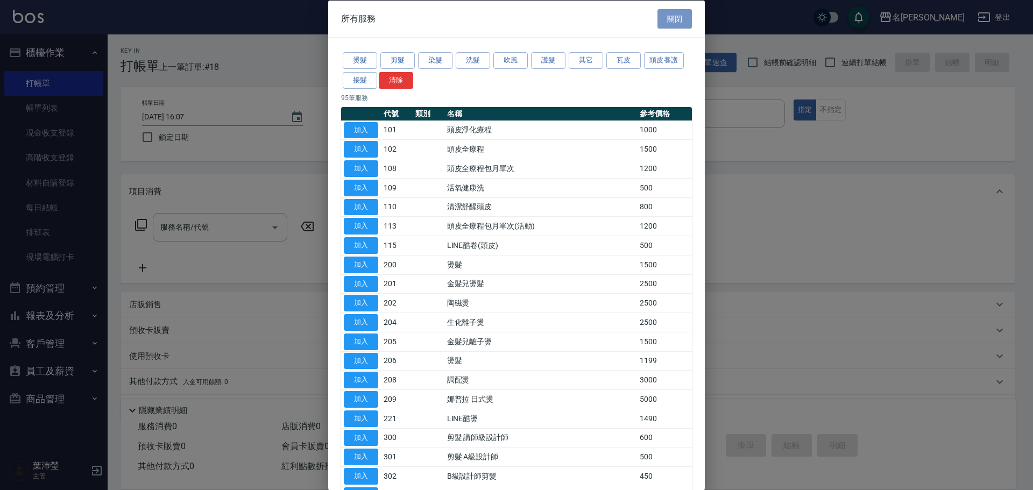
drag, startPoint x: 676, startPoint y: 19, endPoint x: 413, endPoint y: 178, distance: 306.9
click at [675, 19] on button "關閉" at bounding box center [675, 19] width 34 height 20
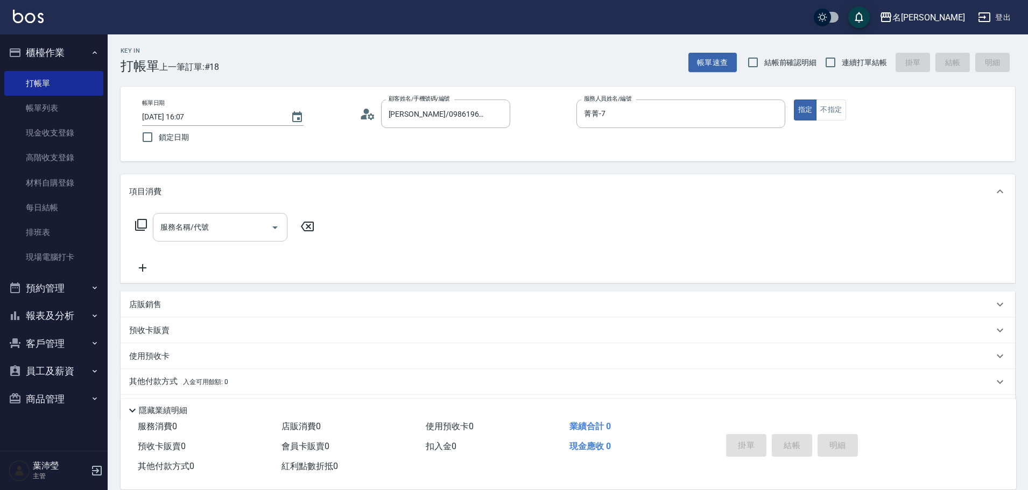
drag, startPoint x: 214, startPoint y: 230, endPoint x: 243, endPoint y: 217, distance: 32.3
click at [214, 230] on input "服務名稱/代號" at bounding box center [212, 227] width 109 height 19
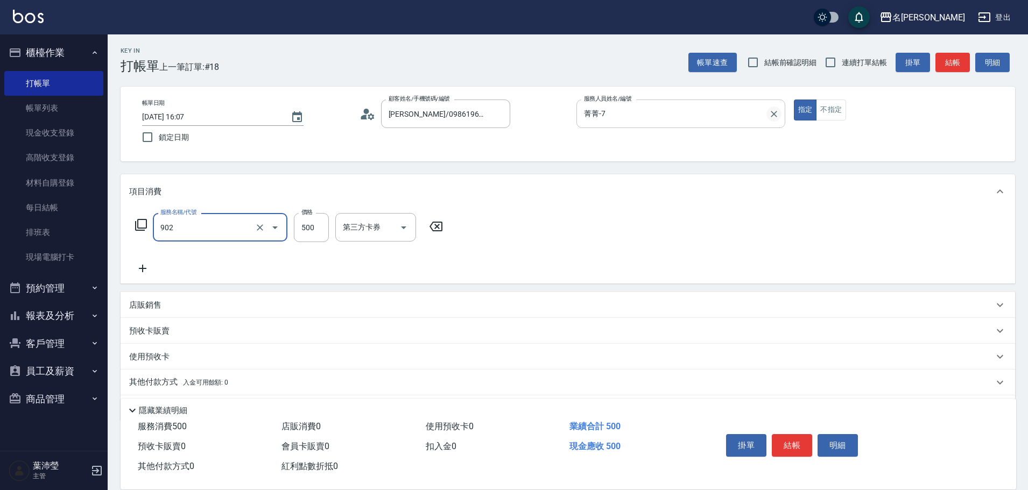
click at [778, 114] on icon "Clear" at bounding box center [774, 114] width 11 height 11
type input "902"
type input "修腳(902)"
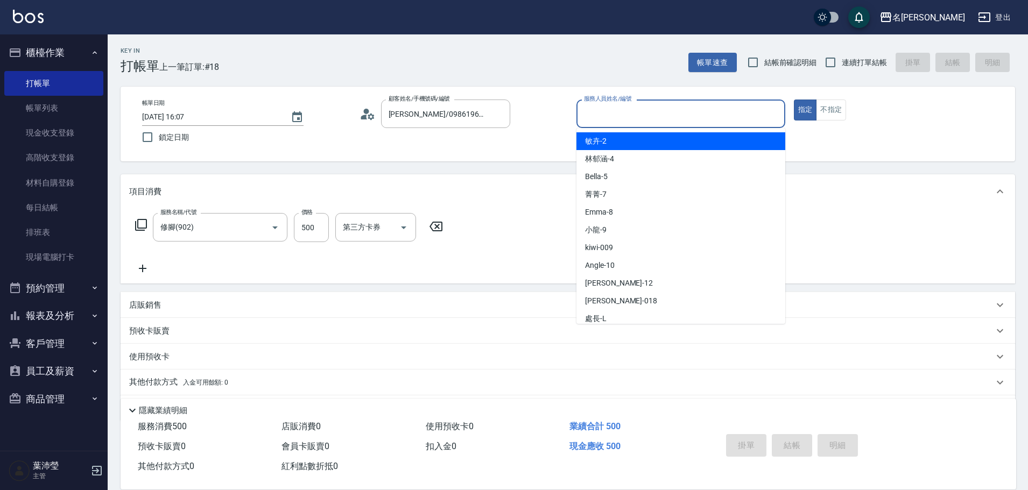
click at [639, 116] on input "服務人員姓名/編號" at bounding box center [680, 113] width 199 height 19
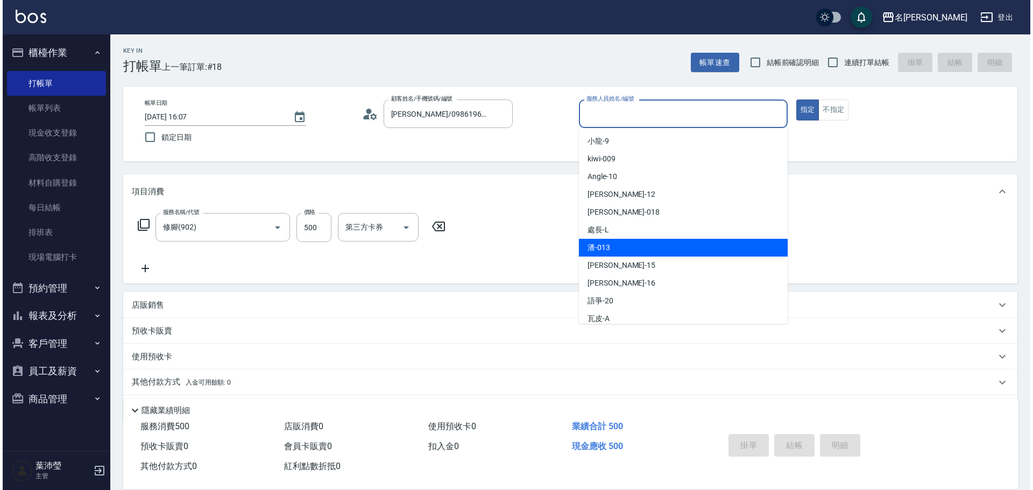
scroll to position [108, 0]
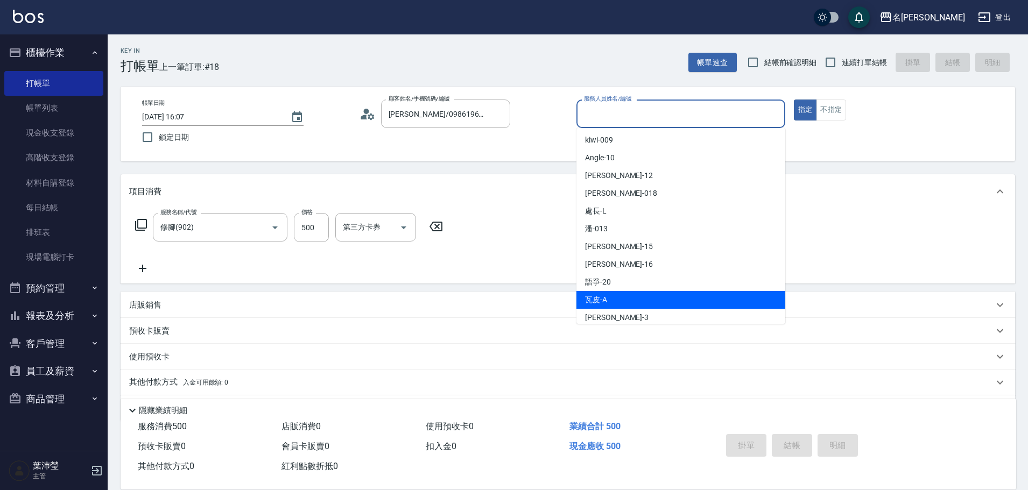
click at [606, 294] on span "瓦皮 -A" at bounding box center [596, 299] width 22 height 11
type input "瓦皮-A"
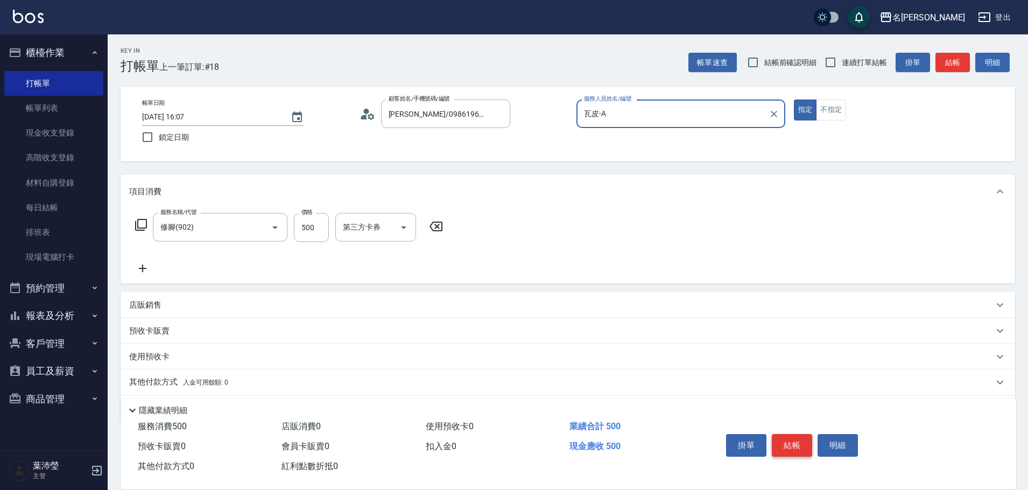
click at [790, 442] on button "結帳" at bounding box center [792, 445] width 40 height 23
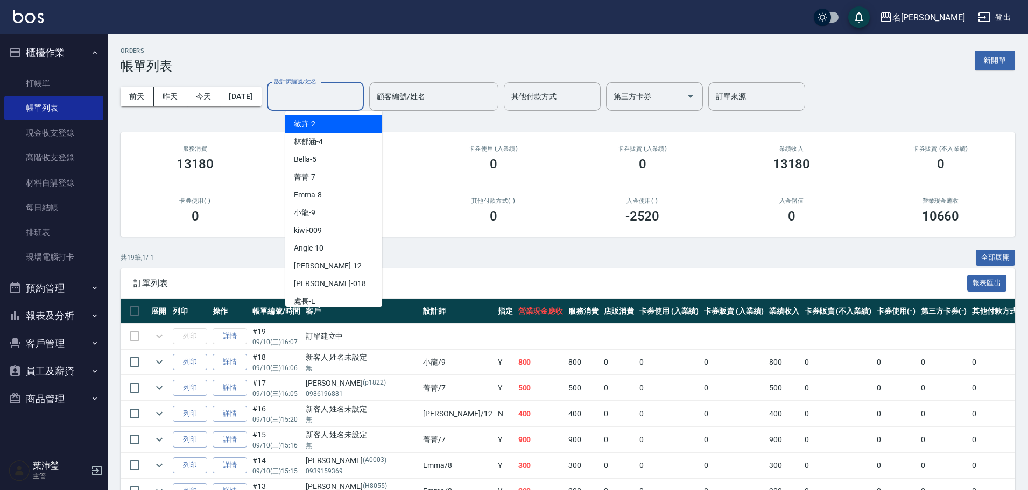
click at [353, 105] on input "設計師編號/姓名" at bounding box center [315, 96] width 87 height 19
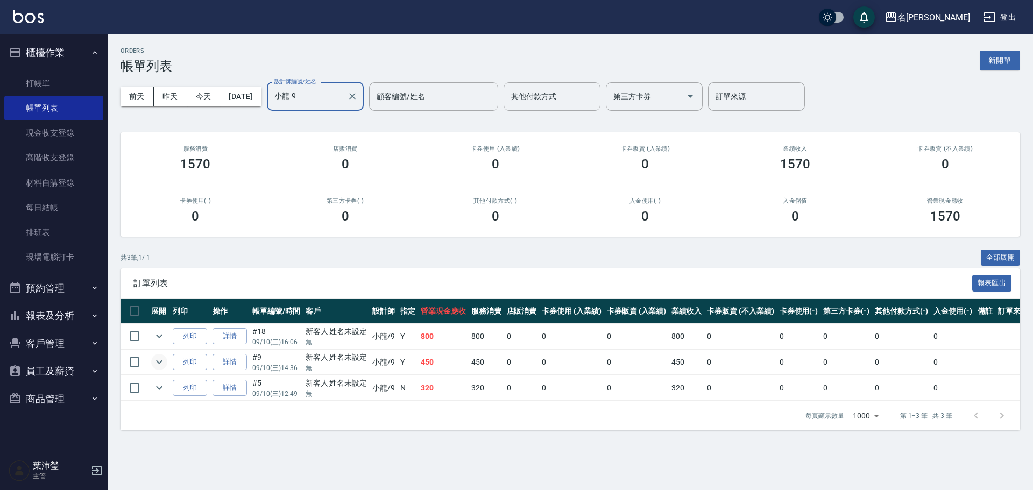
type input "小龍-9"
click at [160, 367] on icon "expand row" at bounding box center [159, 362] width 13 height 13
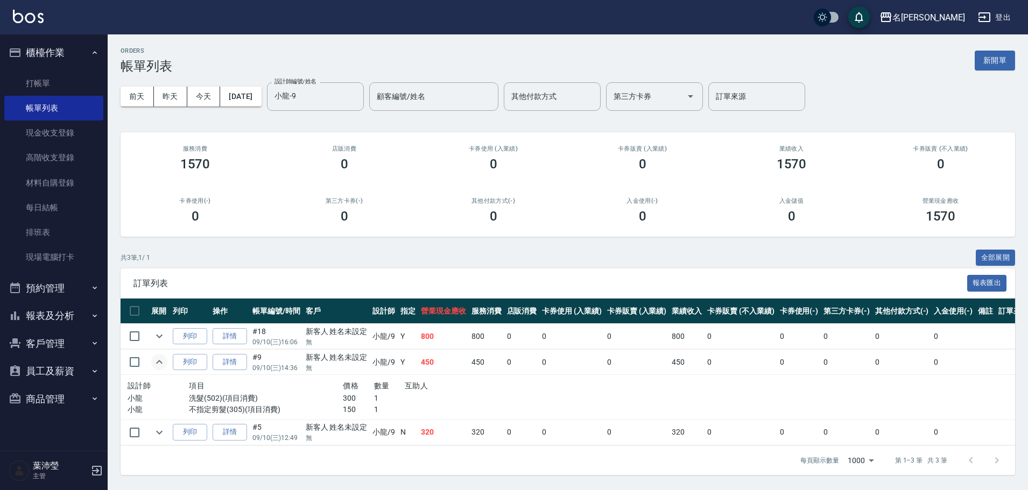
click at [160, 367] on icon "expand row" at bounding box center [159, 362] width 13 height 13
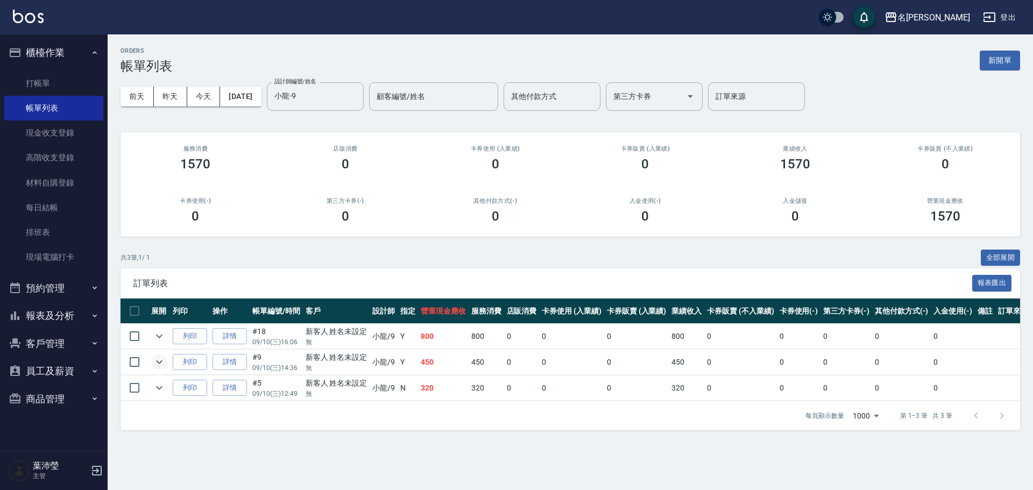
click at [165, 395] on td at bounding box center [160, 388] width 22 height 25
click at [160, 391] on icon "expand row" at bounding box center [159, 388] width 13 height 13
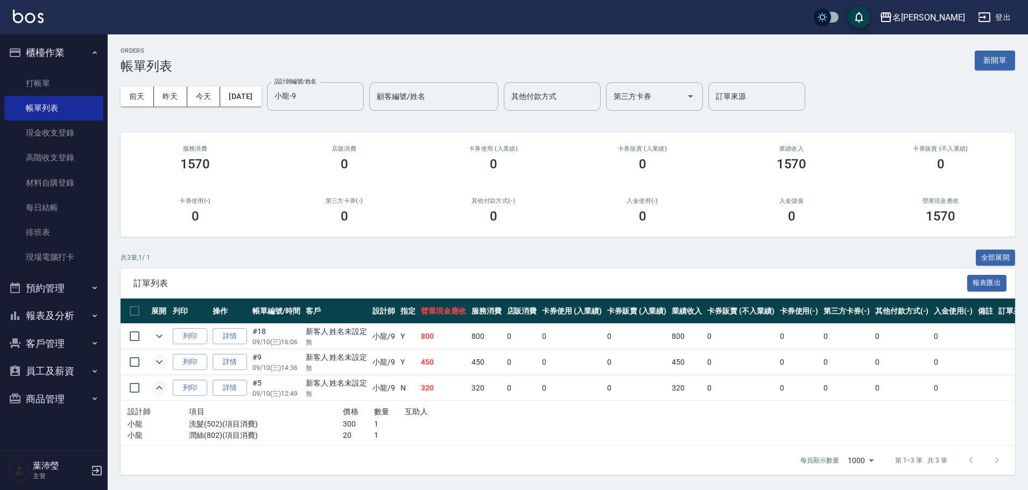
click at [160, 391] on icon "expand row" at bounding box center [159, 388] width 13 height 13
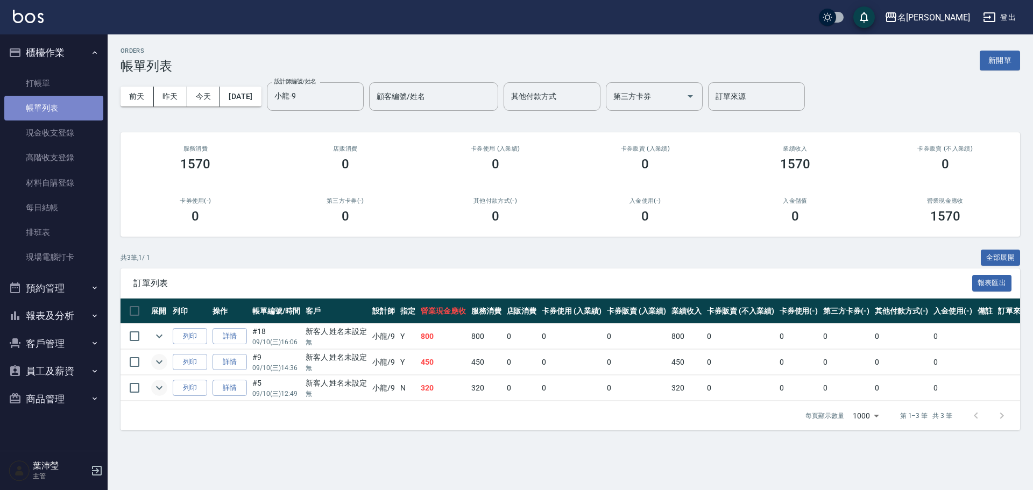
click at [20, 119] on link "帳單列表" at bounding box center [53, 108] width 99 height 25
click at [20, 118] on link "帳單列表" at bounding box center [53, 108] width 99 height 25
